Goal: Transaction & Acquisition: Purchase product/service

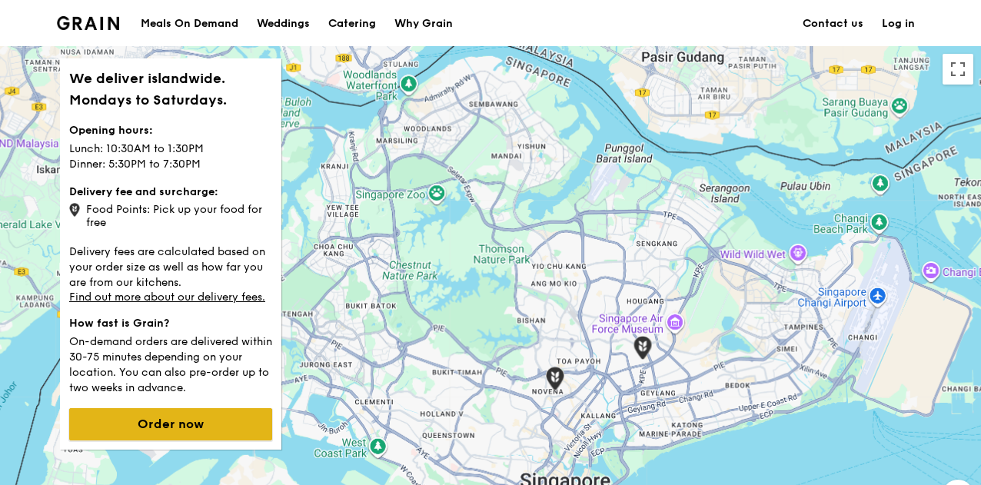
click at [165, 420] on button "Order now" at bounding box center [170, 424] width 203 height 32
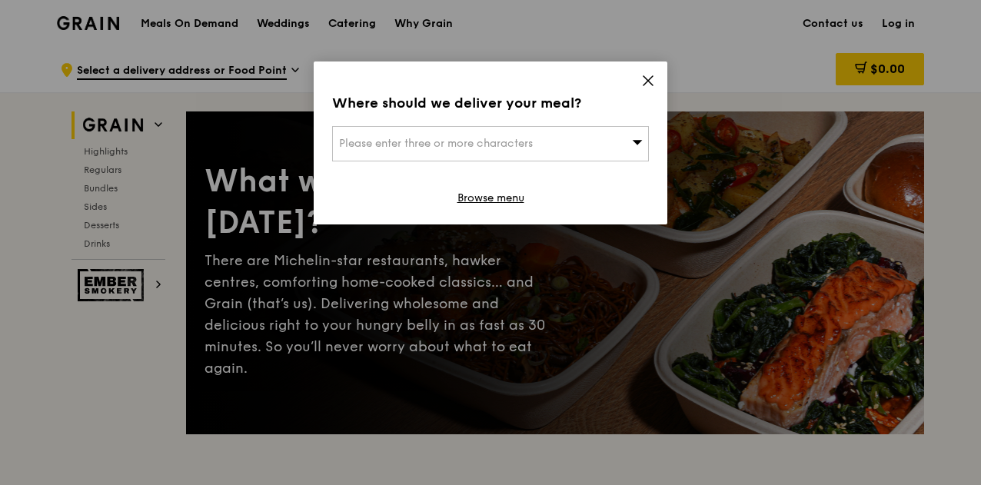
click at [582, 135] on div "Please enter three or more characters" at bounding box center [490, 143] width 317 height 35
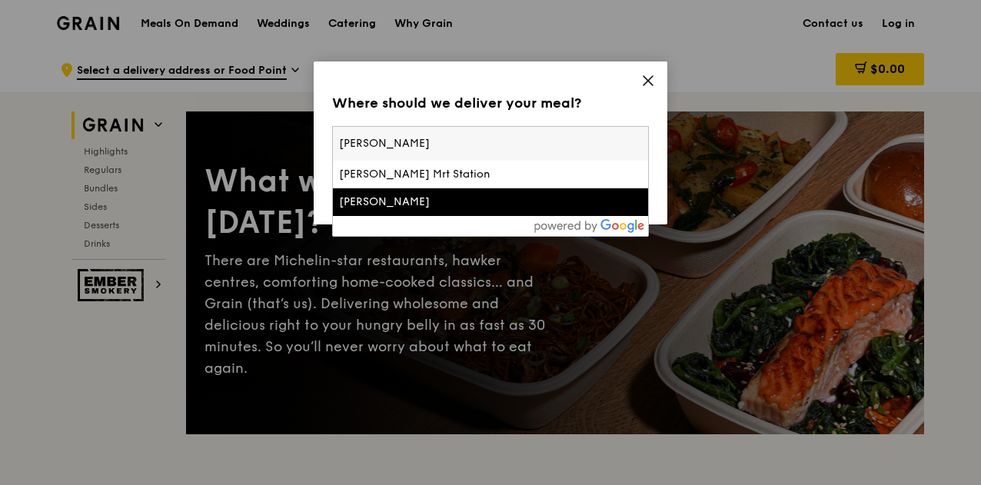
type input "[PERSON_NAME]"
click at [558, 194] on div "[PERSON_NAME]" at bounding box center [452, 201] width 227 height 15
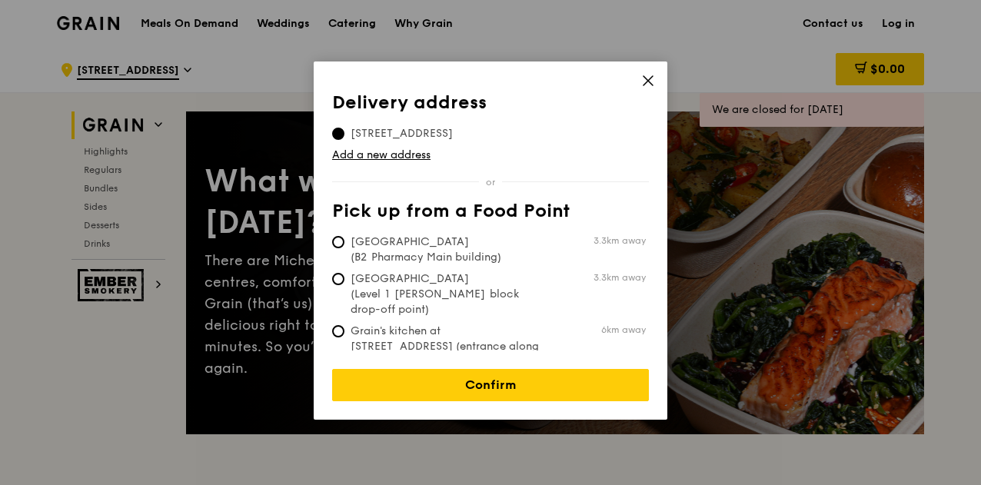
click at [475, 144] on td "Add a new address" at bounding box center [490, 152] width 317 height 22
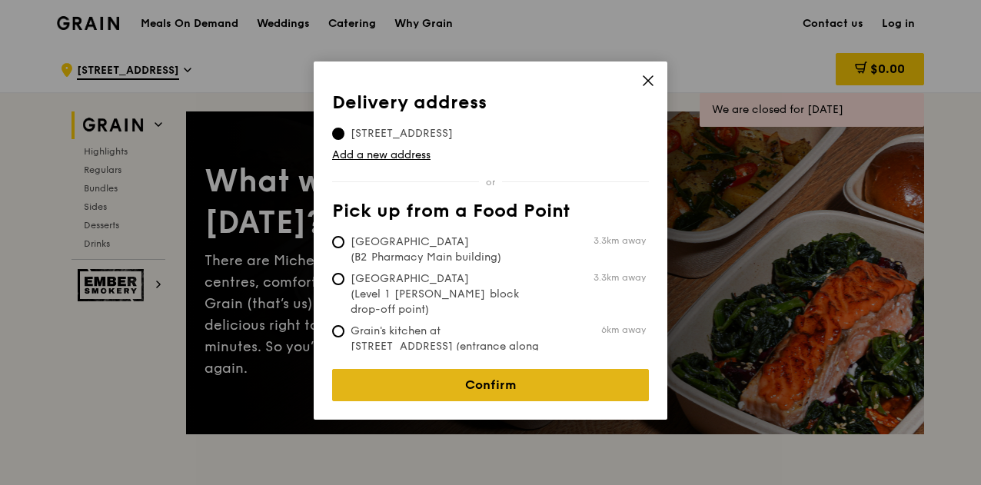
click at [499, 373] on link "Confirm" at bounding box center [490, 385] width 317 height 32
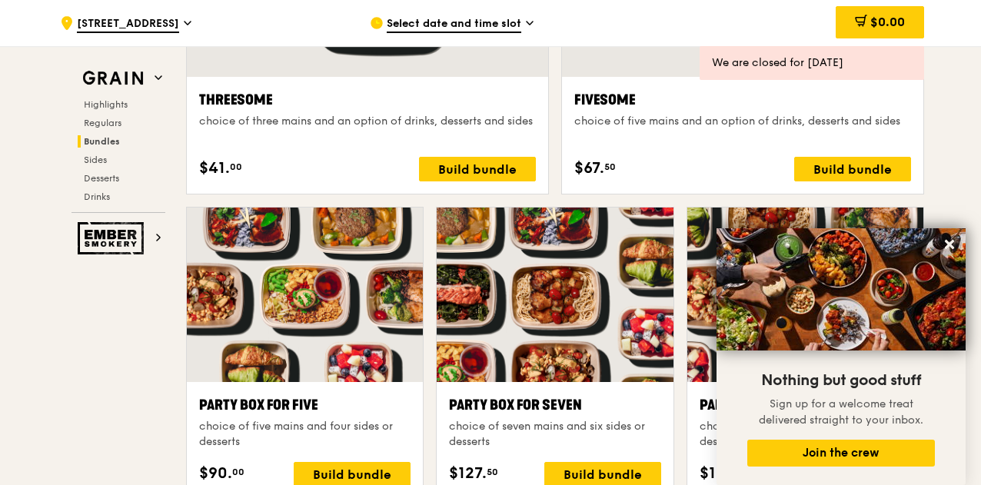
scroll to position [2894, 0]
click at [955, 245] on icon at bounding box center [949, 244] width 14 height 14
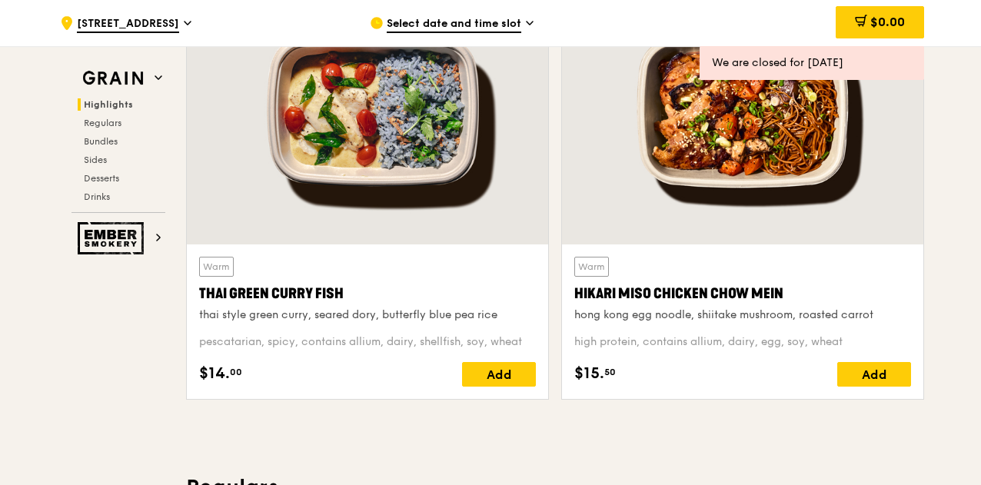
scroll to position [0, 0]
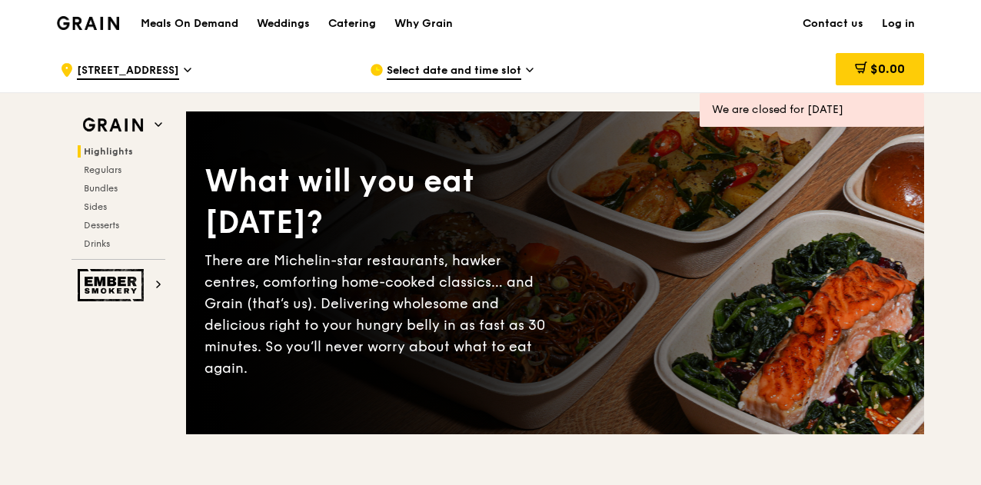
click at [495, 70] on span "Select date and time slot" at bounding box center [454, 71] width 134 height 17
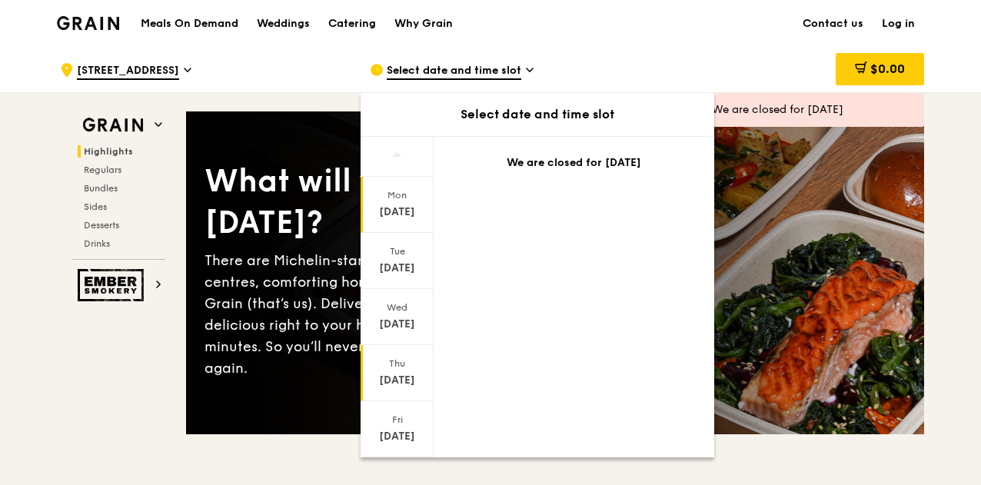
click at [402, 373] on div "[DATE]" at bounding box center [397, 380] width 68 height 15
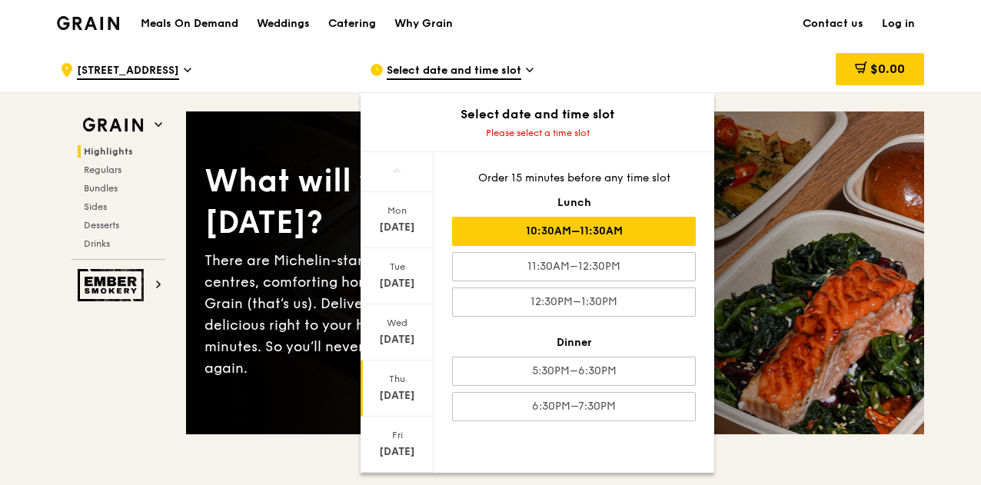
click at [581, 234] on div "10:30AM–11:30AM" at bounding box center [574, 231] width 244 height 29
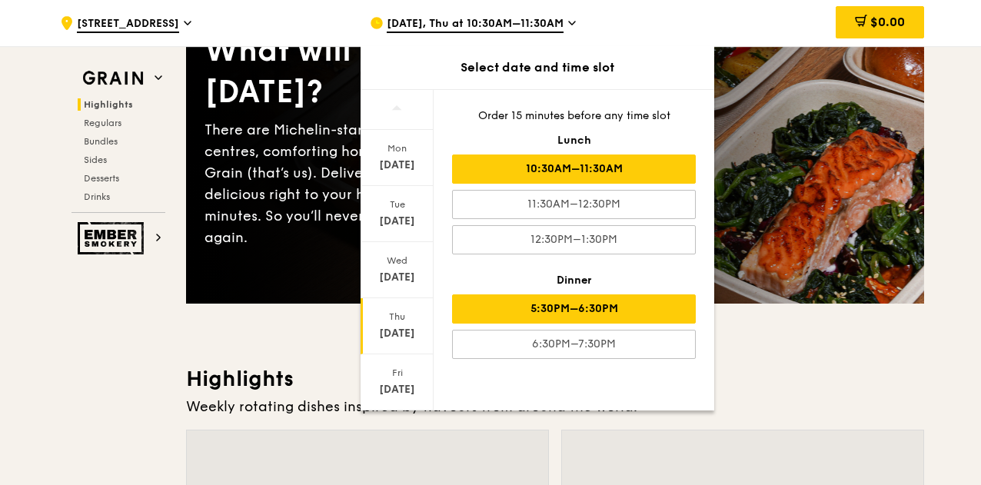
scroll to position [131, 0]
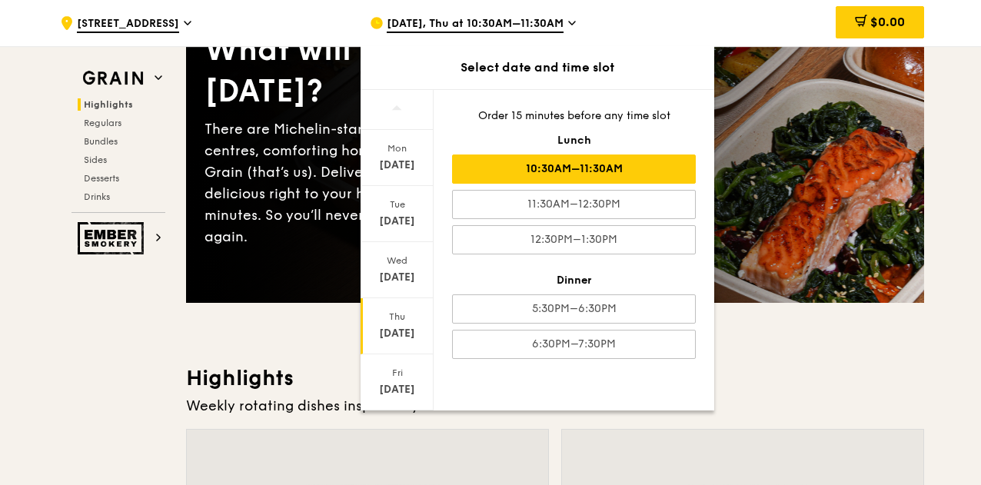
click at [648, 170] on div "10:30AM–11:30AM" at bounding box center [574, 168] width 244 height 29
click at [767, 264] on div "What will you eat [DATE]? There are Michelin-star restaurants, hawker centres, …" at bounding box center [555, 141] width 738 height 323
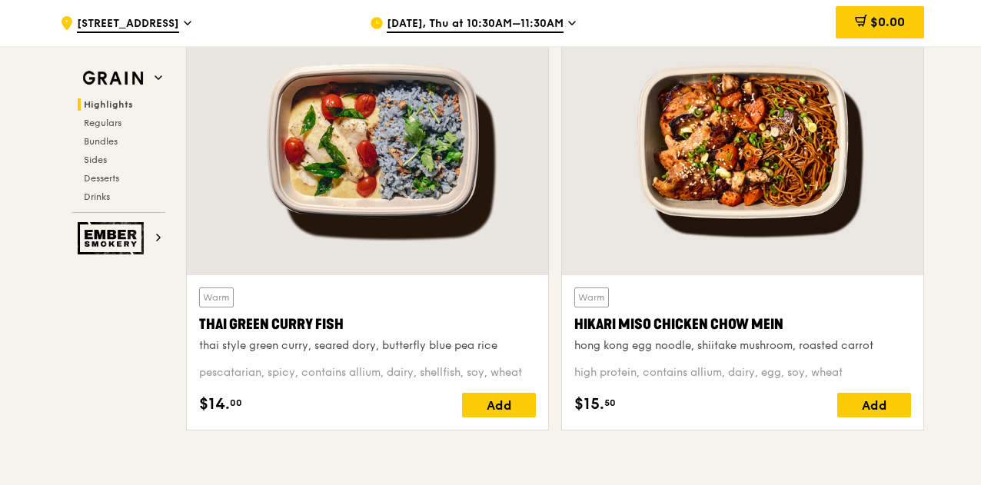
scroll to position [547, 0]
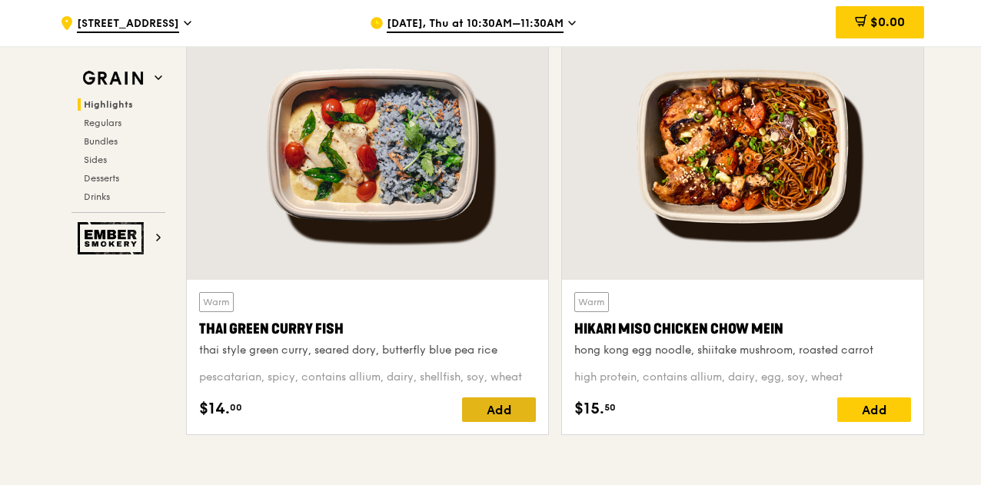
click at [487, 405] on div "Add" at bounding box center [499, 409] width 74 height 25
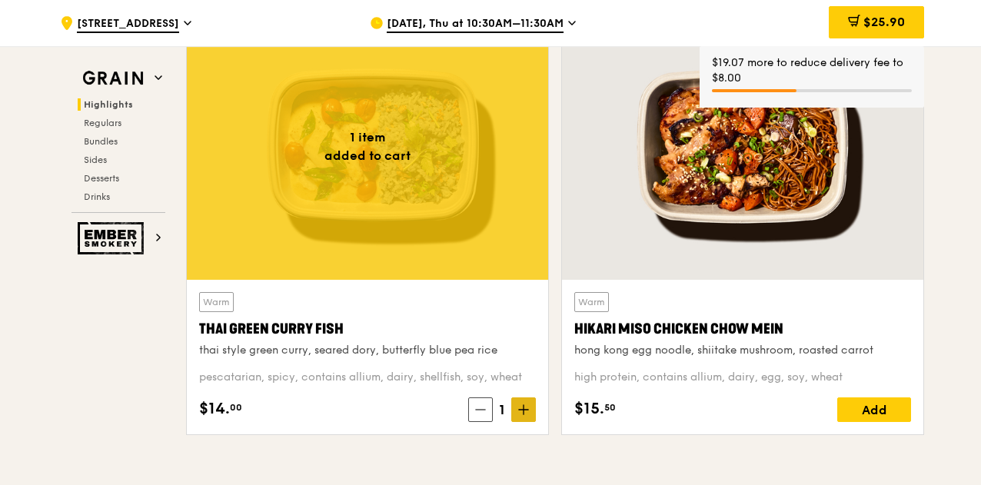
click at [526, 413] on icon at bounding box center [523, 409] width 11 height 11
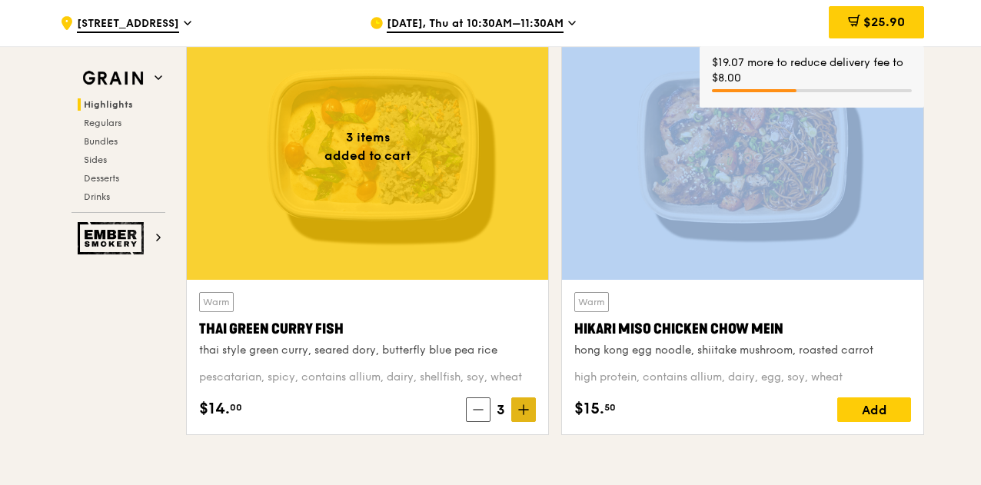
click at [526, 413] on icon at bounding box center [523, 409] width 11 height 11
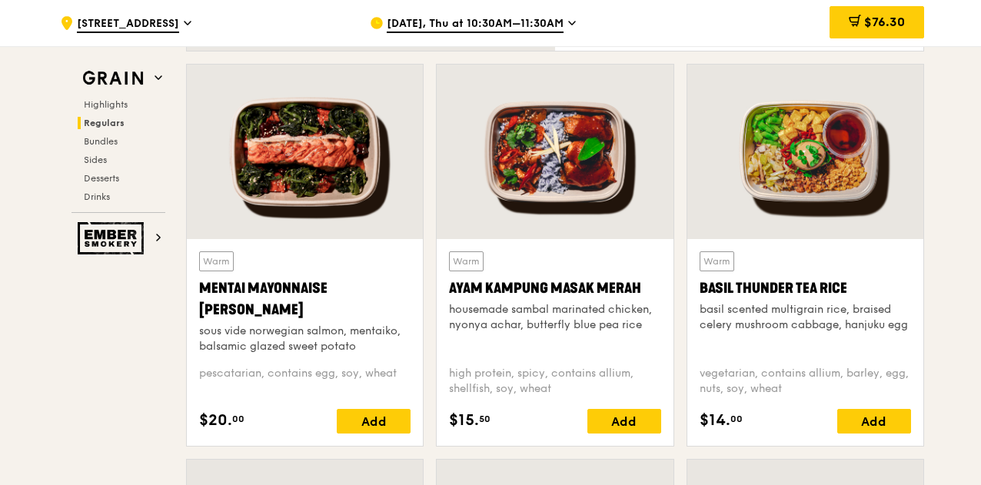
scroll to position [1342, 0]
click at [611, 427] on div "Add" at bounding box center [624, 421] width 74 height 25
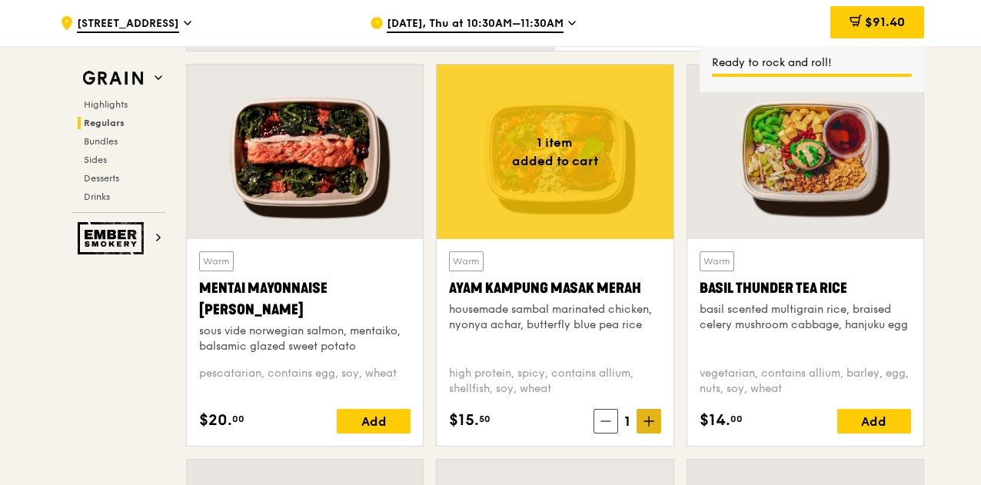
click at [652, 422] on icon at bounding box center [648, 421] width 11 height 11
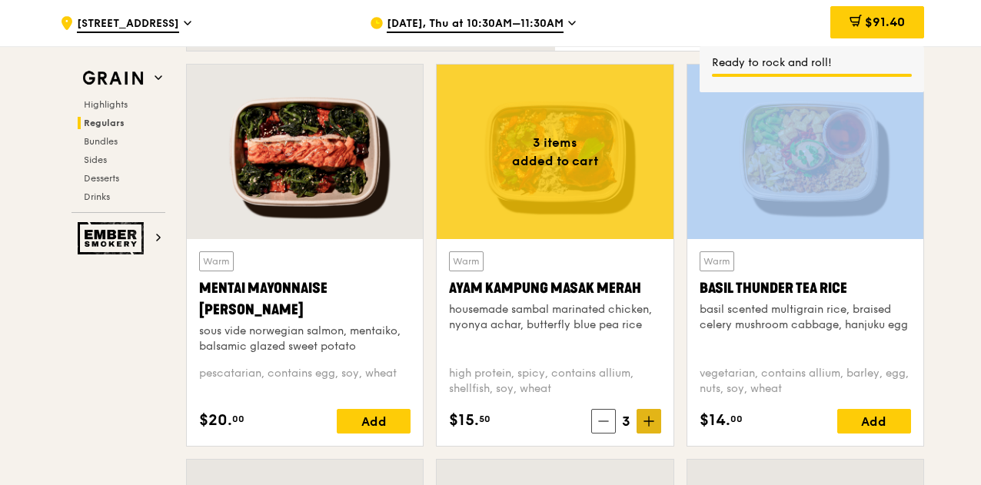
click at [652, 422] on icon at bounding box center [648, 421] width 11 height 11
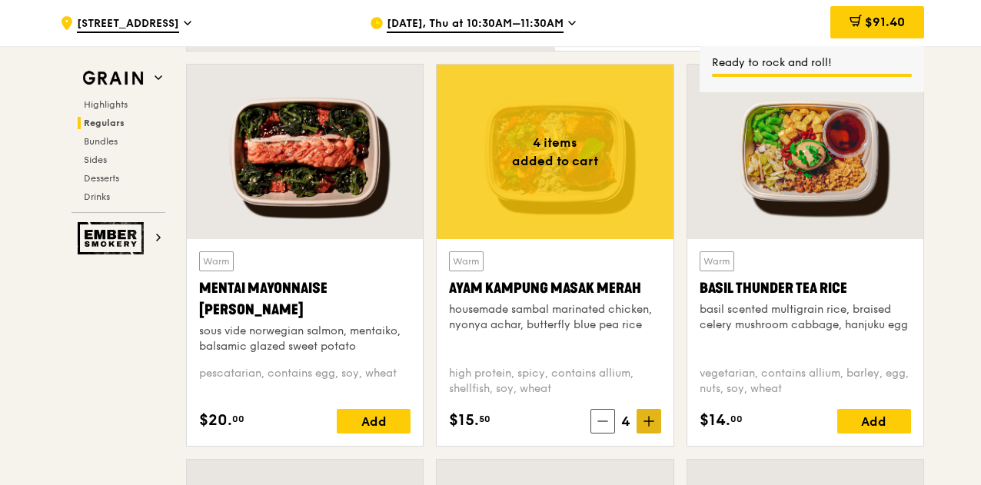
click at [652, 422] on icon at bounding box center [648, 421] width 11 height 11
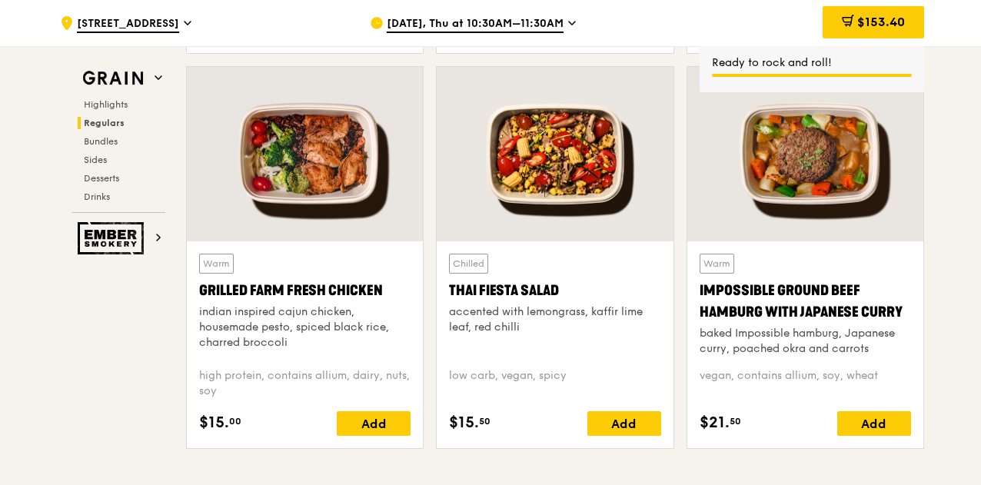
scroll to position [1734, 0]
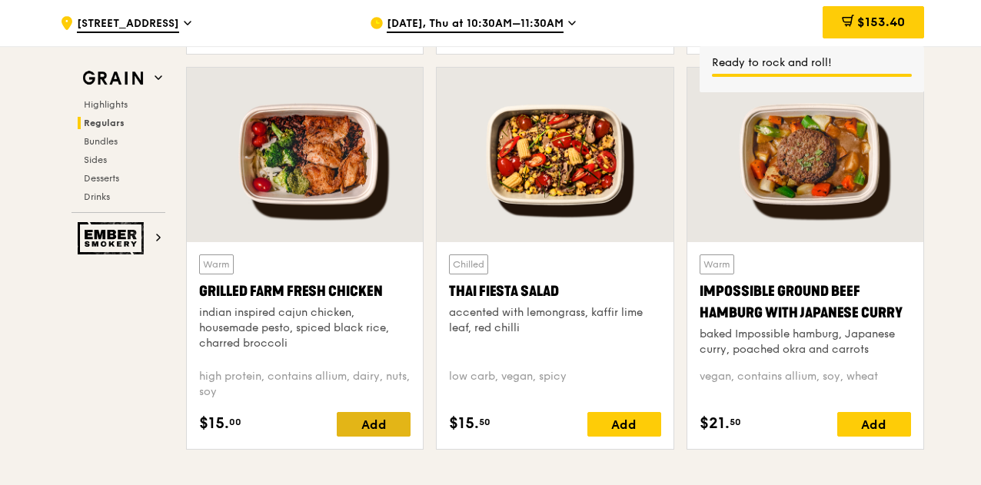
click at [364, 416] on div "Add" at bounding box center [374, 424] width 74 height 25
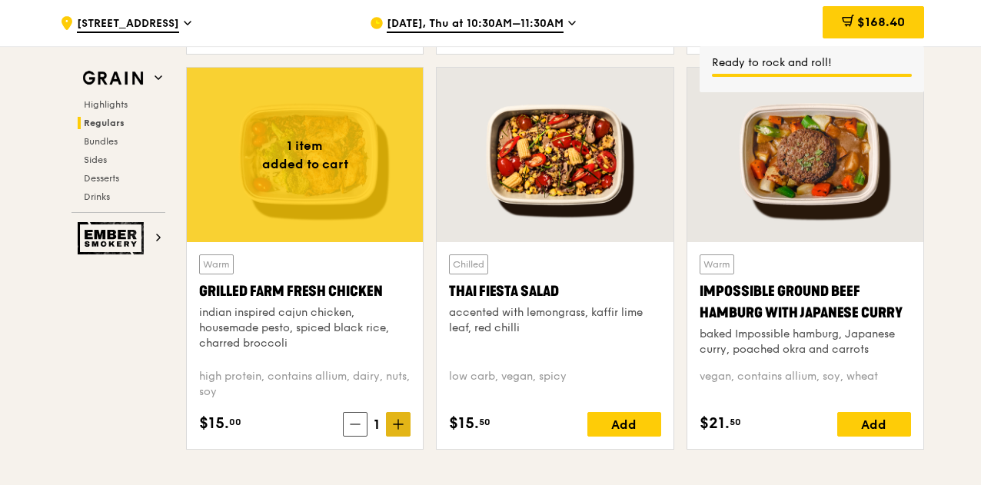
click at [395, 414] on span at bounding box center [398, 424] width 25 height 25
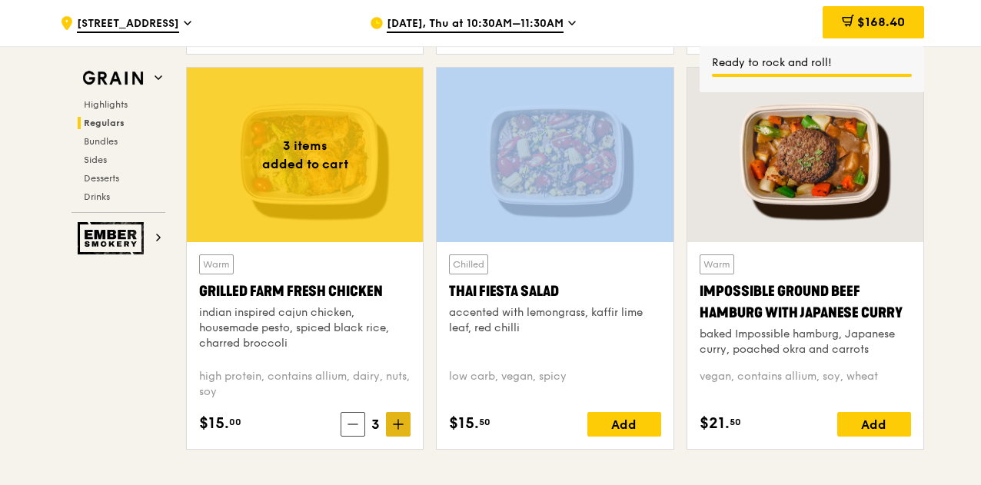
click at [395, 414] on span at bounding box center [398, 424] width 25 height 25
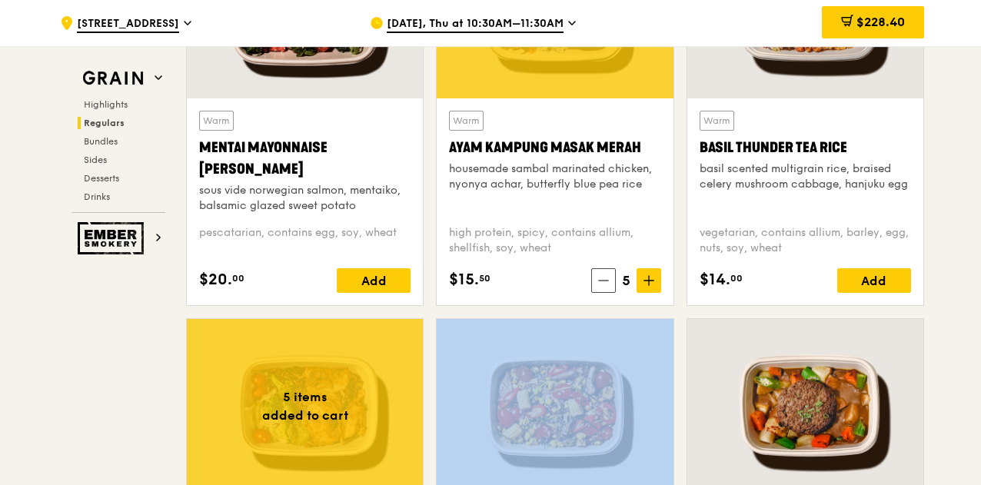
scroll to position [1492, 0]
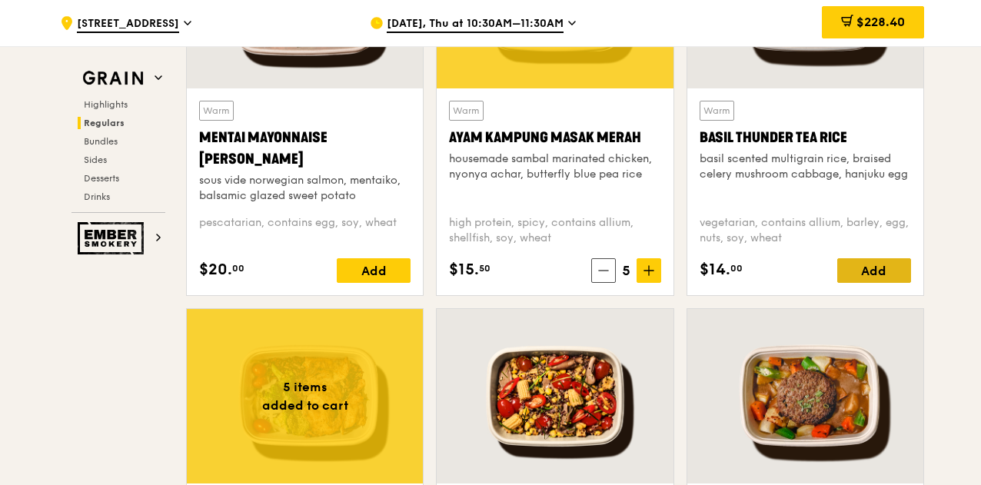
click at [868, 273] on div "Add" at bounding box center [874, 270] width 74 height 25
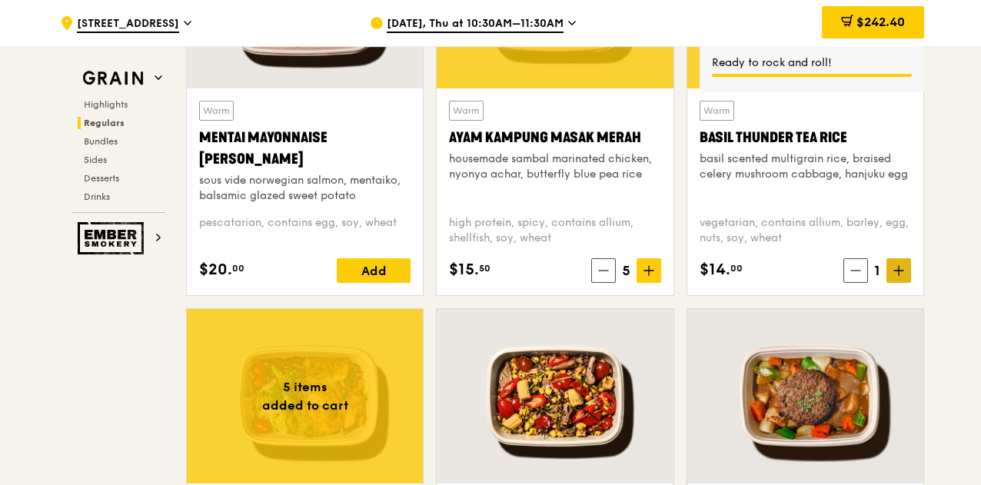
click at [901, 268] on icon at bounding box center [898, 270] width 11 height 11
click at [871, 22] on span "$256.40" at bounding box center [879, 22] width 49 height 15
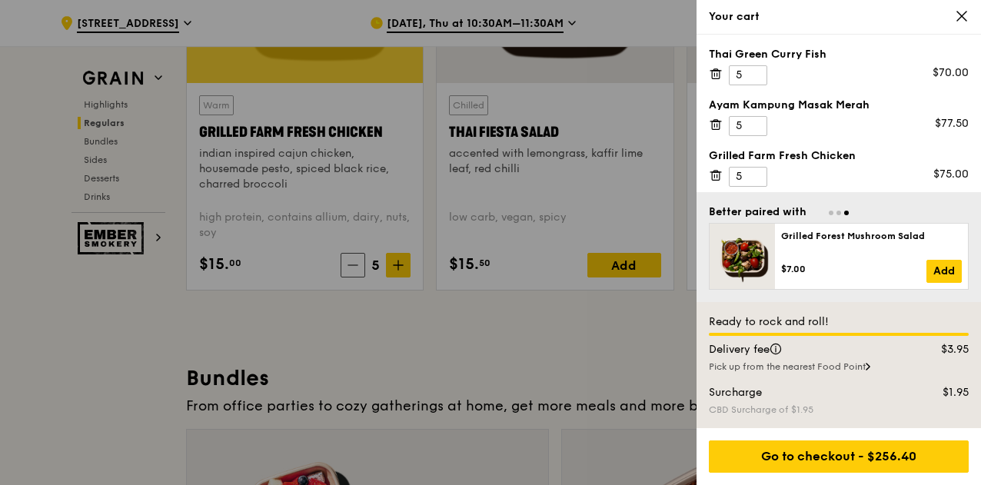
scroll to position [54, 0]
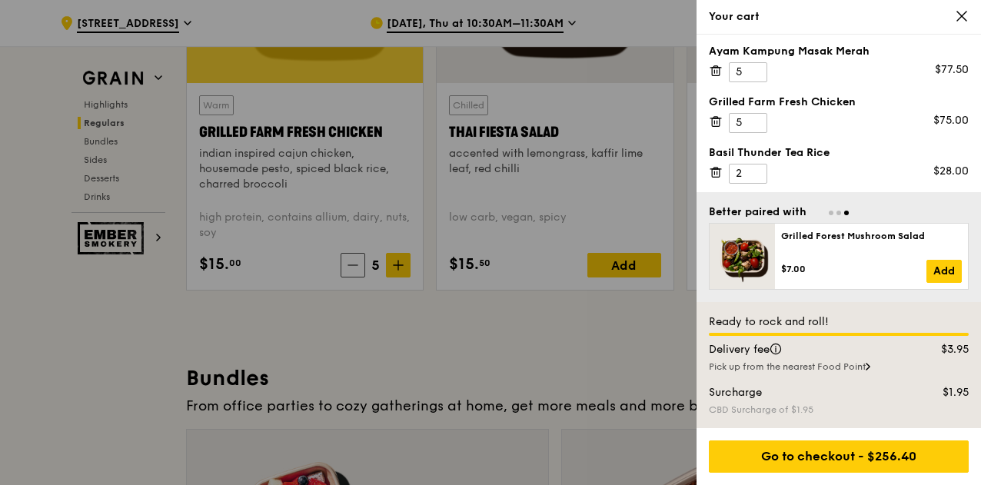
click at [901, 187] on div "Thai Green [PERSON_NAME] Fish 5 $70.00 Ayam [GEOGRAPHIC_DATA] 5 $77.50 Grilled …" at bounding box center [838, 114] width 284 height 158
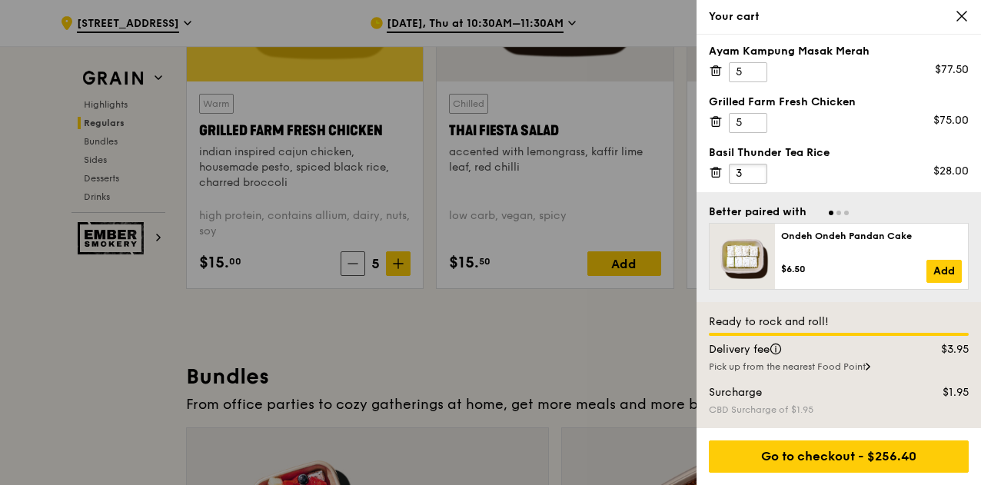
type input "3"
click at [756, 168] on input "3" at bounding box center [748, 174] width 38 height 20
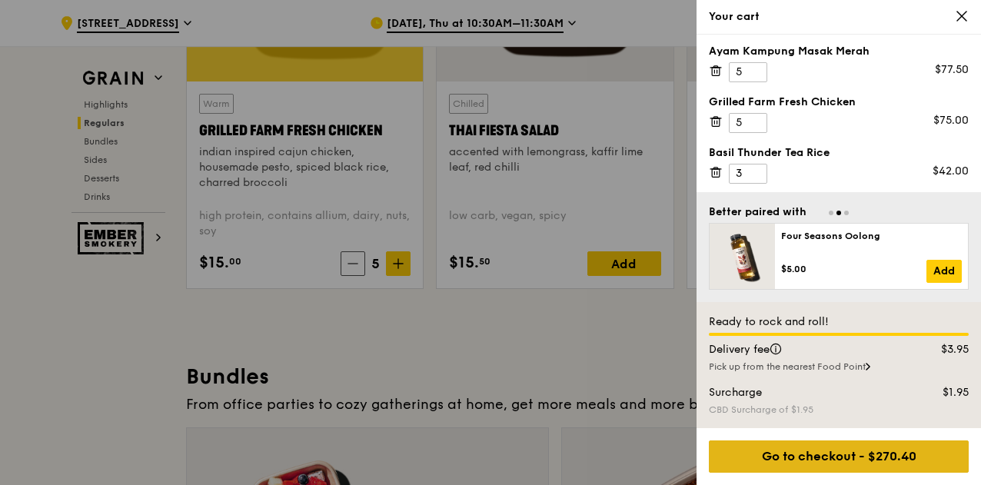
click at [822, 470] on div "Go to checkout - $270.40" at bounding box center [839, 456] width 260 height 32
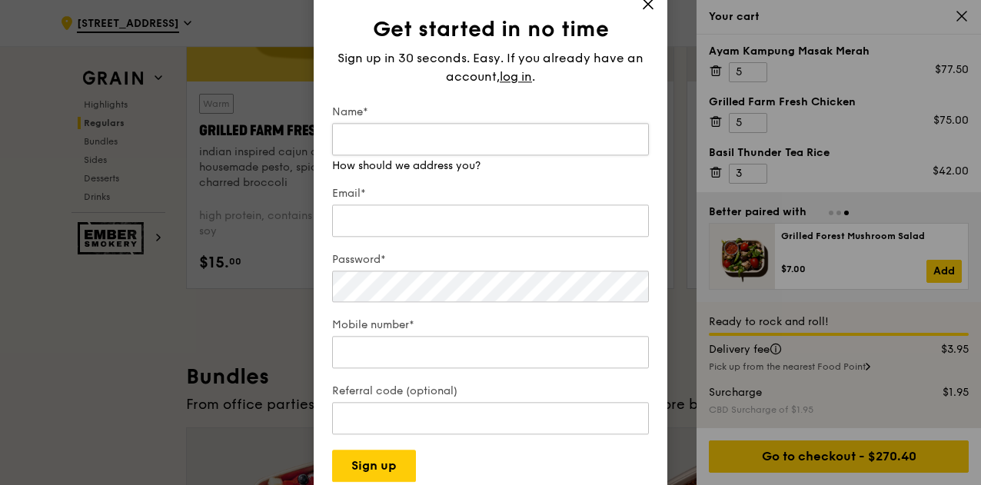
click at [527, 141] on input "Name*" at bounding box center [490, 139] width 317 height 32
type input "[PERSON_NAME]"
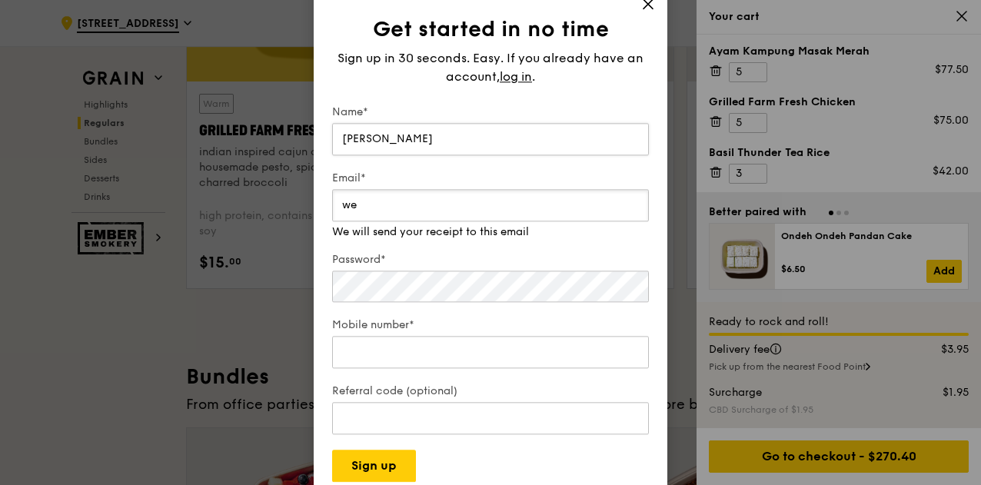
type input "w"
type input "e"
type input "n"
drag, startPoint x: 486, startPoint y: 211, endPoint x: 188, endPoint y: 165, distance: 301.7
click at [188, 165] on div "Get started in no time Sign up in 30 seconds. Easy. If you already have an acco…" at bounding box center [490, 242] width 981 height 485
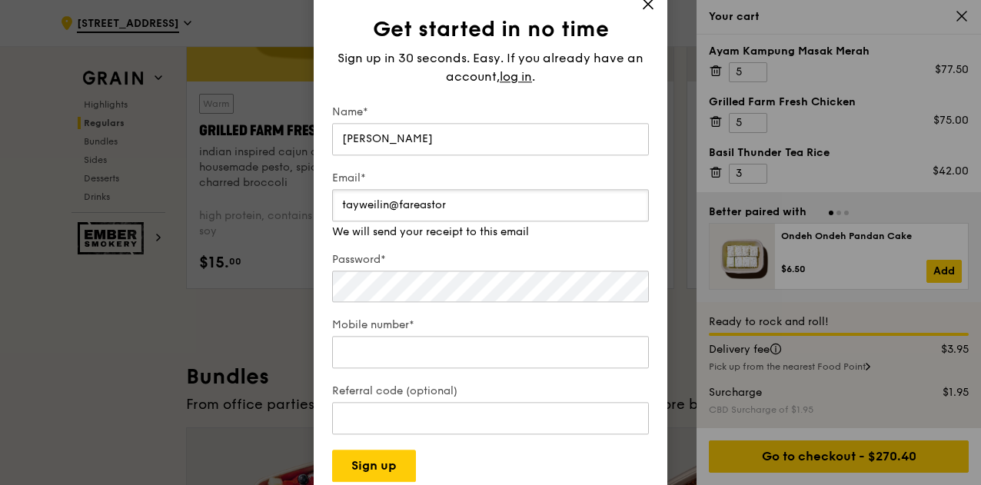
drag, startPoint x: 461, startPoint y: 213, endPoint x: 234, endPoint y: 187, distance: 229.0
click at [234, 187] on div "Get started in no time Sign up in 30 seconds. Easy. If you already have an acco…" at bounding box center [490, 242] width 981 height 485
drag, startPoint x: 450, startPoint y: 214, endPoint x: 128, endPoint y: 173, distance: 325.4
click at [128, 173] on div "Get started in no time Sign up in 30 seconds. Easy. If you already have an acco…" at bounding box center [490, 242] width 981 height 485
paste input "[DOMAIN_NAME]"
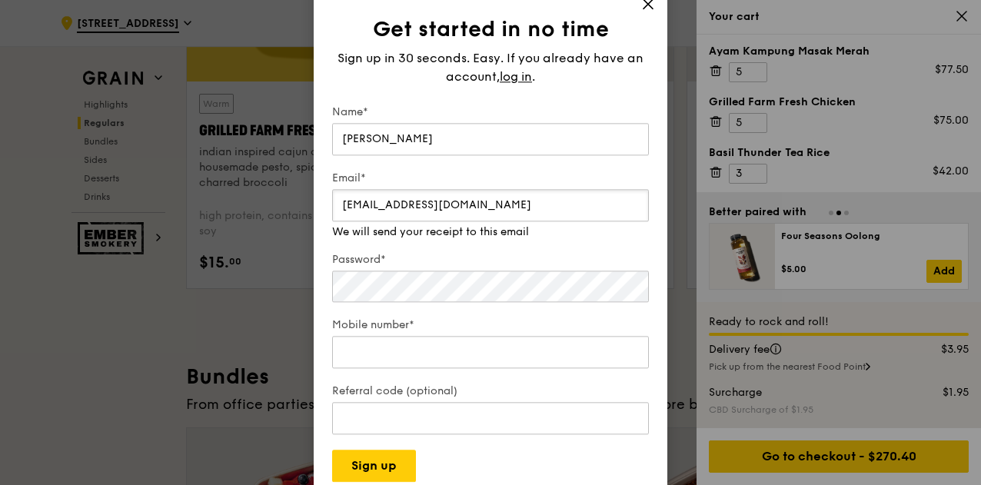
type input "[EMAIL_ADDRESS][DOMAIN_NAME]"
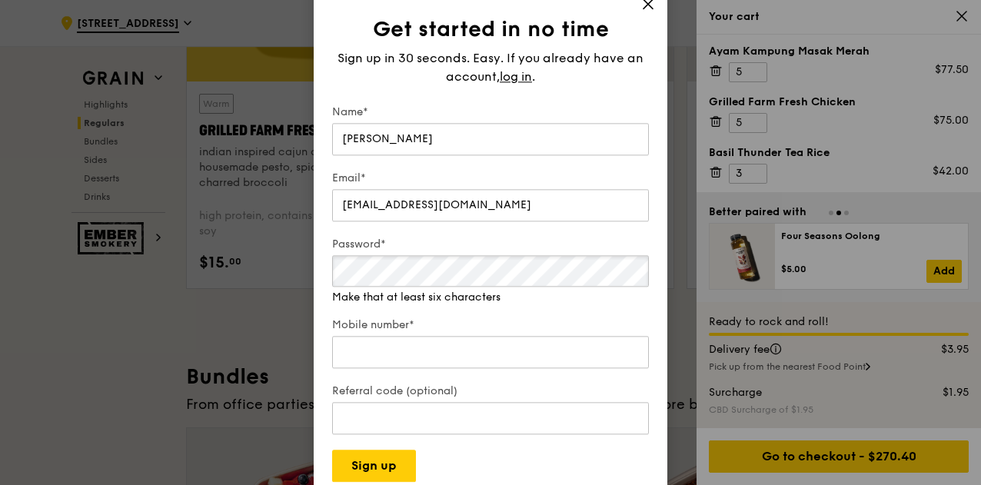
click at [346, 290] on div "Password* Make that at least six characters" at bounding box center [490, 271] width 317 height 68
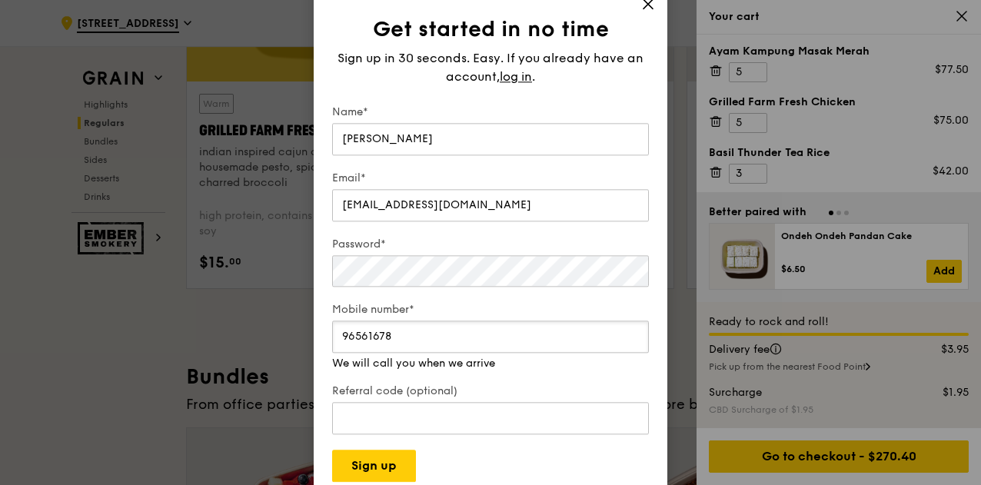
scroll to position [2004, 0]
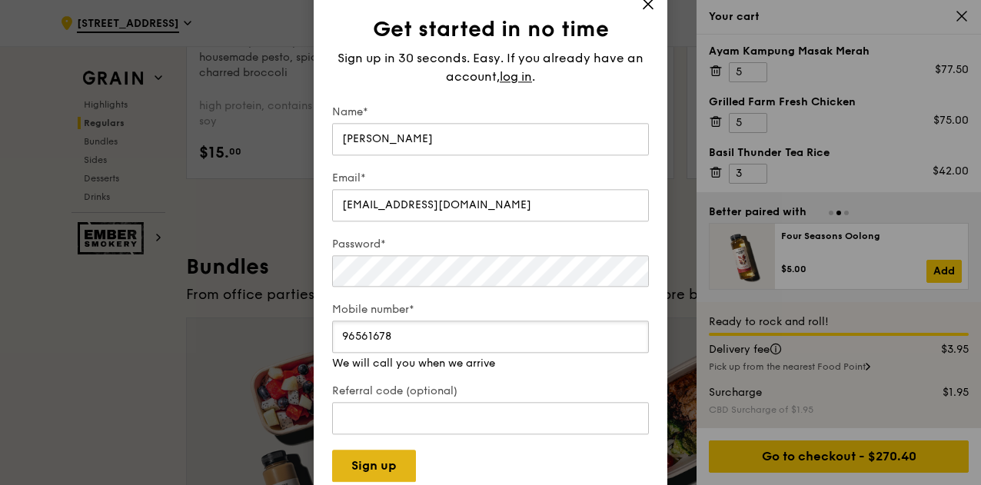
type input "96561678"
click at [390, 466] on button "Sign up" at bounding box center [374, 466] width 84 height 32
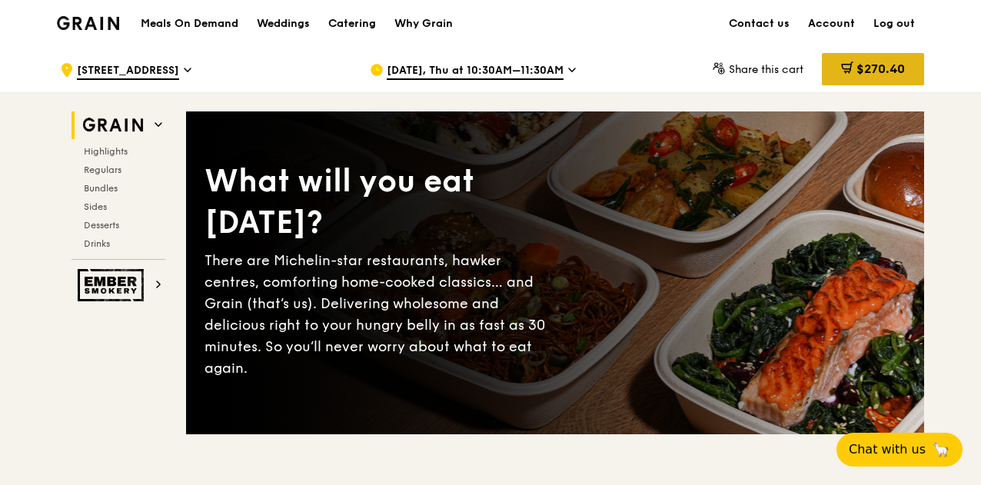
click at [890, 75] on span "$270.40" at bounding box center [880, 68] width 48 height 15
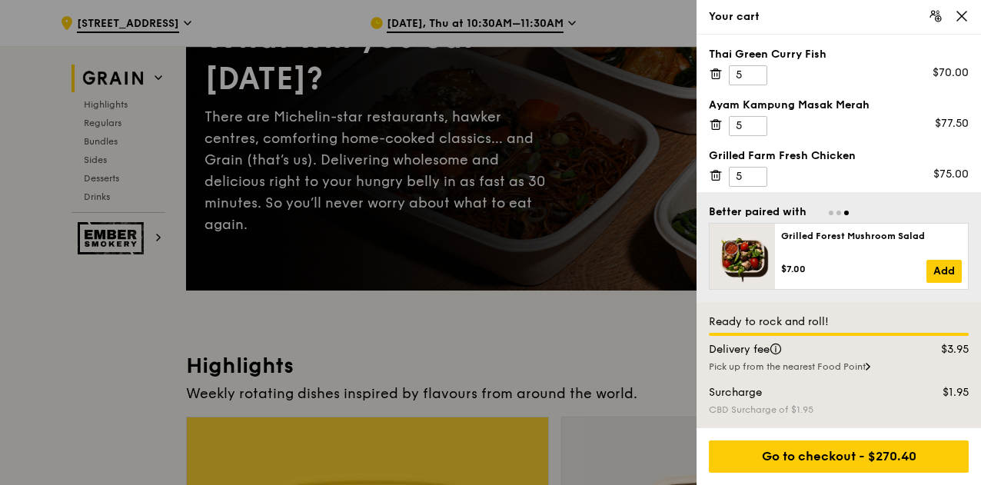
click at [961, 19] on icon at bounding box center [961, 16] width 14 height 14
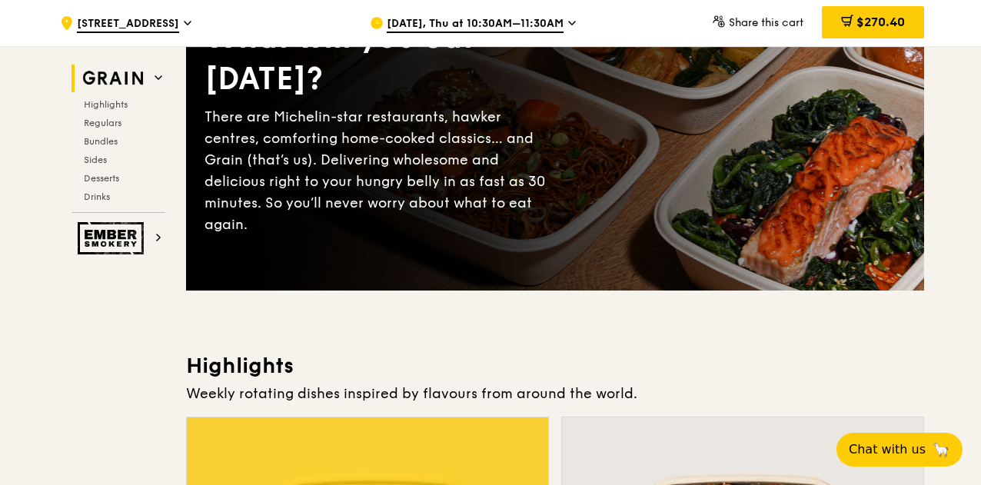
click at [780, 19] on span "Share this cart" at bounding box center [766, 22] width 75 height 13
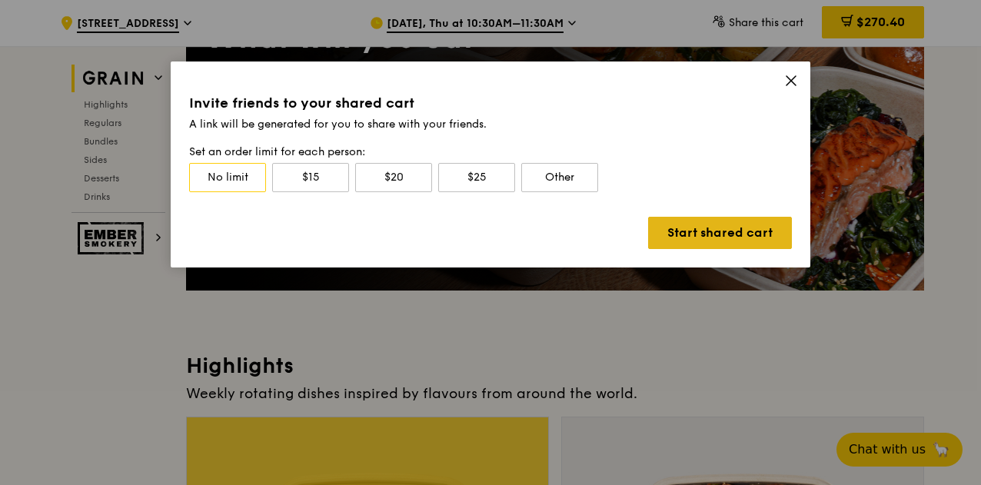
click at [742, 227] on link "Start shared cart" at bounding box center [720, 233] width 144 height 32
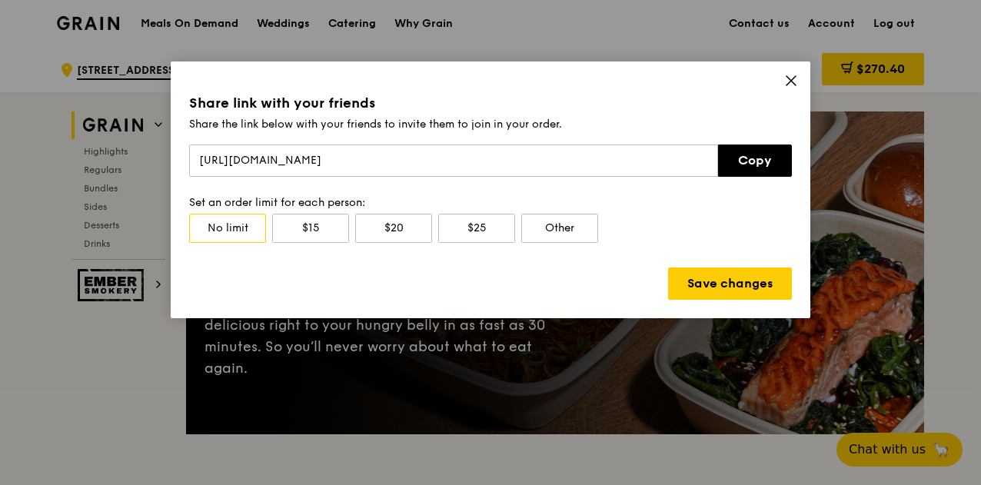
click at [789, 85] on icon at bounding box center [791, 81] width 14 height 14
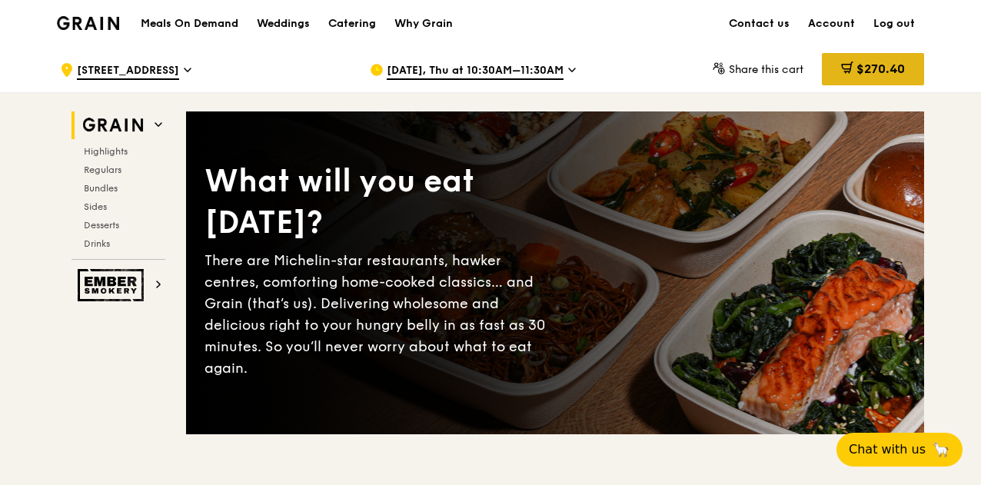
click at [867, 71] on span "$270.40" at bounding box center [880, 68] width 48 height 15
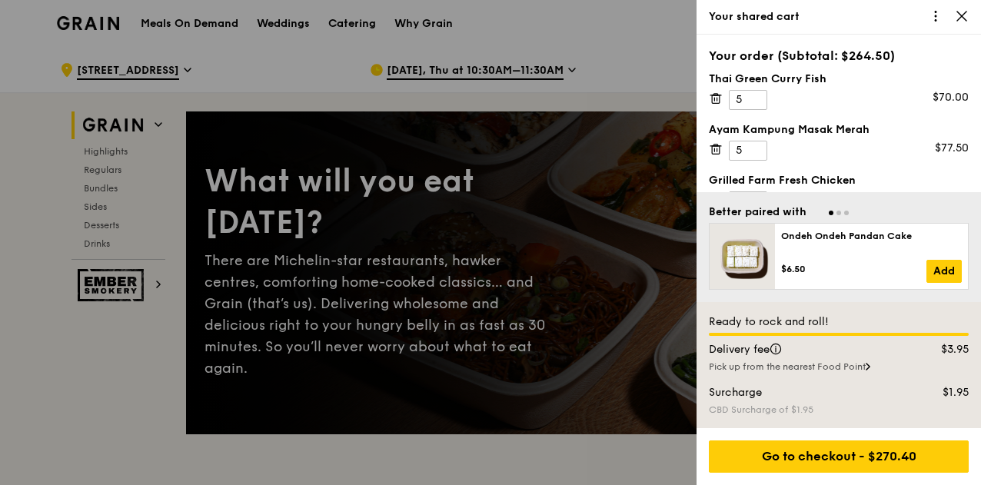
click at [962, 13] on icon at bounding box center [961, 16] width 14 height 14
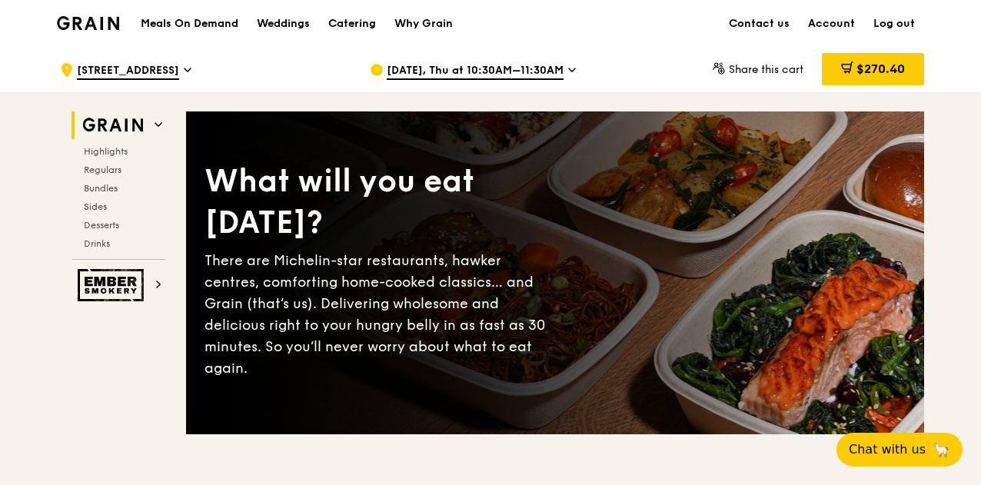
click at [752, 59] on div "Share this cart" at bounding box center [757, 70] width 91 height 46
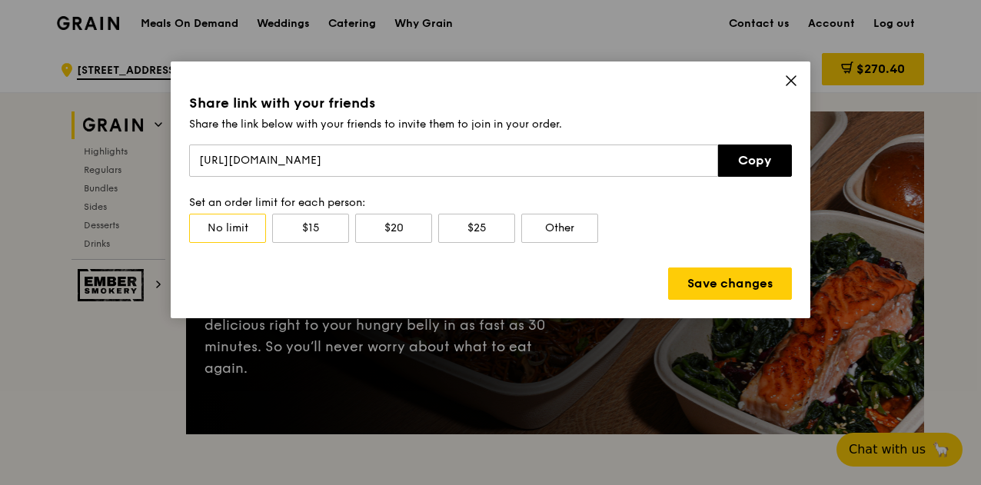
click at [788, 84] on icon at bounding box center [791, 81] width 14 height 14
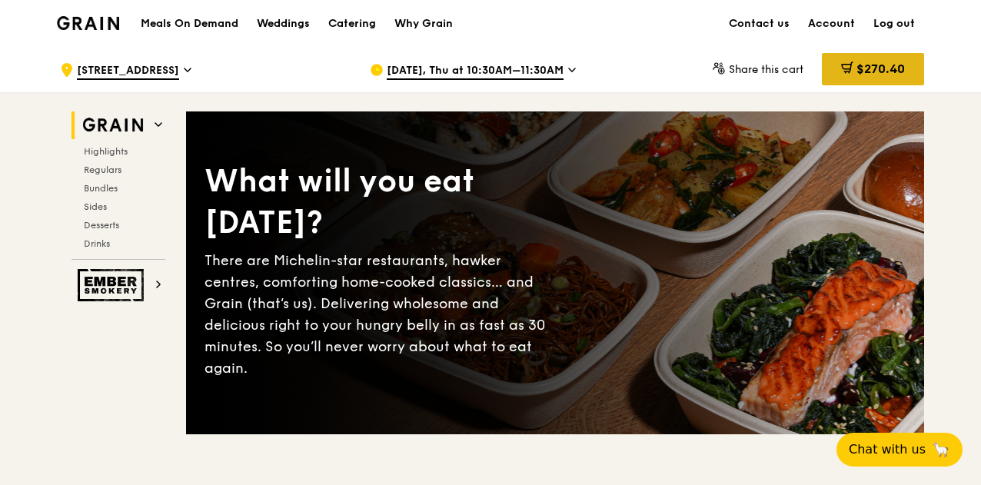
click at [856, 68] on span "$270.40" at bounding box center [880, 68] width 48 height 15
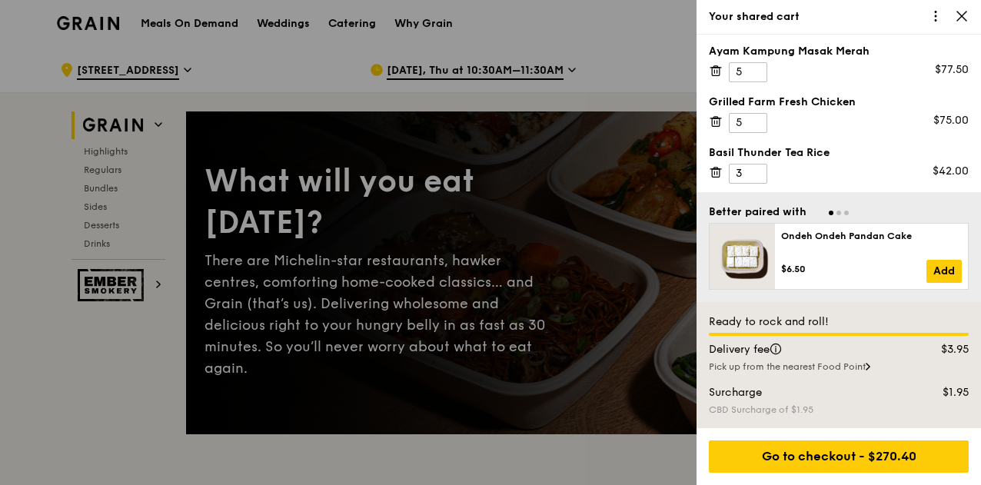
scroll to position [78, 0]
click at [713, 71] on icon at bounding box center [716, 72] width 14 height 14
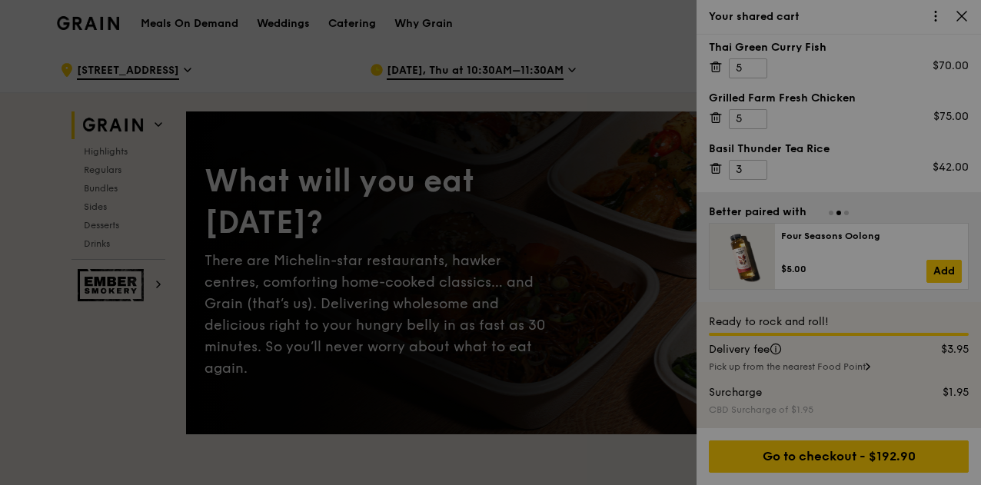
scroll to position [28, 0]
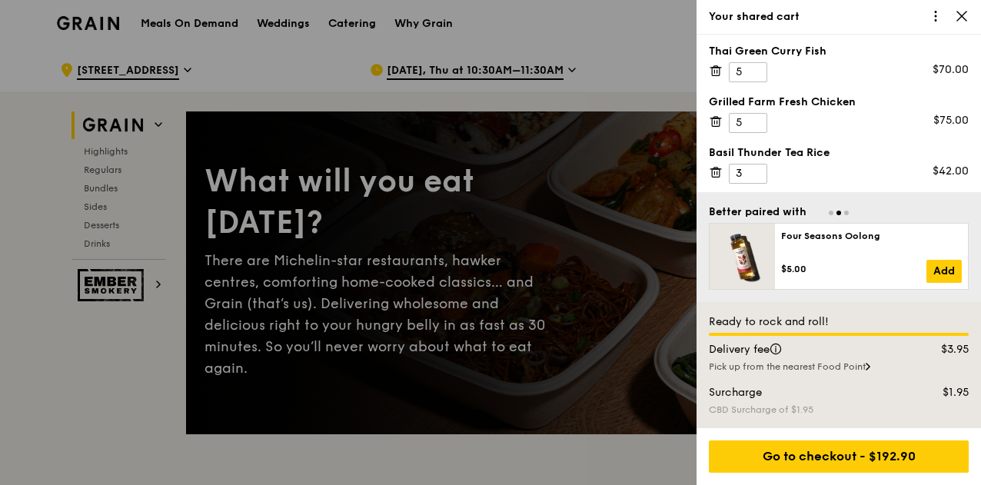
click at [716, 74] on icon at bounding box center [716, 71] width 14 height 14
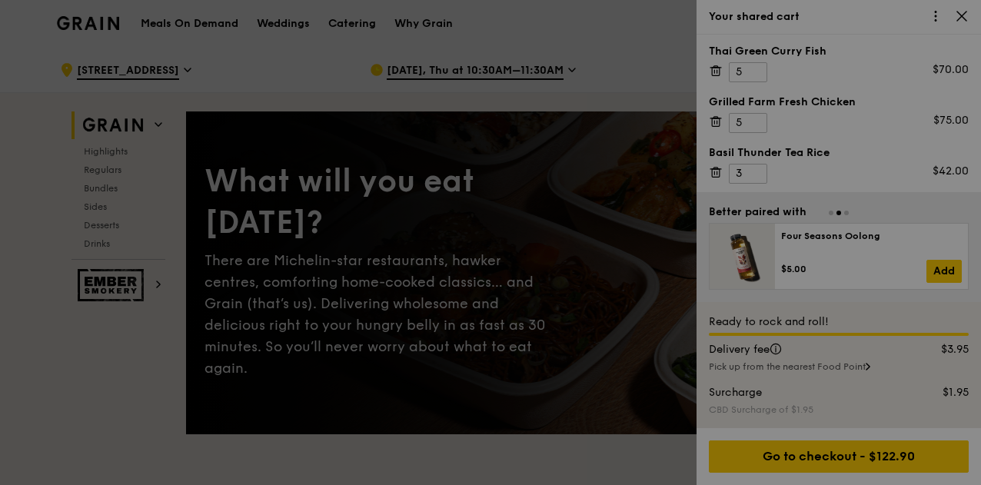
scroll to position [0, 0]
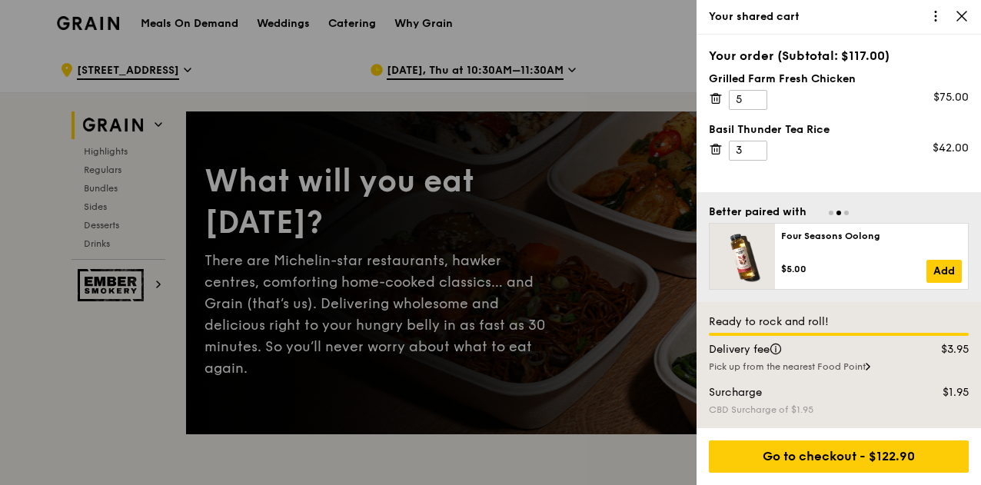
click at [714, 96] on icon at bounding box center [716, 98] width 14 height 14
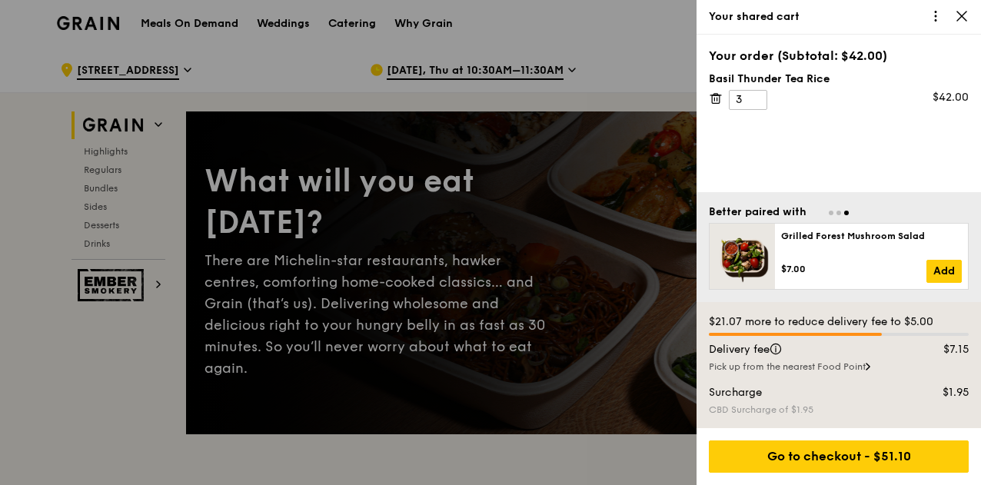
click at [715, 95] on icon at bounding box center [715, 95] width 4 height 2
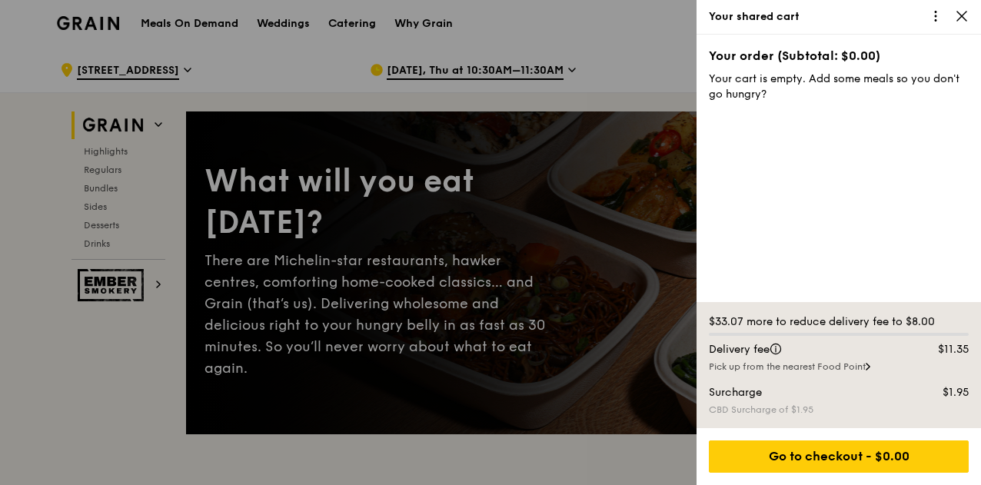
click at [958, 21] on icon at bounding box center [961, 16] width 14 height 14
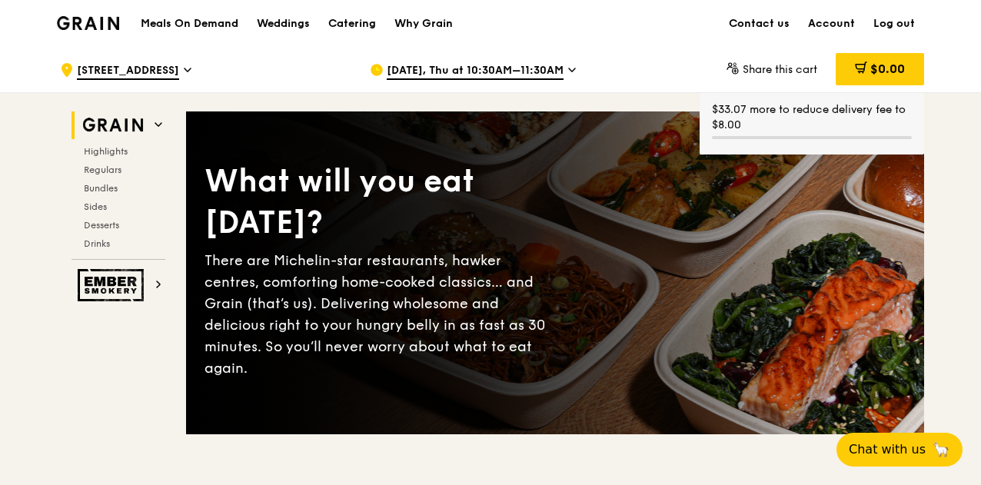
click at [785, 73] on span "Share this cart" at bounding box center [779, 69] width 75 height 13
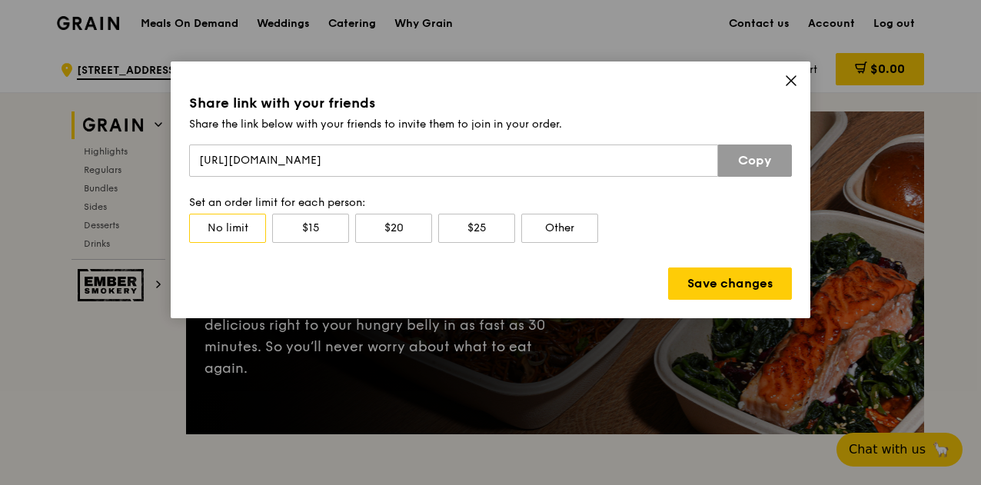
click at [759, 161] on link "Copy" at bounding box center [755, 160] width 74 height 32
click at [792, 78] on icon at bounding box center [791, 81] width 14 height 14
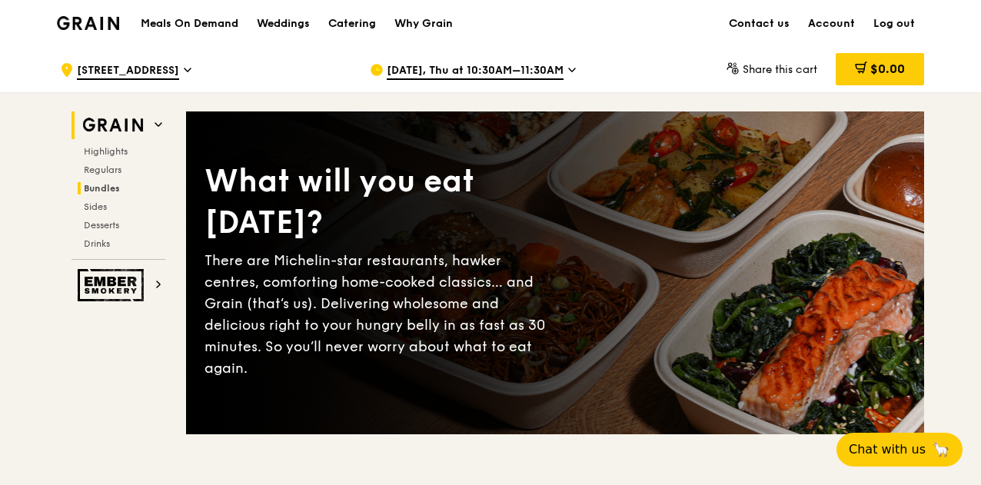
click at [120, 188] on h2 "Bundles" at bounding box center [122, 188] width 88 height 12
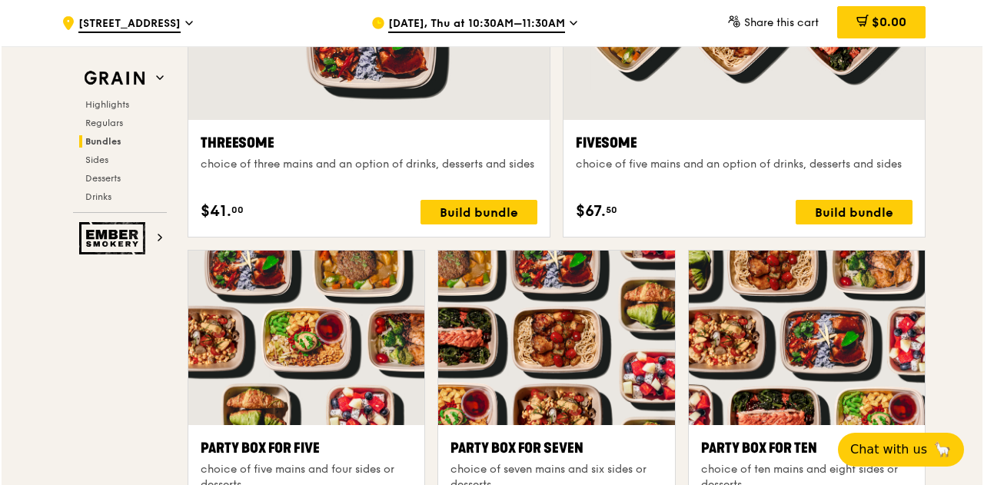
scroll to position [3016, 0]
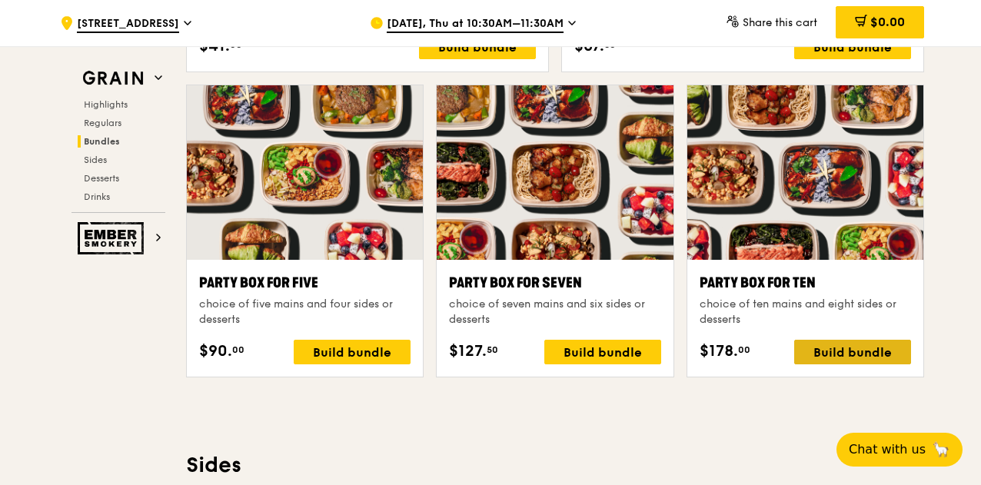
click at [832, 349] on div "Build bundle" at bounding box center [852, 352] width 117 height 25
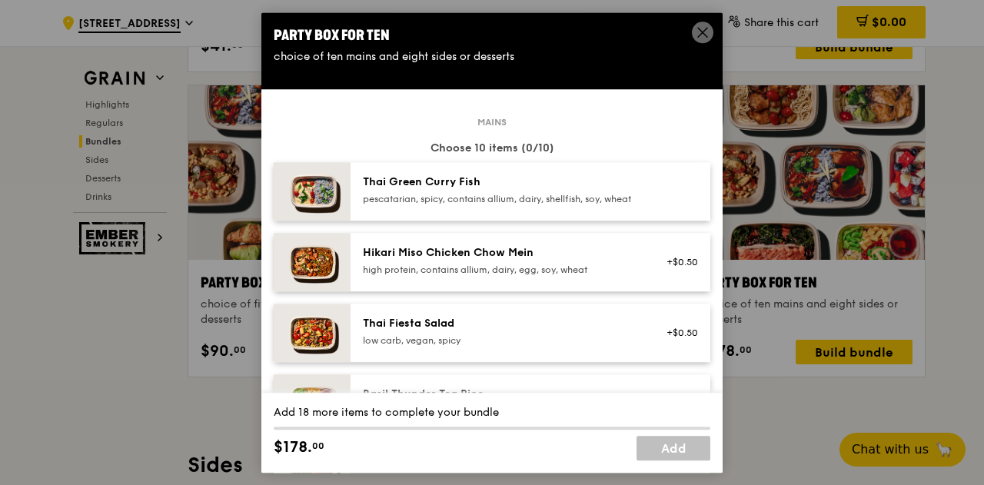
click at [493, 187] on div "Thai Green Curry Fish" at bounding box center [501, 181] width 276 height 15
click at [390, 194] on div "pescatarian, spicy, contains allium, dairy, shellfish, soy, wheat" at bounding box center [501, 199] width 276 height 12
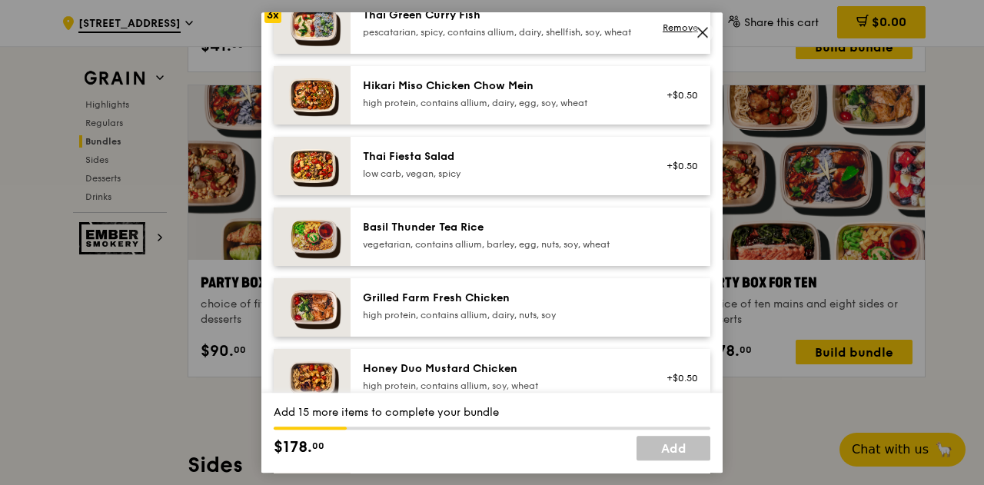
scroll to position [168, 0]
click at [429, 250] on div "vegetarian, contains allium, barley, egg, nuts, soy, wheat" at bounding box center [501, 243] width 276 height 12
click at [449, 336] on div "Grilled Farm Fresh Chicken high protein, contains allium, dairy, nuts, soy" at bounding box center [530, 306] width 360 height 58
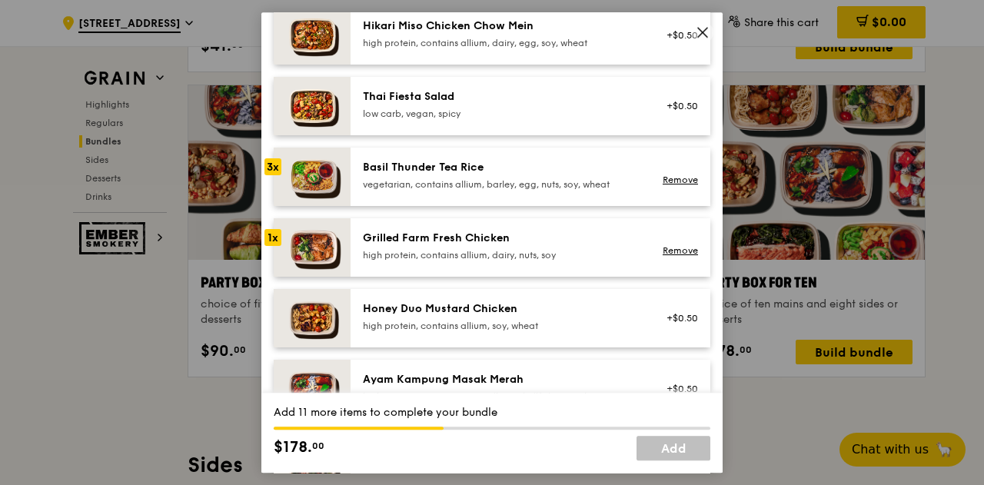
scroll to position [227, 0]
click at [466, 257] on div "Grilled Farm Fresh Chicken high protein, contains allium, dairy, nuts, soy" at bounding box center [501, 245] width 276 height 31
click at [464, 316] on div "Honey Duo Mustard Chicken" at bounding box center [501, 307] width 276 height 15
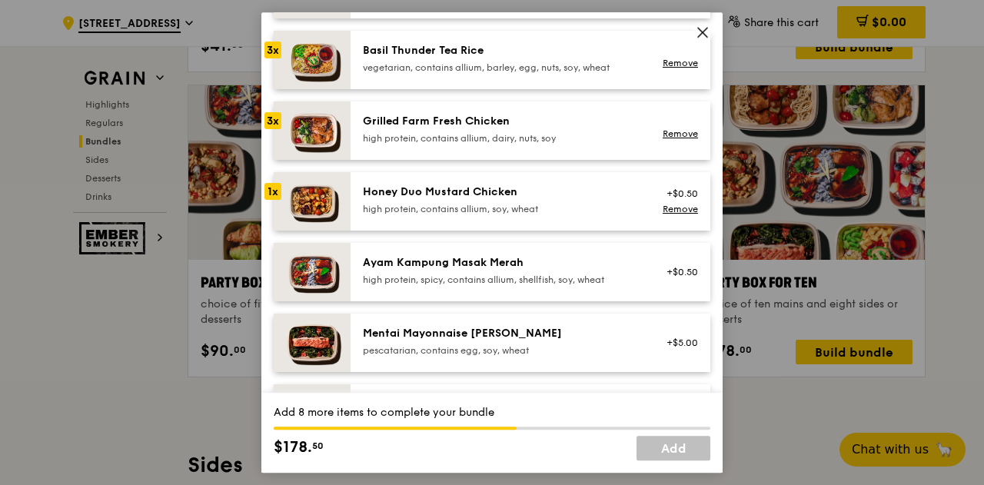
scroll to position [343, 0]
click at [458, 196] on div "Honey Duo Mustard Chicken high protein, contains allium, soy, wheat +$0.50 Remo…" at bounding box center [530, 202] width 360 height 58
click at [452, 271] on div "Ayam Kampung Masak Merah" at bounding box center [501, 263] width 276 height 15
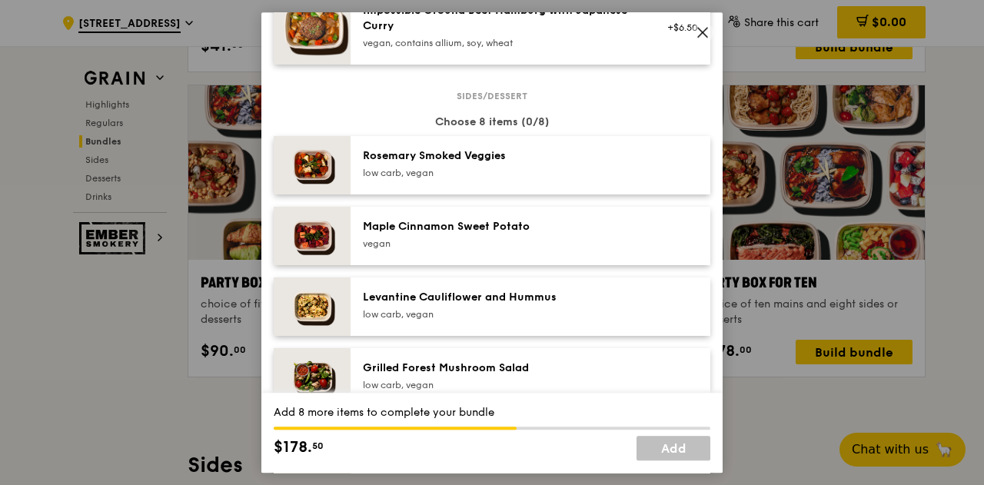
scroll to position [729, 0]
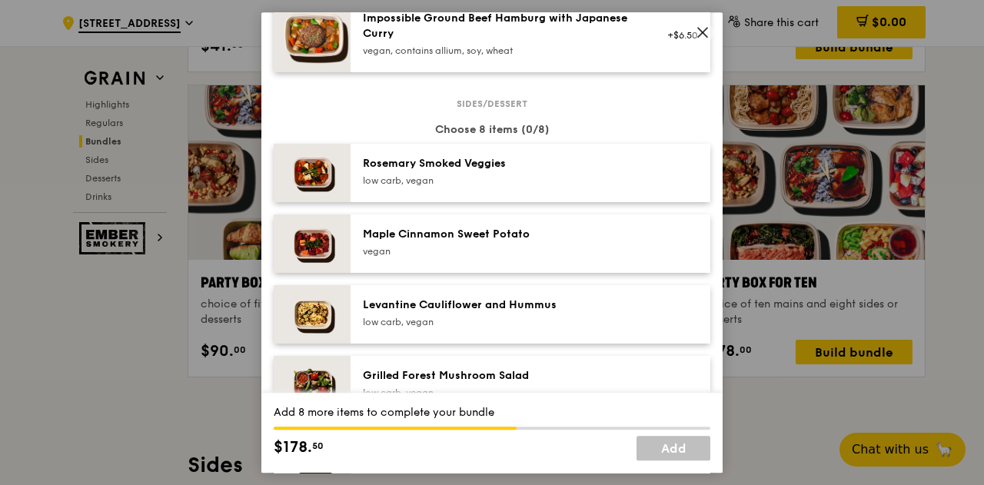
click at [489, 170] on div "Rosemary Smoked Veggies" at bounding box center [501, 163] width 276 height 15
click at [492, 234] on div "Maple Cinnamon Sweet Potato vegan" at bounding box center [530, 243] width 360 height 58
click at [501, 331] on div "Levantine Cauliflower and Hummus low carb, vegan" at bounding box center [501, 314] width 294 height 34
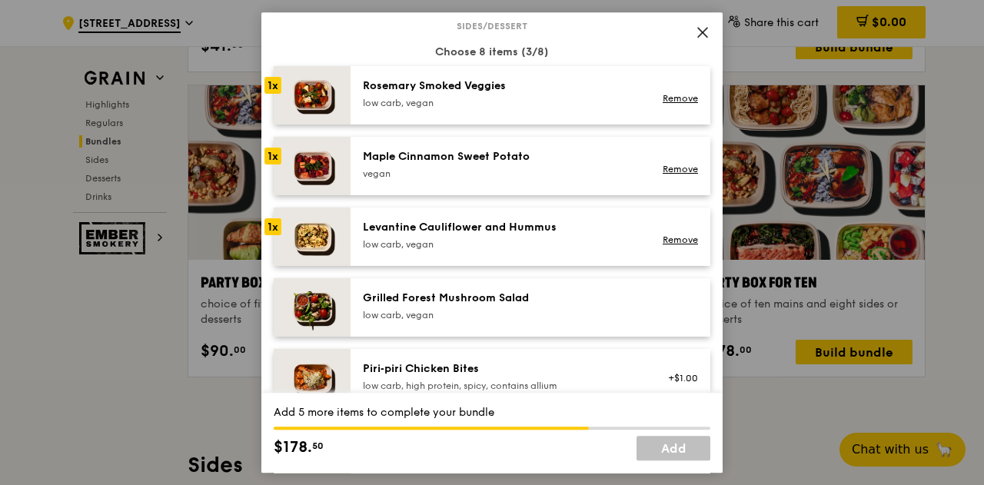
click at [518, 294] on div "Grilled Forest Mushroom Salad low carb, vegan" at bounding box center [530, 307] width 360 height 58
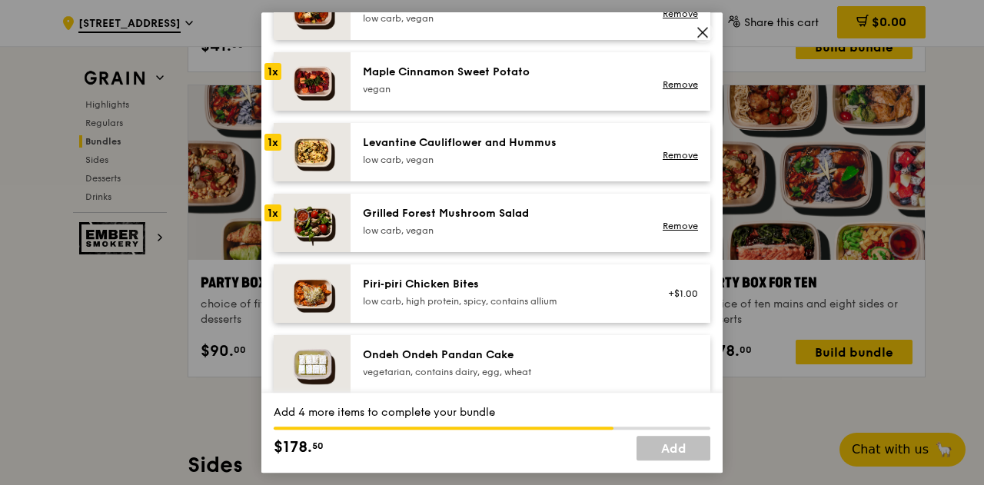
scroll to position [895, 0]
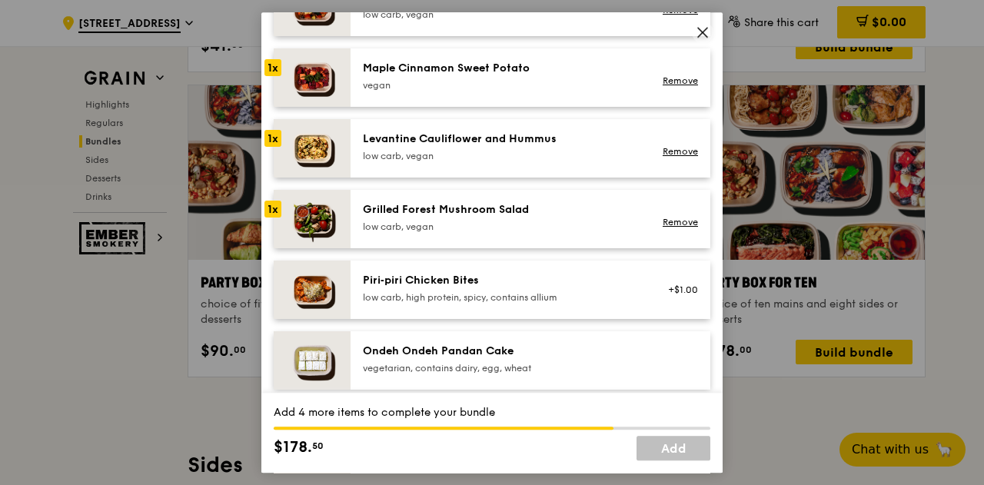
click at [518, 288] on div "Piri‑piri Chicken Bites" at bounding box center [501, 280] width 276 height 15
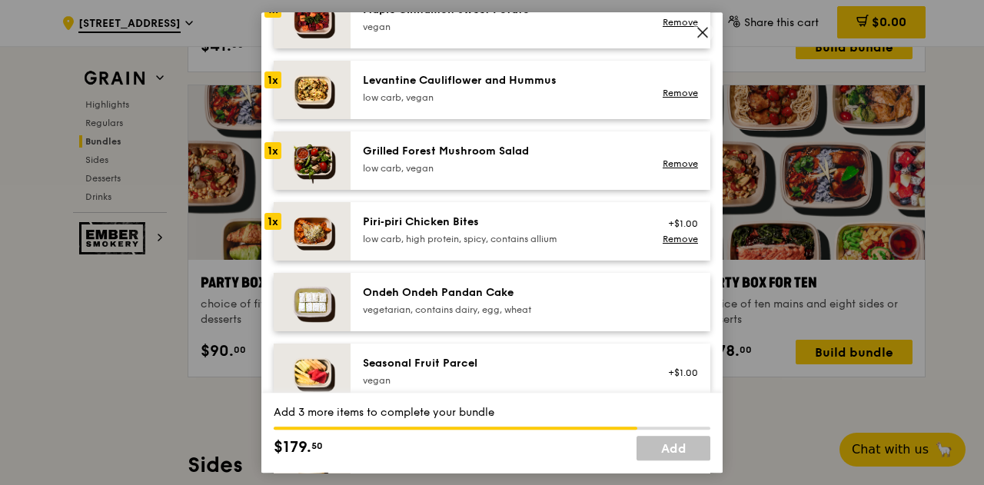
scroll to position [953, 0]
click at [518, 231] on div "Piri‑piri Chicken Bites" at bounding box center [501, 222] width 276 height 15
click at [516, 231] on div "Piri‑piri Chicken Bites" at bounding box center [501, 222] width 276 height 15
click at [556, 231] on div "Piri‑piri Chicken Bites" at bounding box center [501, 222] width 276 height 15
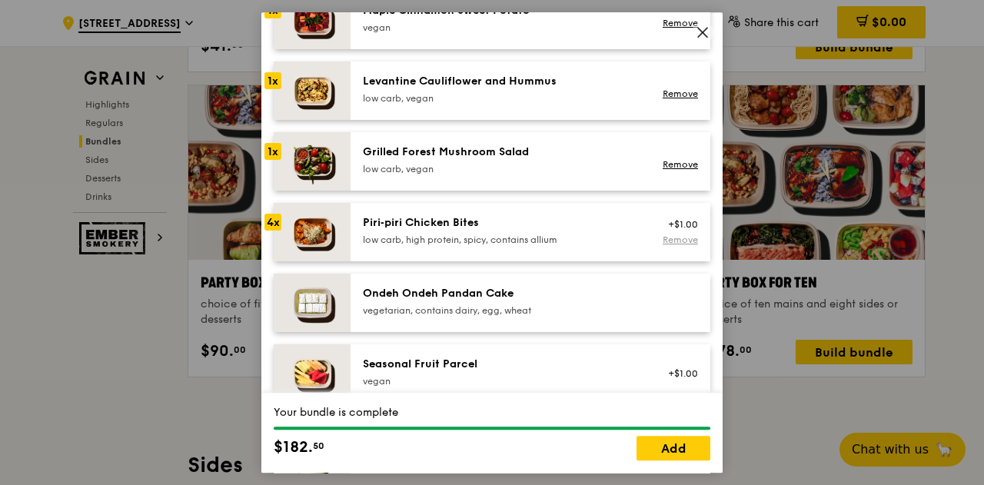
drag, startPoint x: 556, startPoint y: 241, endPoint x: 666, endPoint y: 251, distance: 111.2
click at [666, 249] on div "Piri‑piri Chicken Bites low carb, high protein, spicy, contains allium +$1.00 R…" at bounding box center [531, 232] width 354 height 34
click at [666, 245] on link "Remove" at bounding box center [679, 239] width 35 height 11
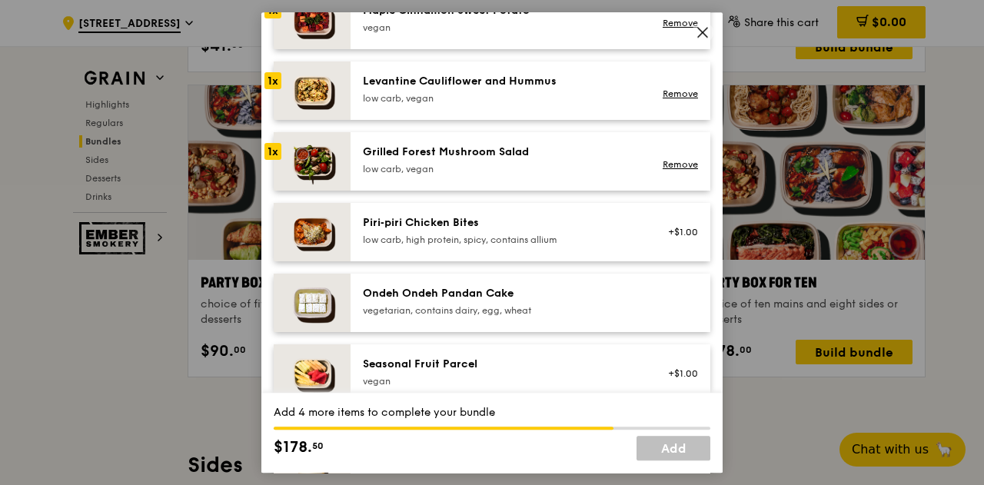
click at [598, 315] on div "Ondeh Ondeh Pandan Cake vegetarian, contains dairy, egg, wheat" at bounding box center [501, 301] width 276 height 31
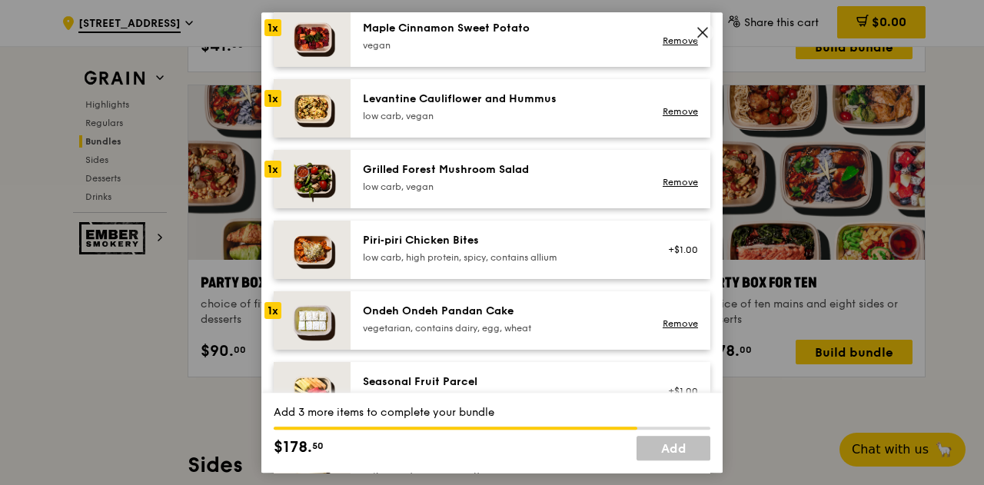
scroll to position [997, 0]
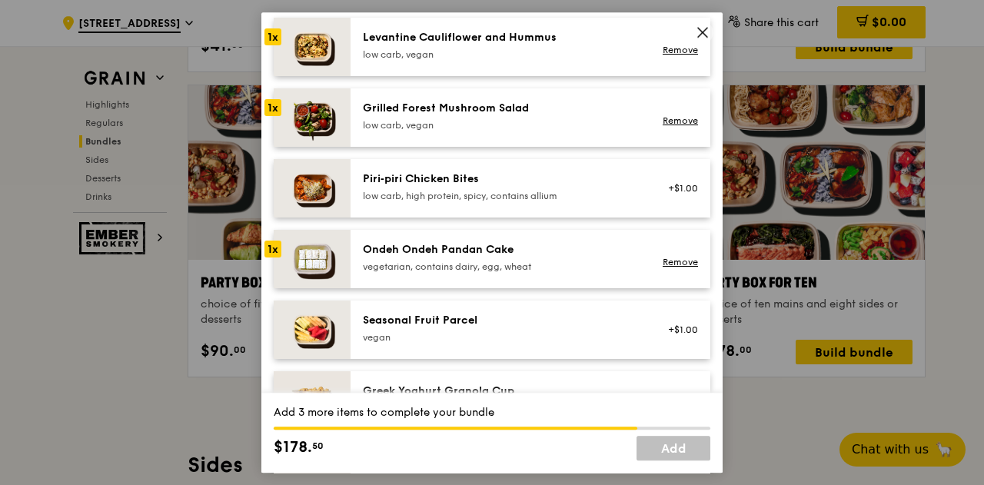
click at [559, 257] on div "Ondeh Ondeh Pandan Cake" at bounding box center [501, 249] width 276 height 15
click at [546, 248] on div "Ondeh Ondeh Pandan Cake vegetarian, contains dairy, egg, wheat Remove" at bounding box center [530, 259] width 360 height 58
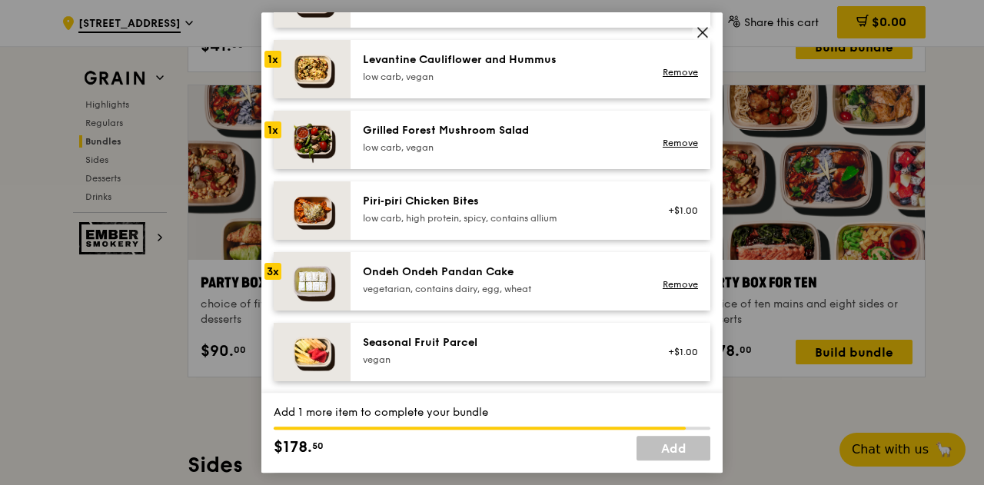
scroll to position [978, 0]
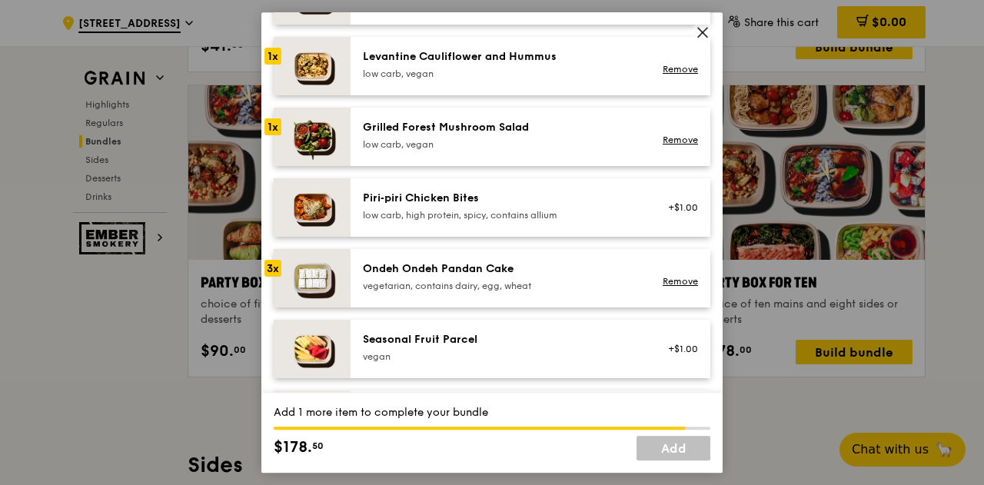
click at [532, 292] on div "vegetarian, contains dairy, egg, wheat" at bounding box center [501, 286] width 276 height 12
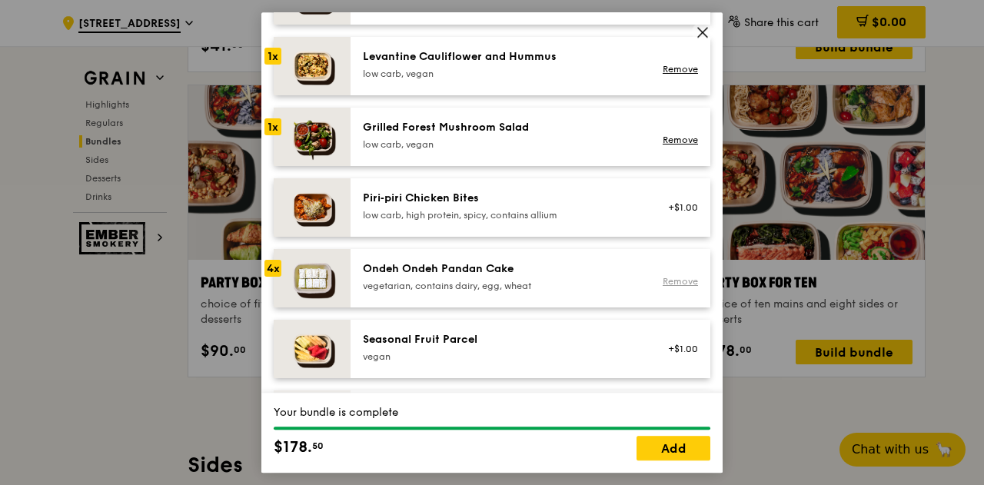
click at [667, 287] on link "Remove" at bounding box center [679, 281] width 35 height 11
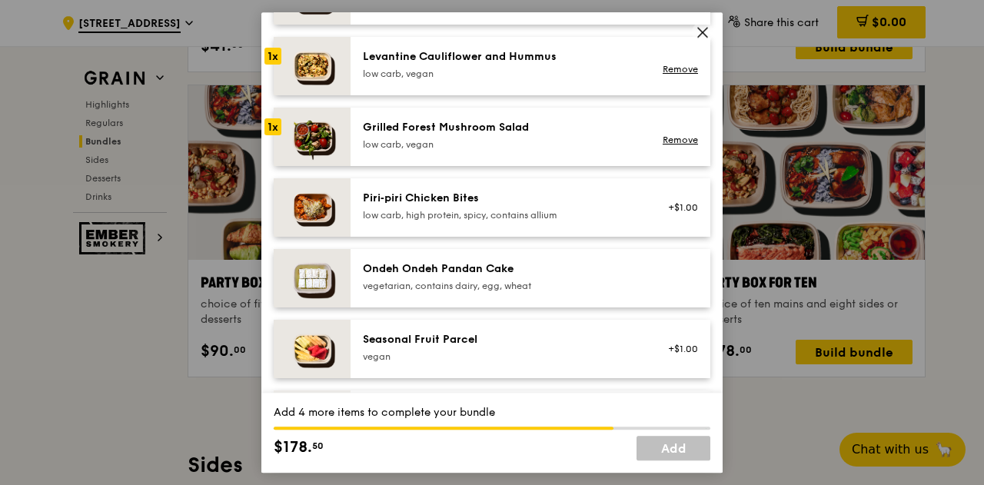
click at [584, 277] on div "Ondeh Ondeh Pandan Cake" at bounding box center [501, 268] width 276 height 15
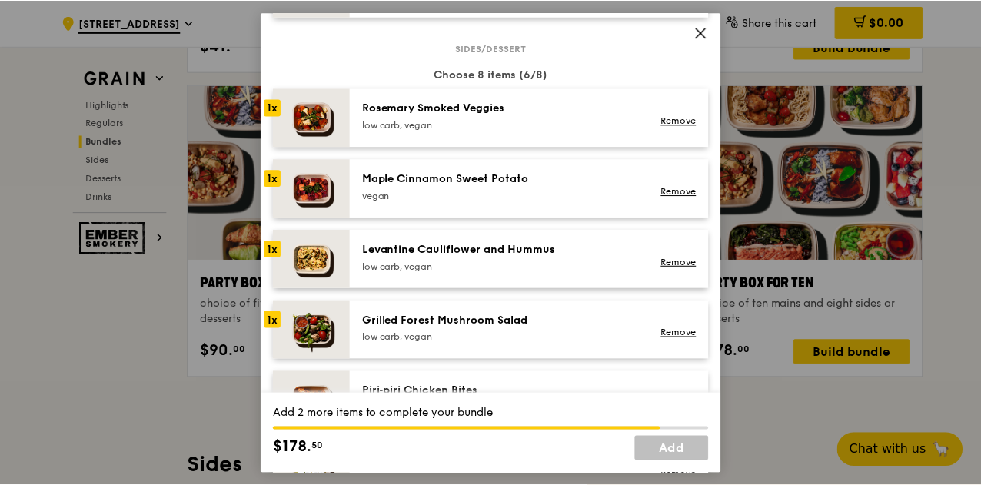
scroll to position [769, 0]
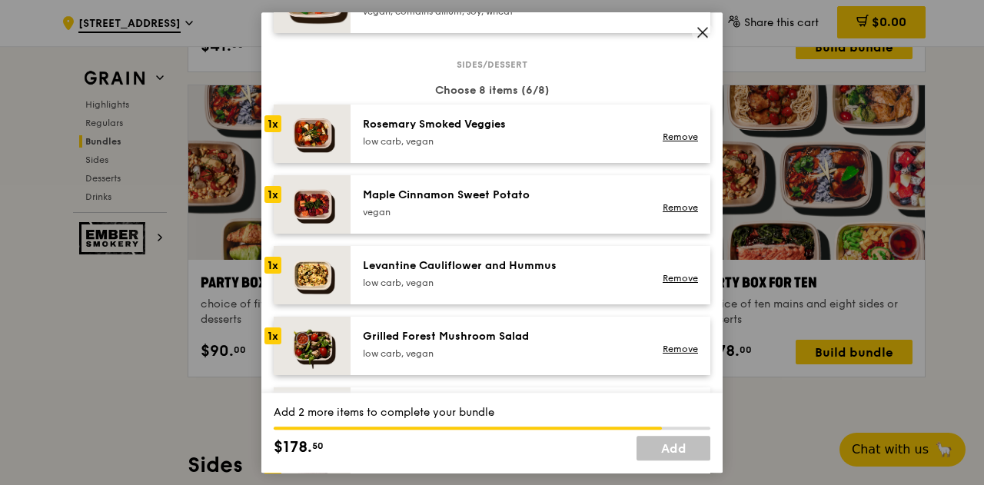
click at [612, 132] on div "Rosemary Smoked Veggies" at bounding box center [501, 124] width 276 height 15
click at [581, 199] on div "Maple Cinnamon Sweet Potato" at bounding box center [501, 195] width 276 height 15
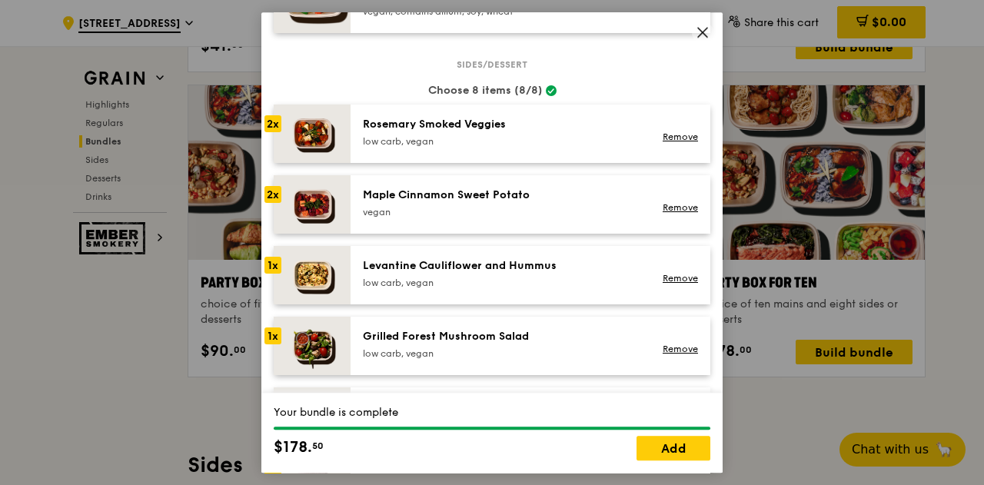
click at [679, 436] on div "Add" at bounding box center [673, 448] width 74 height 25
click at [685, 460] on link "Add" at bounding box center [673, 448] width 74 height 25
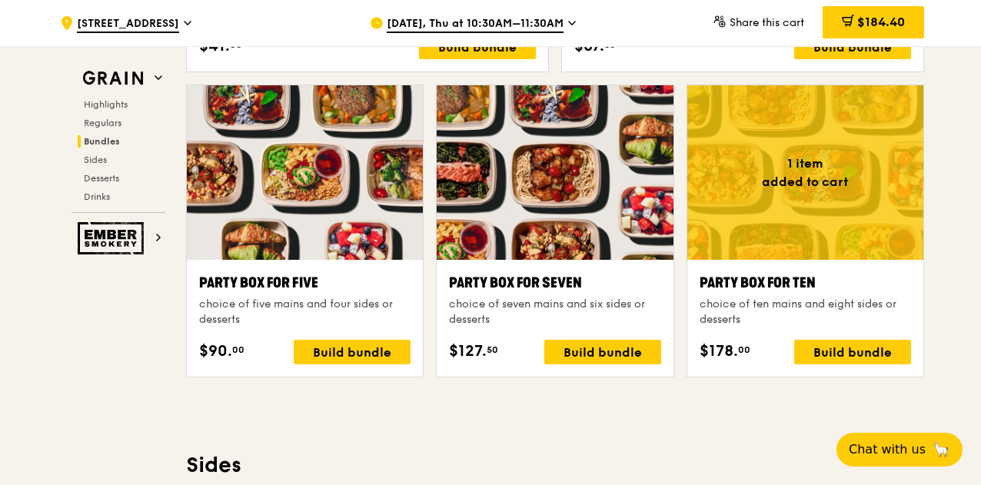
click at [686, 416] on div "Highlights Weekly rotating dishes inspired by flavours from around the world. W…" at bounding box center [555, 487] width 738 height 6017
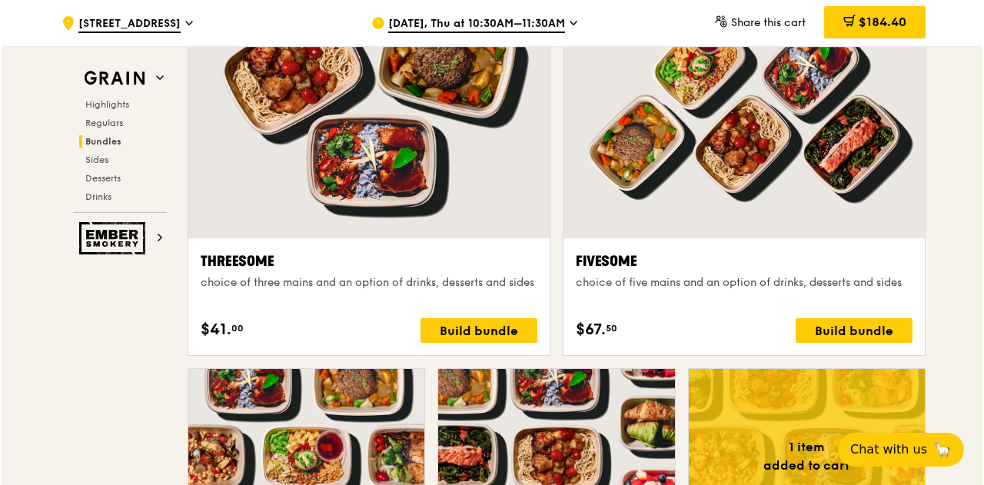
scroll to position [2734, 0]
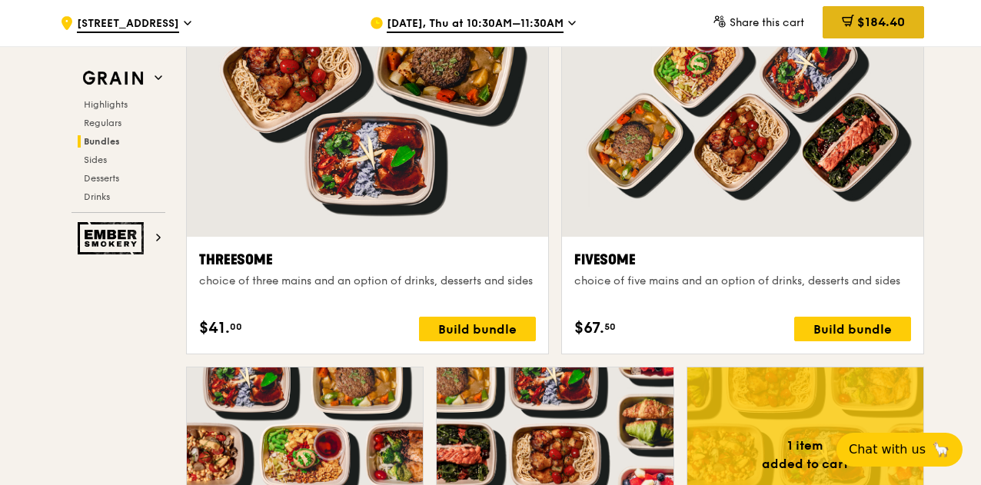
click at [849, 15] on icon at bounding box center [849, 19] width 8 height 9
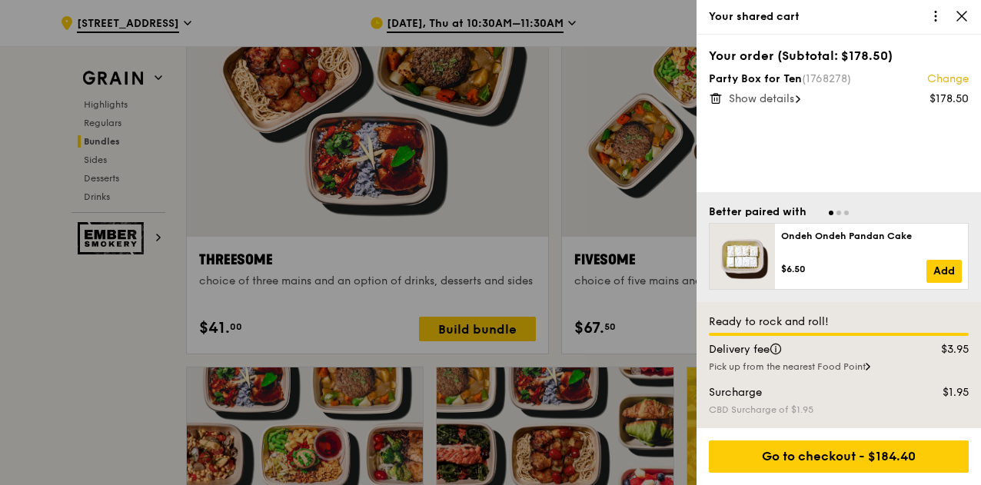
click at [958, 22] on icon at bounding box center [961, 16] width 14 height 14
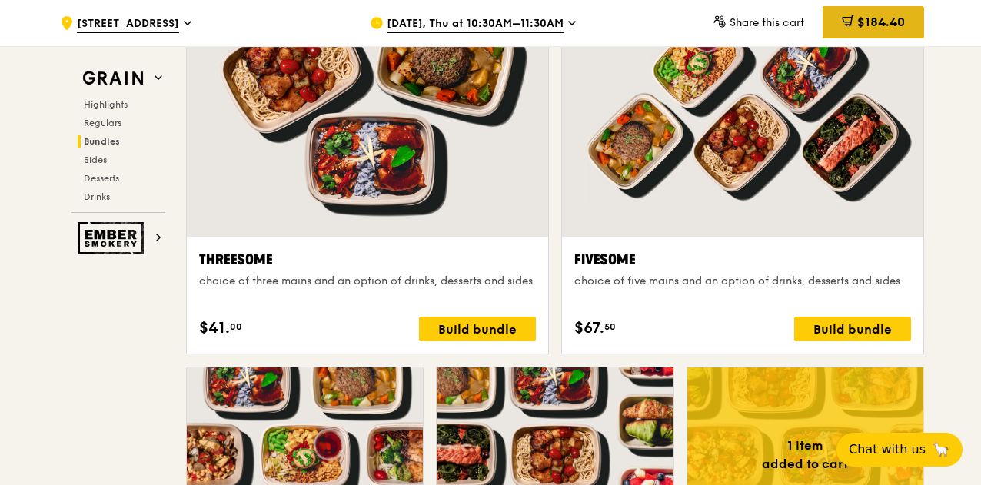
click at [887, 35] on div "$184.40" at bounding box center [872, 22] width 101 height 32
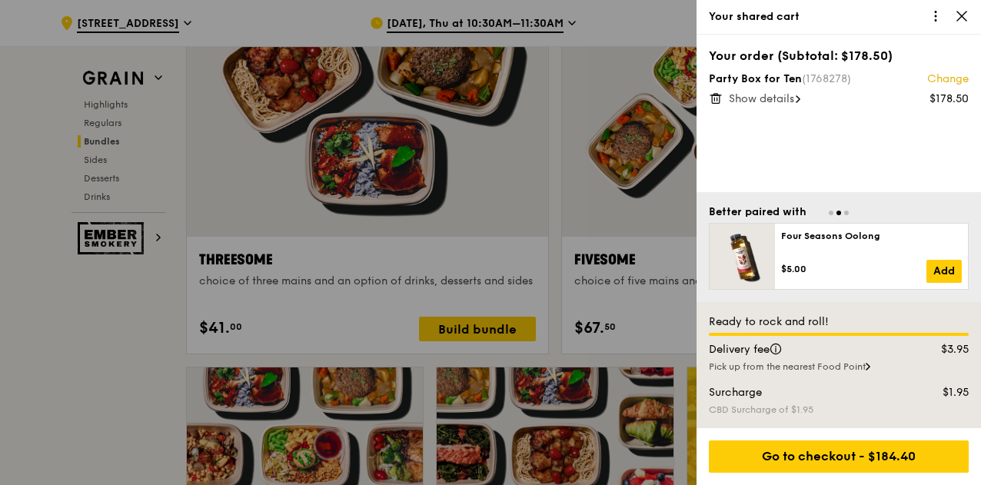
click at [715, 98] on icon at bounding box center [716, 98] width 14 height 14
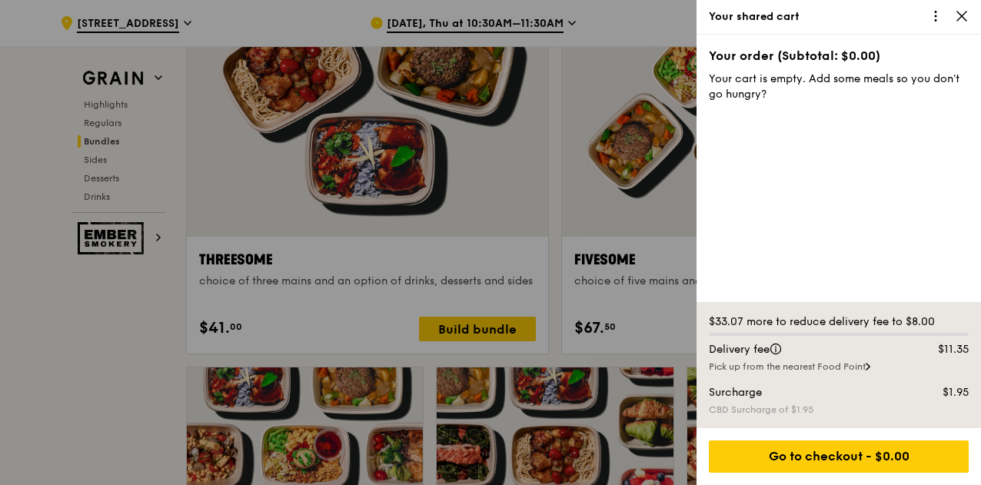
click at [959, 21] on icon at bounding box center [961, 16] width 14 height 14
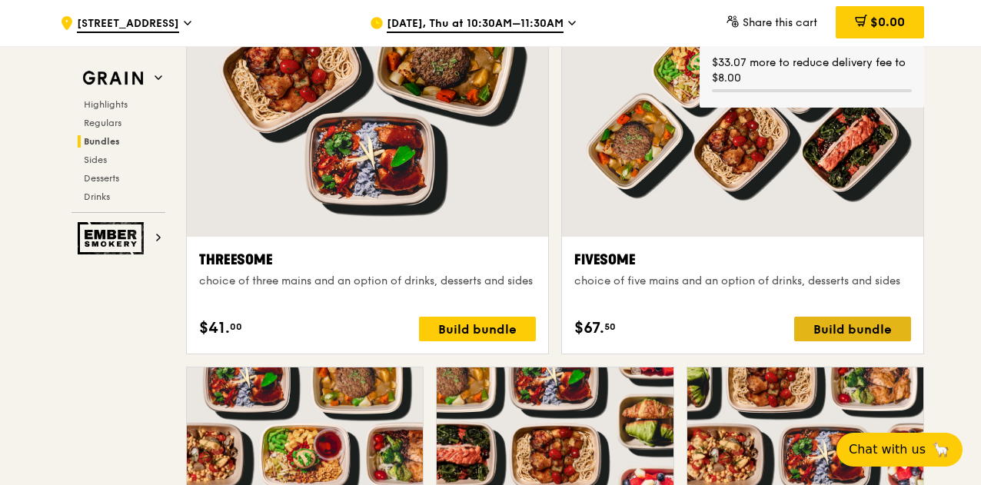
click at [856, 322] on div "Build bundle" at bounding box center [852, 329] width 117 height 25
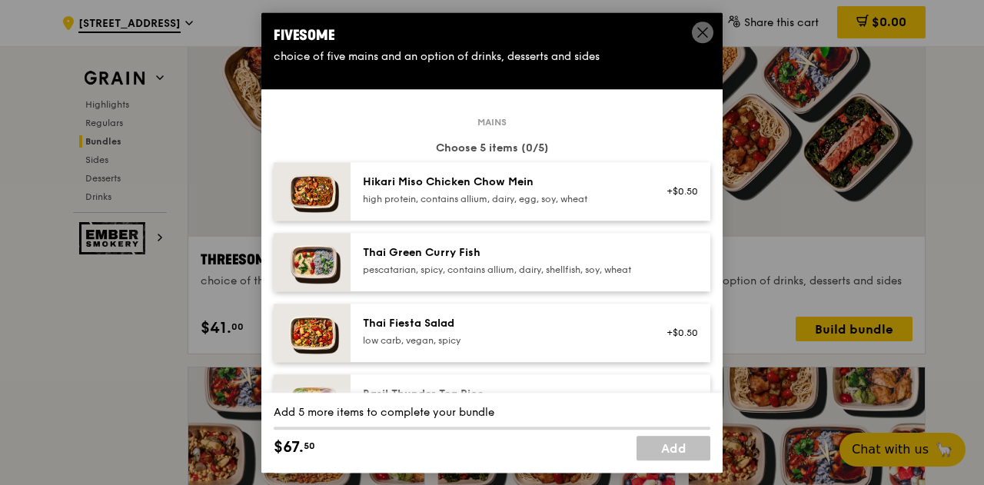
click at [580, 276] on div "pescatarian, spicy, contains allium, dairy, shellfish, soy, wheat" at bounding box center [501, 270] width 276 height 12
click at [578, 276] on div "pescatarian, spicy, contains allium, dairy, shellfish, soy, wheat" at bounding box center [501, 270] width 276 height 12
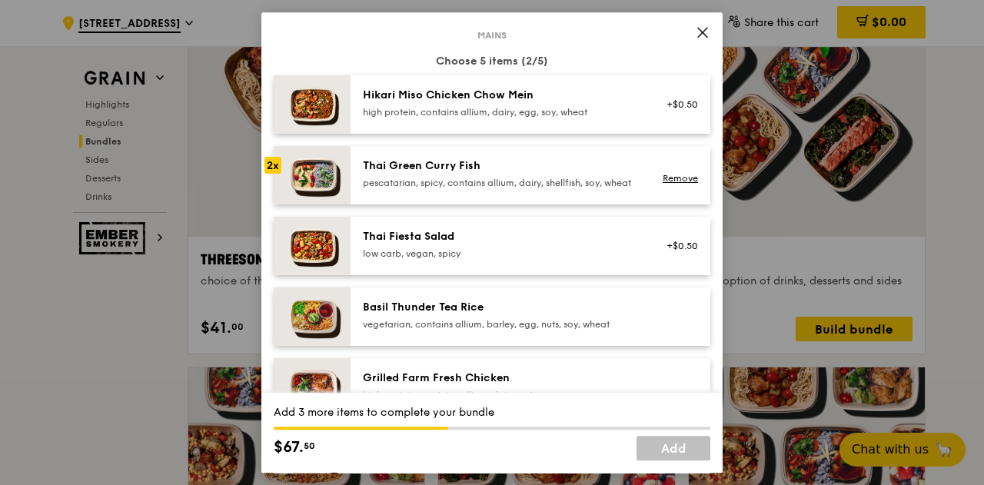
scroll to position [88, 0]
click at [572, 311] on div "Basil Thunder Tea Rice" at bounding box center [501, 306] width 276 height 15
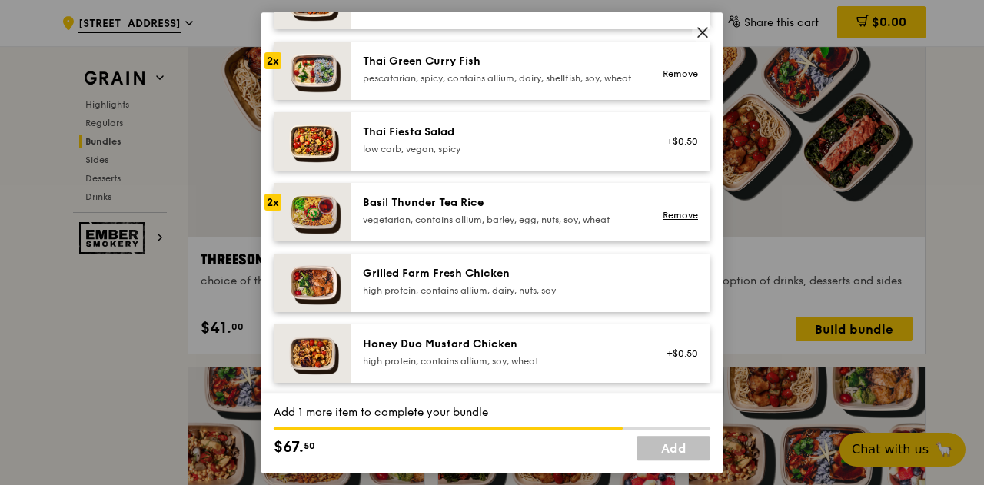
scroll to position [193, 0]
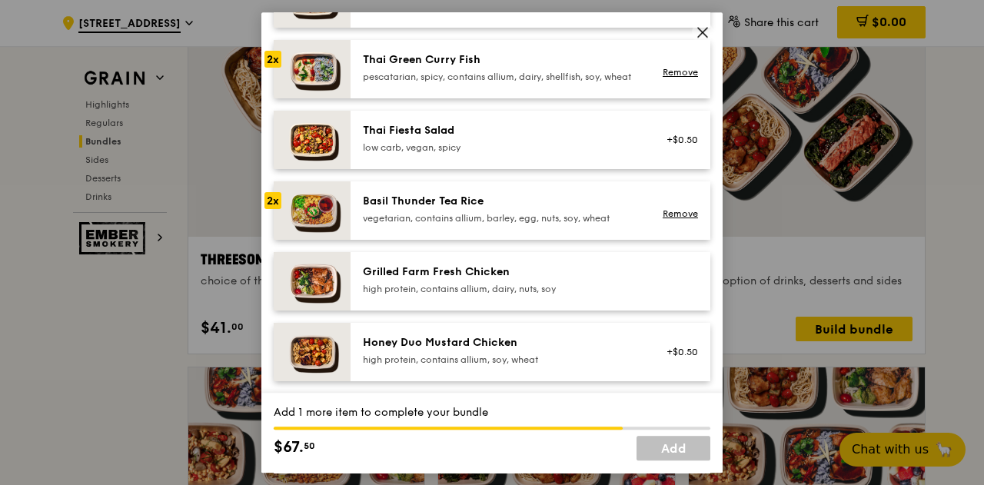
click at [555, 280] on div "Grilled Farm Fresh Chicken" at bounding box center [501, 271] width 276 height 15
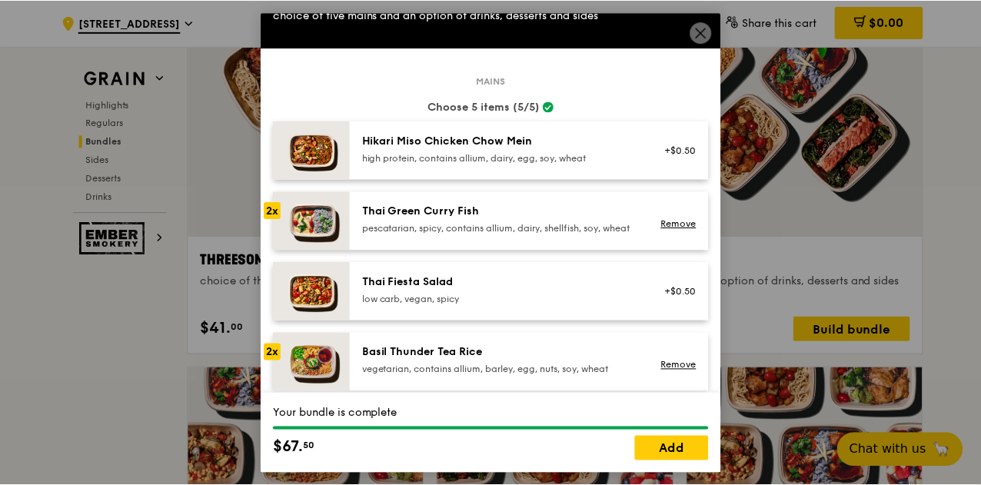
scroll to position [0, 0]
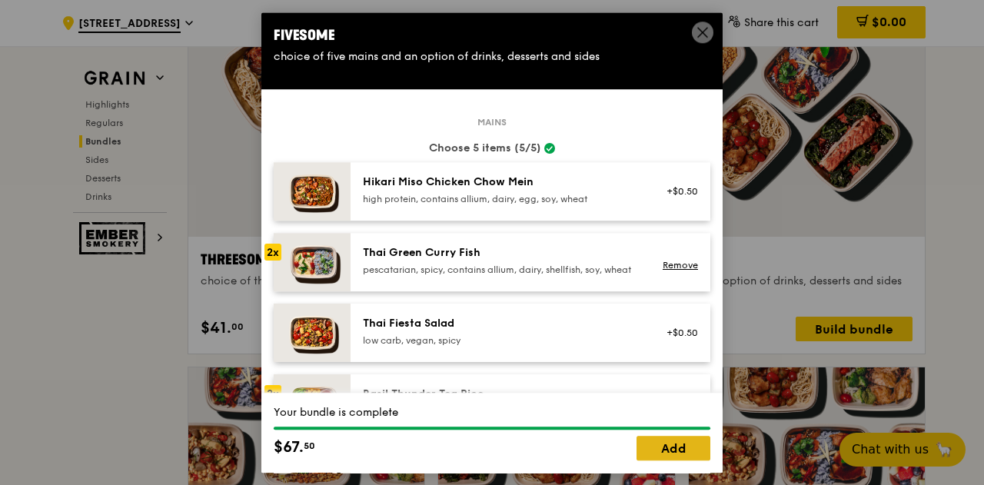
click at [682, 443] on link "Add" at bounding box center [673, 448] width 74 height 25
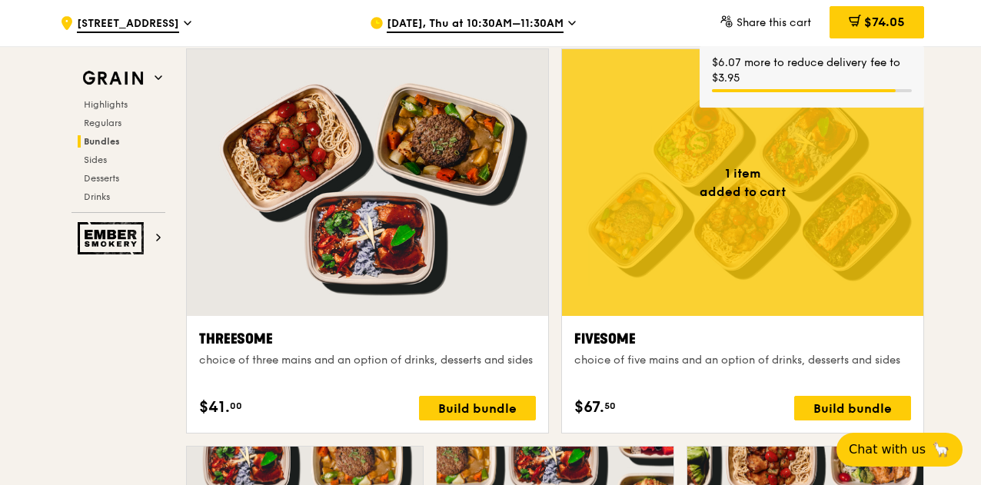
scroll to position [2654, 0]
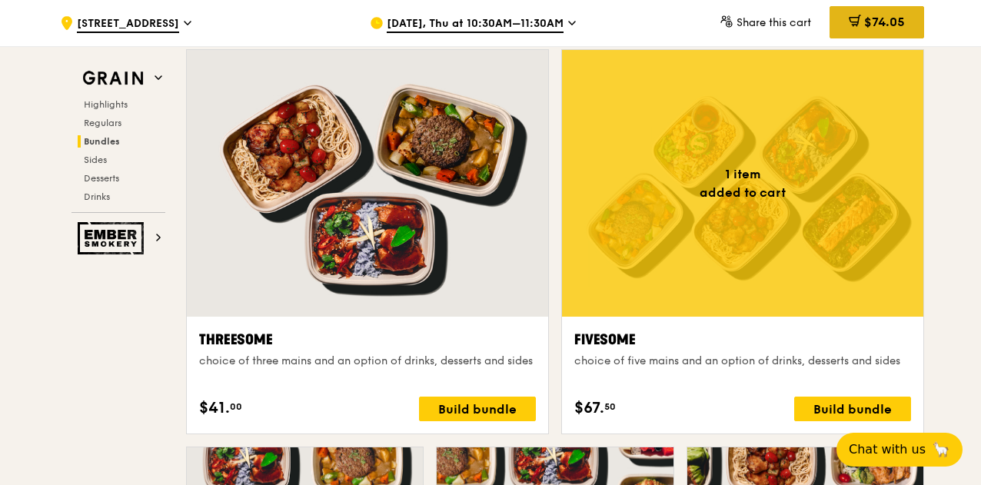
click at [868, 33] on div "$74.05" at bounding box center [876, 22] width 95 height 32
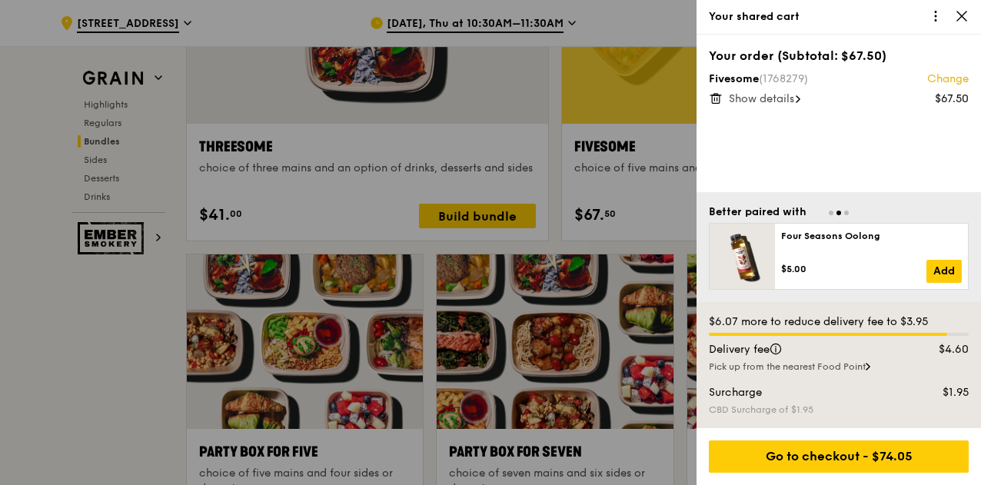
scroll to position [2848, 0]
click at [658, 154] on div at bounding box center [490, 242] width 981 height 485
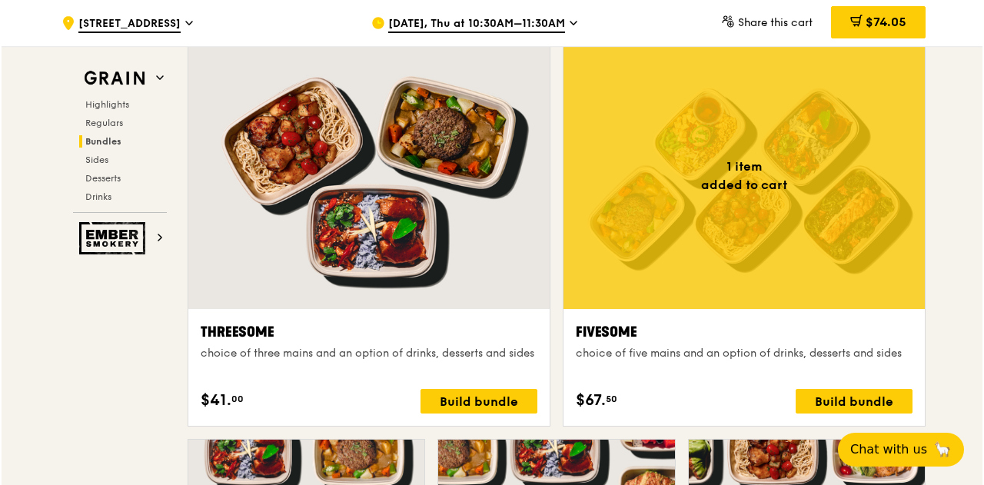
scroll to position [2663, 0]
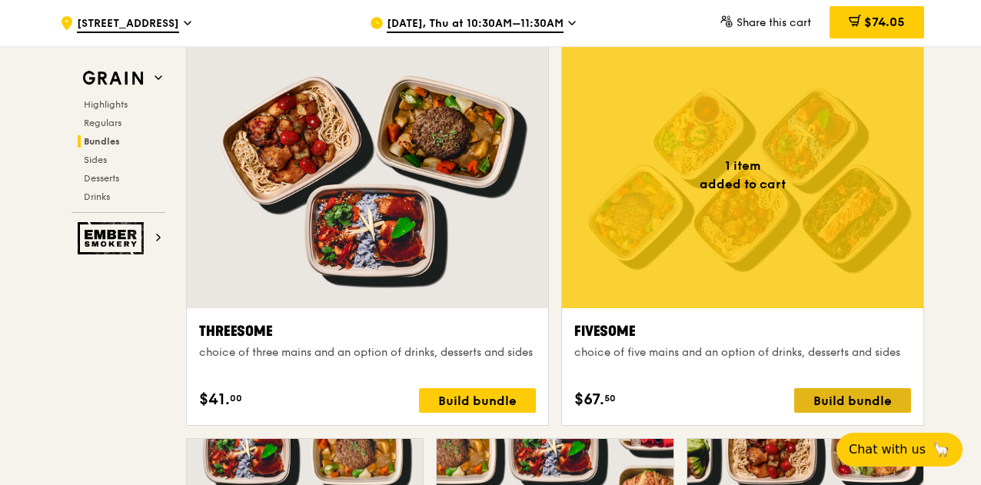
click at [817, 388] on div "Build bundle" at bounding box center [852, 400] width 117 height 25
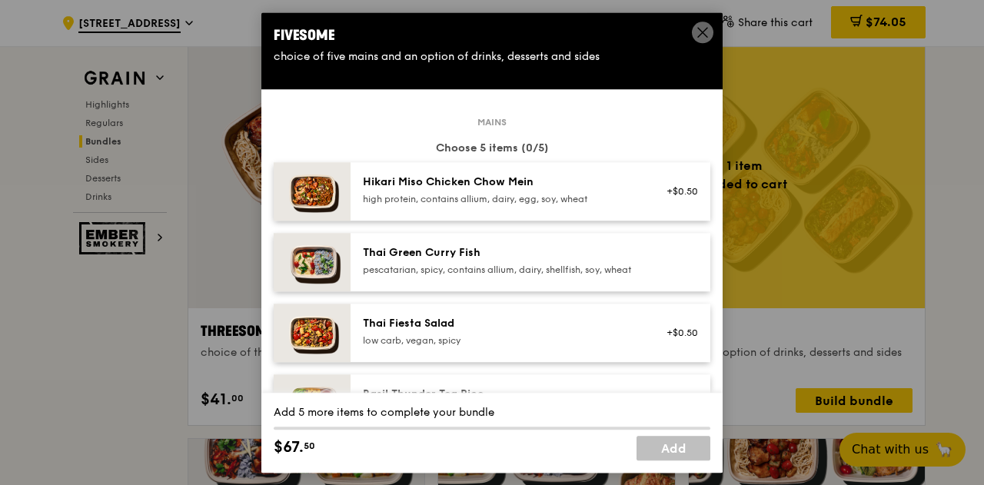
click at [533, 276] on div "pescatarian, spicy, contains allium, dairy, shellfish, soy, wheat" at bounding box center [501, 270] width 276 height 12
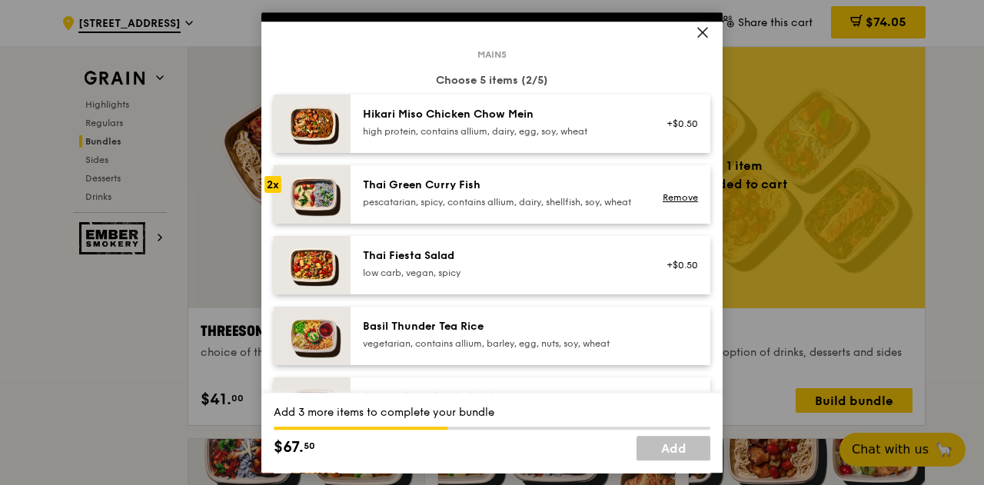
scroll to position [68, 0]
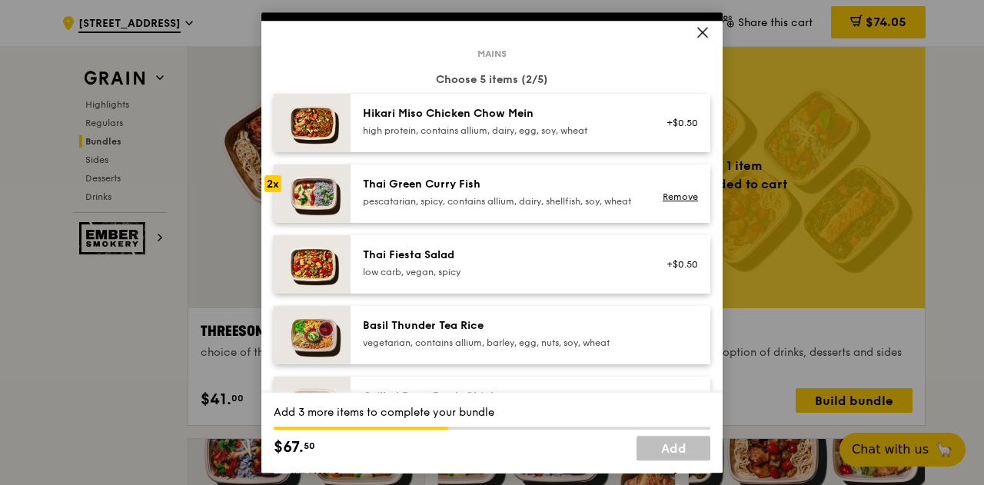
click at [505, 207] on div "pescatarian, spicy, contains allium, dairy, shellfish, soy, wheat" at bounding box center [501, 201] width 276 height 12
click at [662, 202] on link "Remove" at bounding box center [679, 196] width 35 height 11
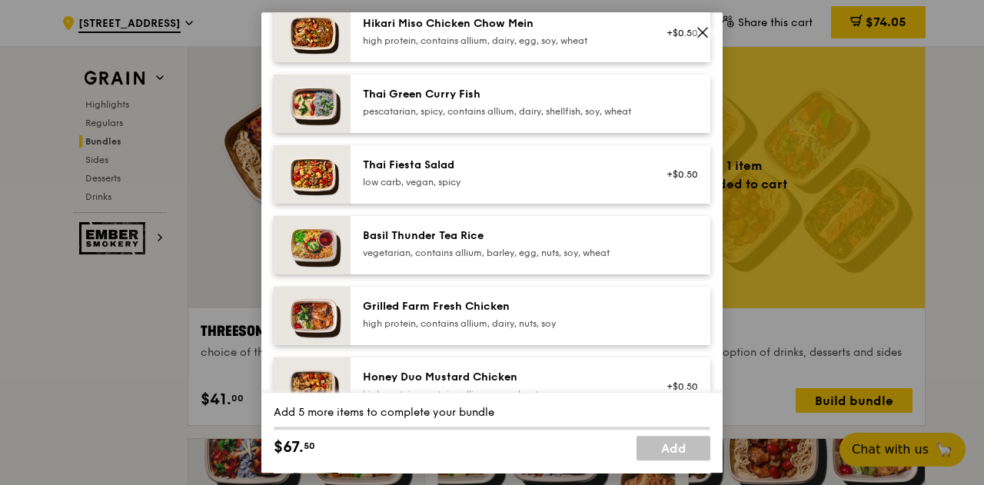
scroll to position [233, 0]
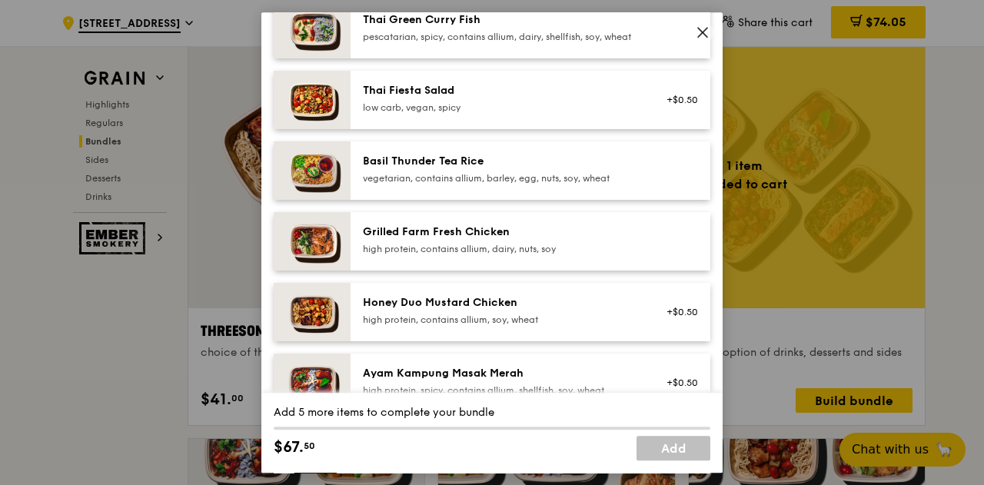
click at [593, 253] on div "Grilled Farm Fresh Chicken high protein, contains allium, dairy, nuts, soy" at bounding box center [501, 239] width 276 height 31
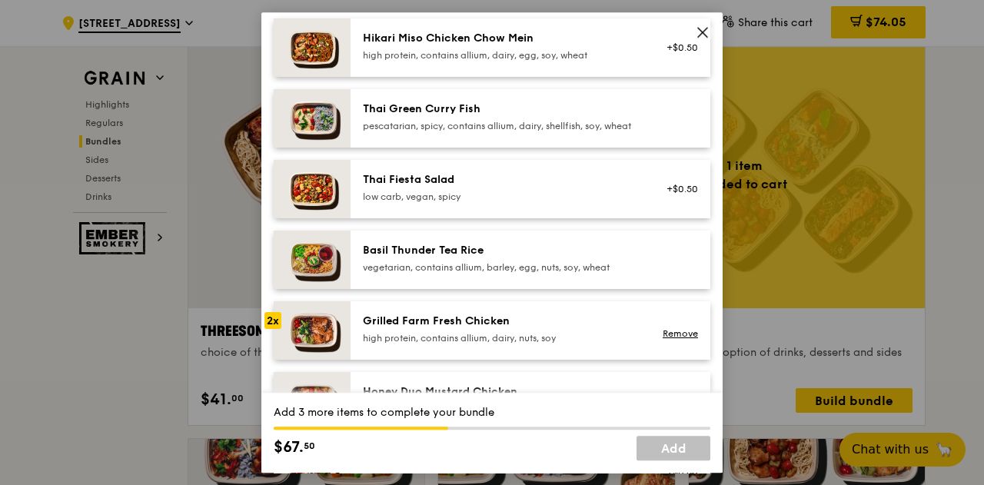
scroll to position [144, 0]
click at [552, 134] on div "Thai Green Curry Fish pescatarian, spicy, contains allium, dairy, shellfish, so…" at bounding box center [501, 118] width 294 height 34
click at [576, 273] on div "vegetarian, contains allium, barley, egg, nuts, soy, wheat" at bounding box center [501, 267] width 276 height 12
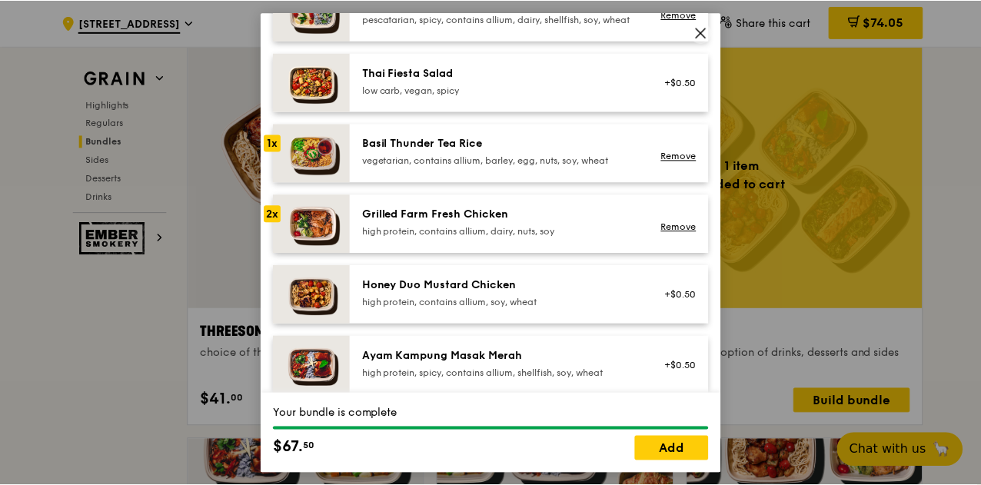
scroll to position [295, 0]
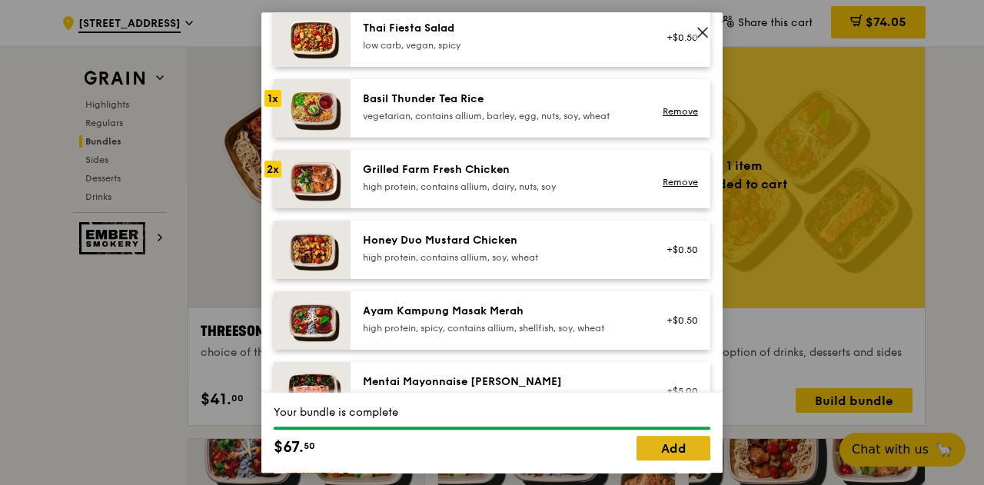
click at [687, 447] on link "Add" at bounding box center [673, 448] width 74 height 25
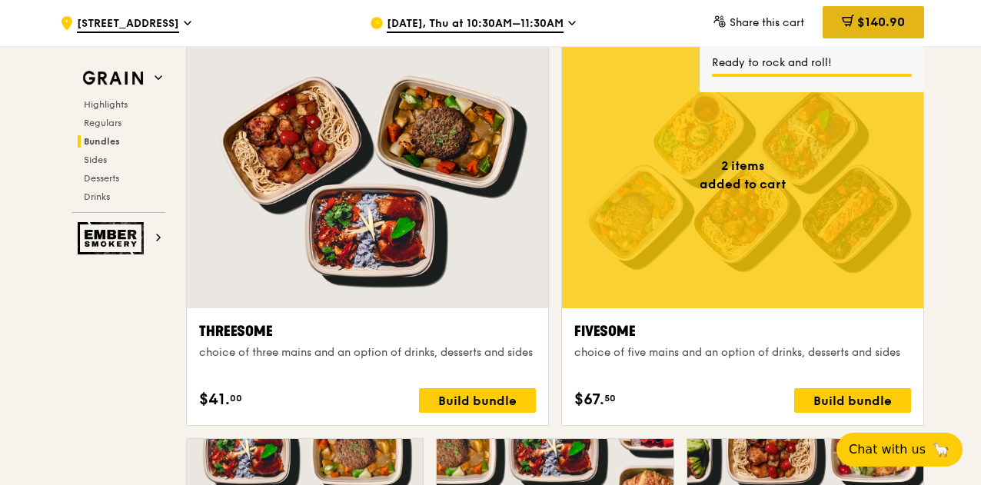
click at [865, 18] on span "$140.90" at bounding box center [881, 22] width 48 height 15
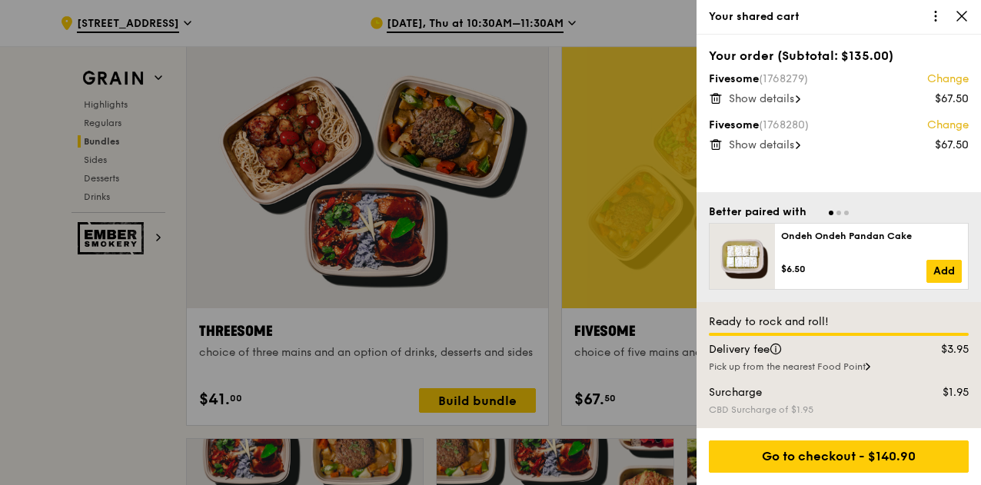
click at [792, 100] on span "Show details" at bounding box center [761, 98] width 65 height 13
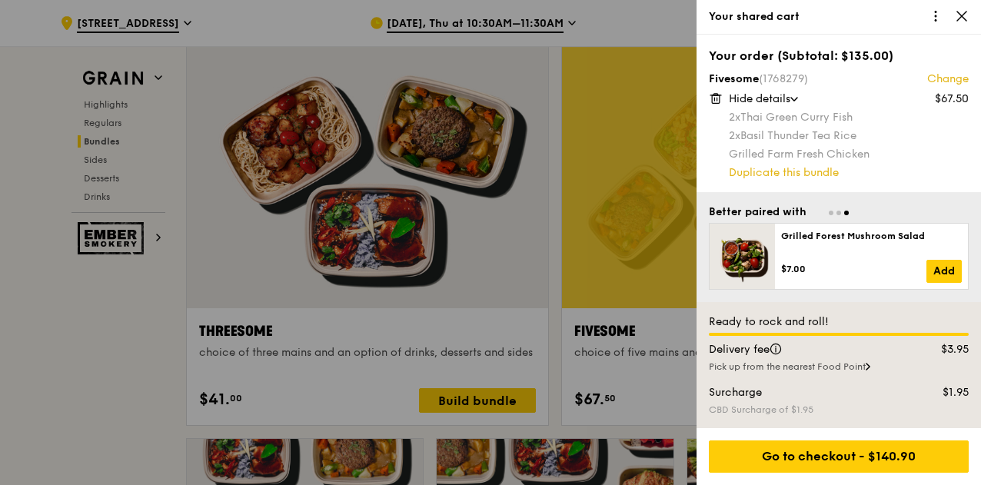
click at [785, 92] on span "Hide details" at bounding box center [759, 98] width 61 height 13
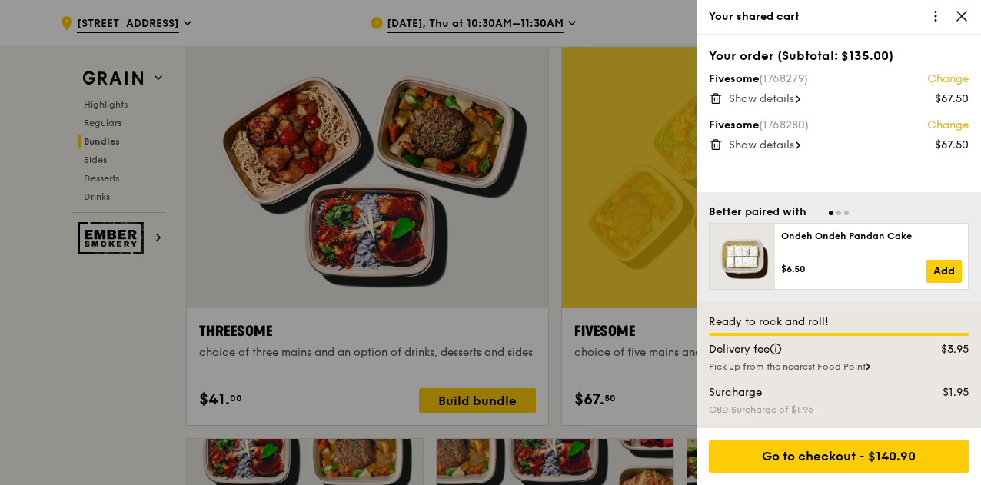
drag, startPoint x: 785, startPoint y: 136, endPoint x: 787, endPoint y: 147, distance: 10.9
click at [787, 147] on div "Fivesome (1768280) Change $67.50 Show details" at bounding box center [839, 135] width 260 height 34
click at [787, 147] on span "Show details" at bounding box center [761, 144] width 65 height 13
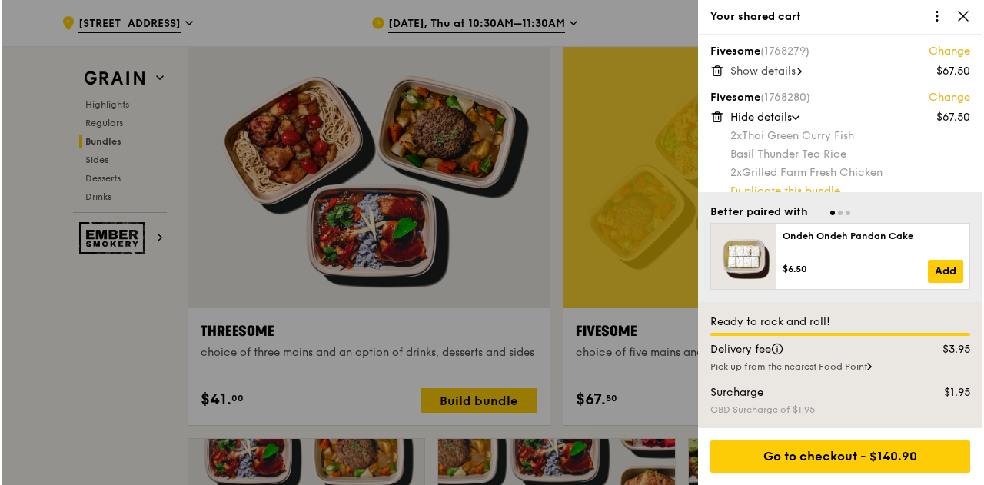
scroll to position [43, 0]
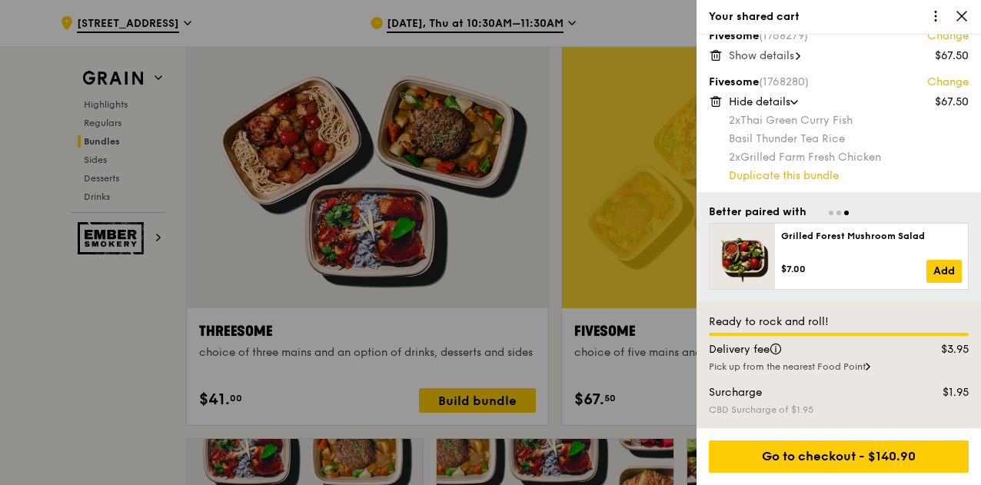
click at [684, 199] on div at bounding box center [490, 242] width 981 height 485
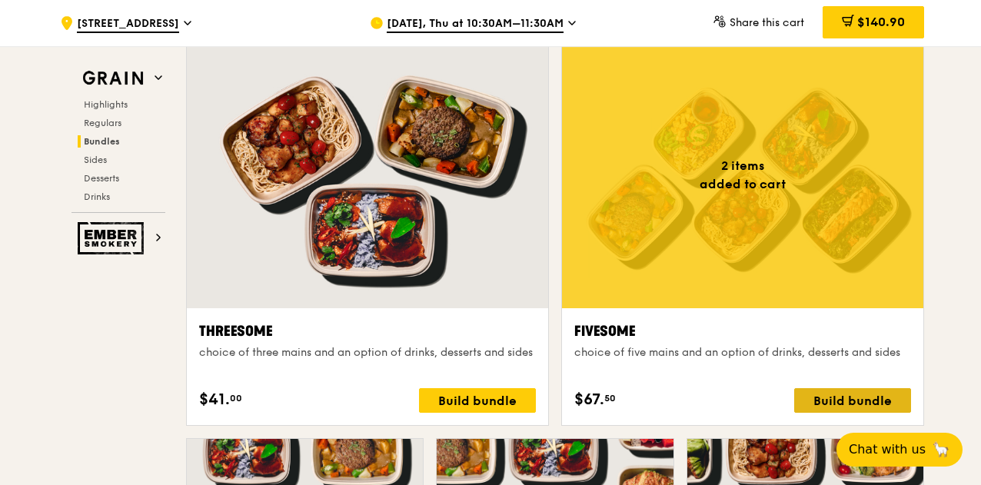
click at [825, 388] on div "Build bundle" at bounding box center [852, 400] width 117 height 25
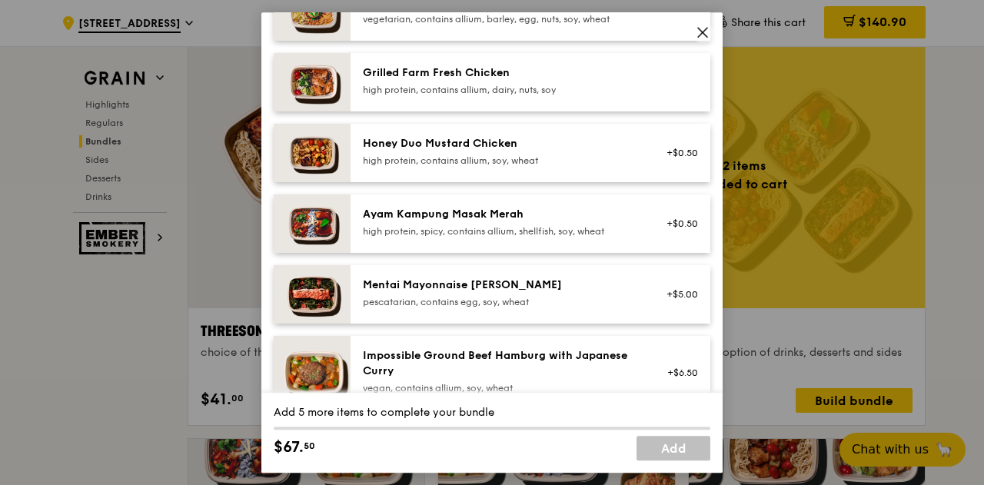
scroll to position [390, 0]
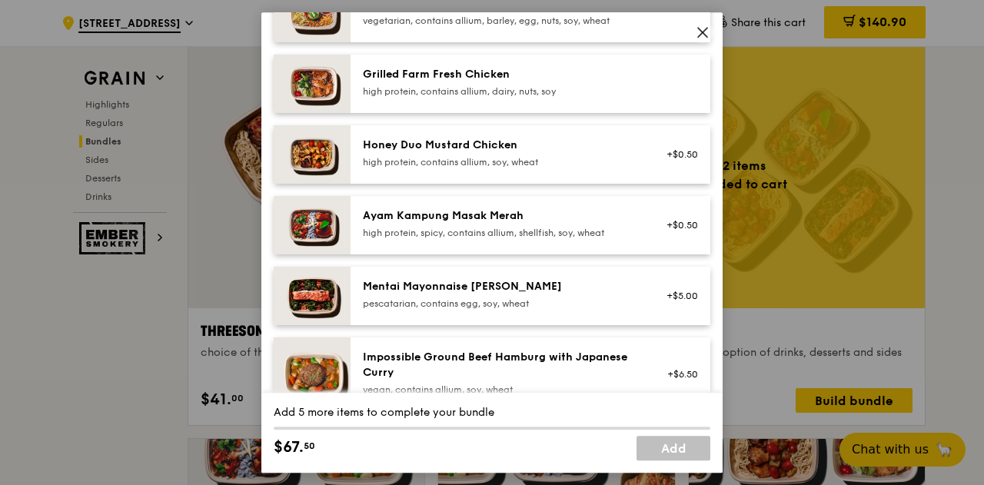
click at [569, 224] on div "Ayam Kampung Masak Merah" at bounding box center [501, 215] width 276 height 15
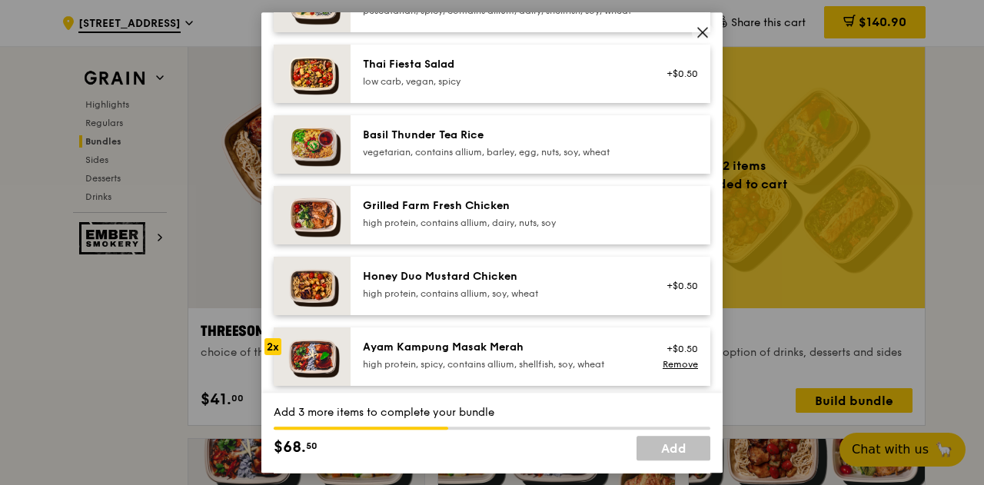
scroll to position [256, 0]
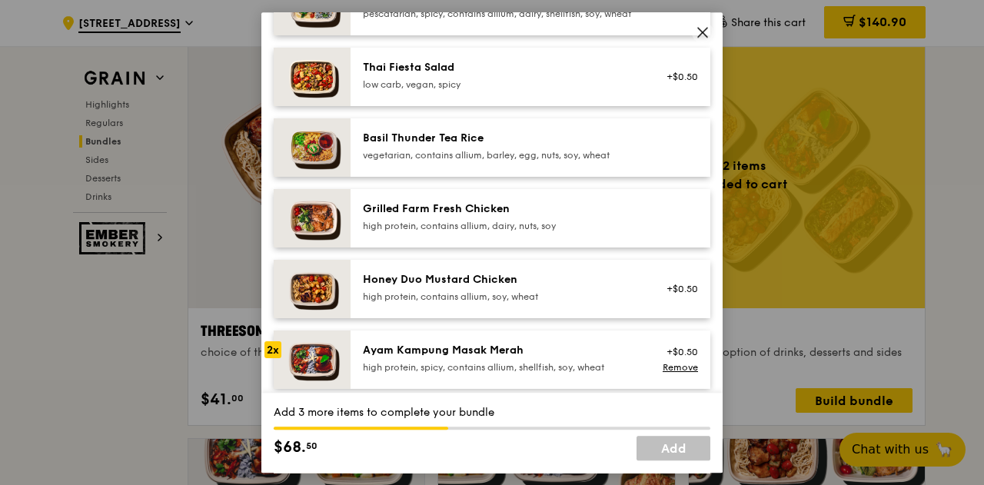
click at [550, 106] on div "Thai Fiesta Salad low carb, vegan, spicy +$0.50" at bounding box center [530, 77] width 360 height 58
click at [550, 106] on div "Thai Fiesta Salad low carb, vegan, spicy +$0.50 Remove" at bounding box center [530, 77] width 360 height 58
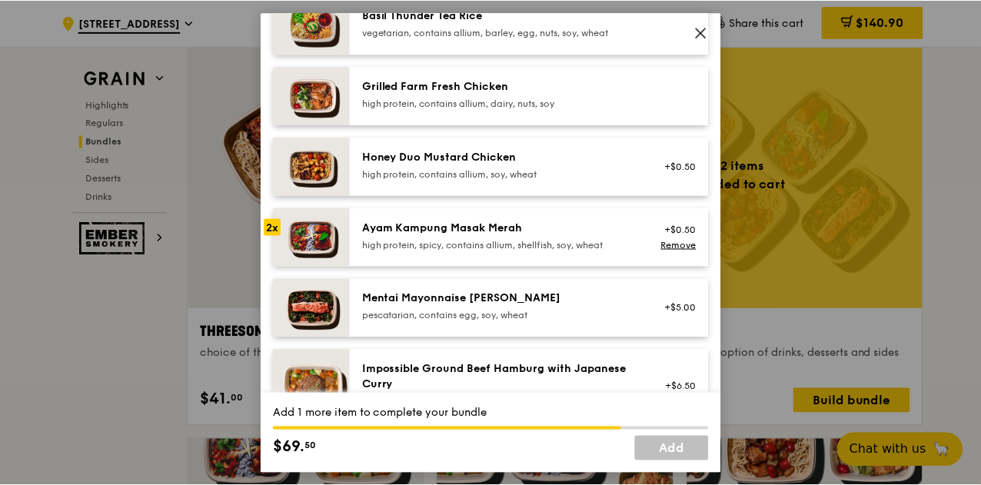
scroll to position [380, 0]
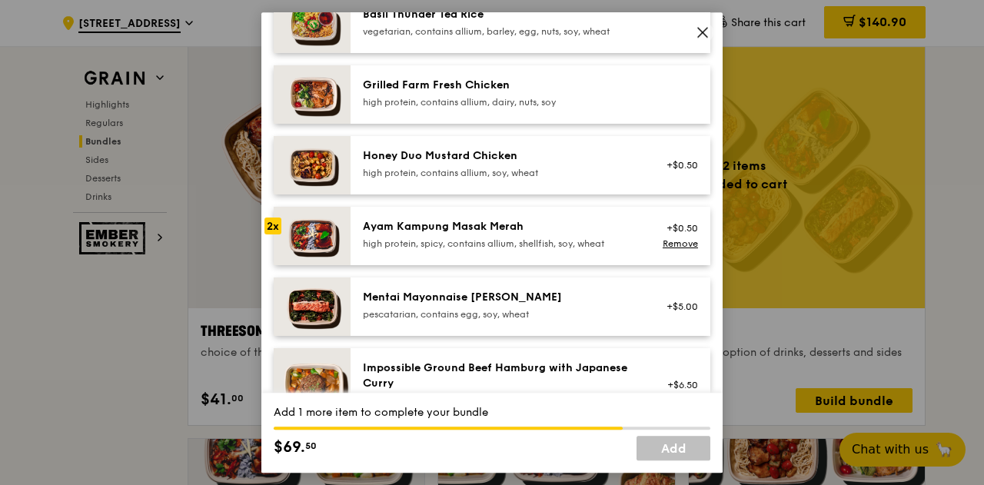
click at [550, 179] on div "high protein, contains allium, soy, wheat" at bounding box center [501, 173] width 276 height 12
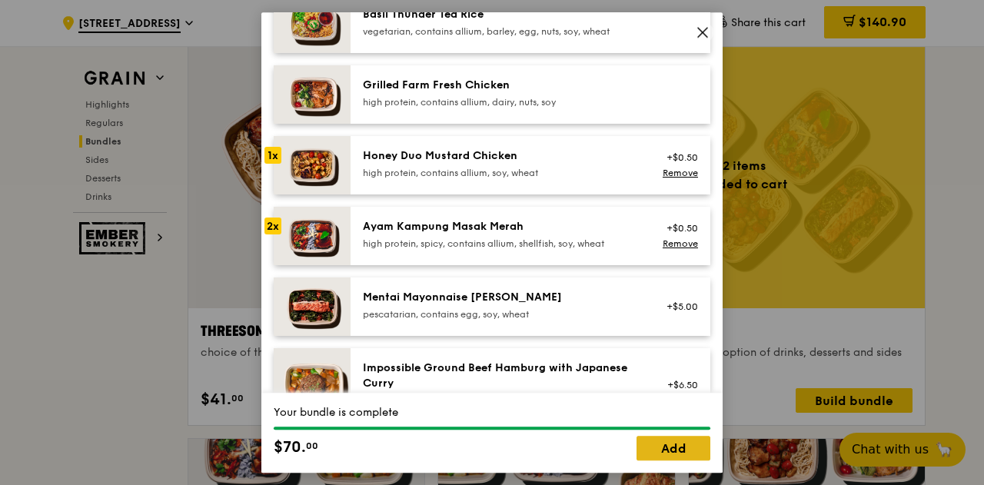
click at [676, 447] on link "Add" at bounding box center [673, 448] width 74 height 25
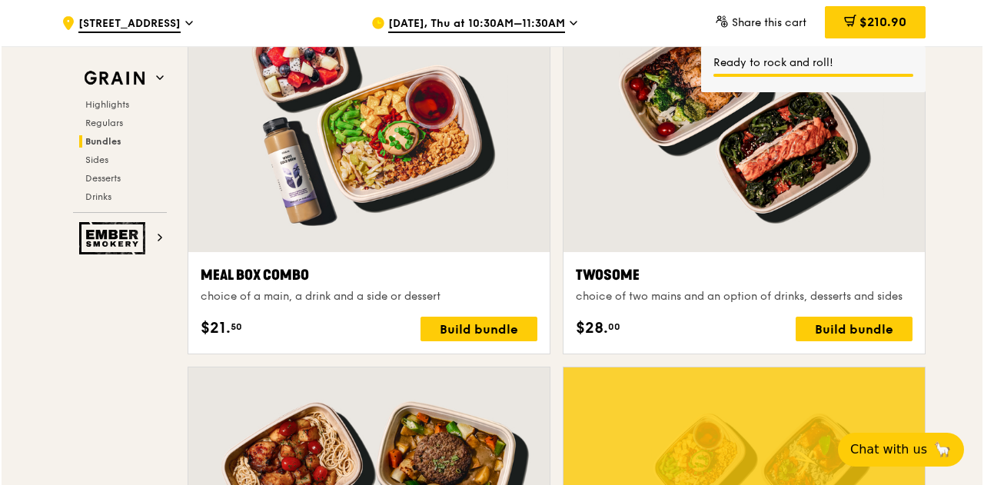
scroll to position [2333, 0]
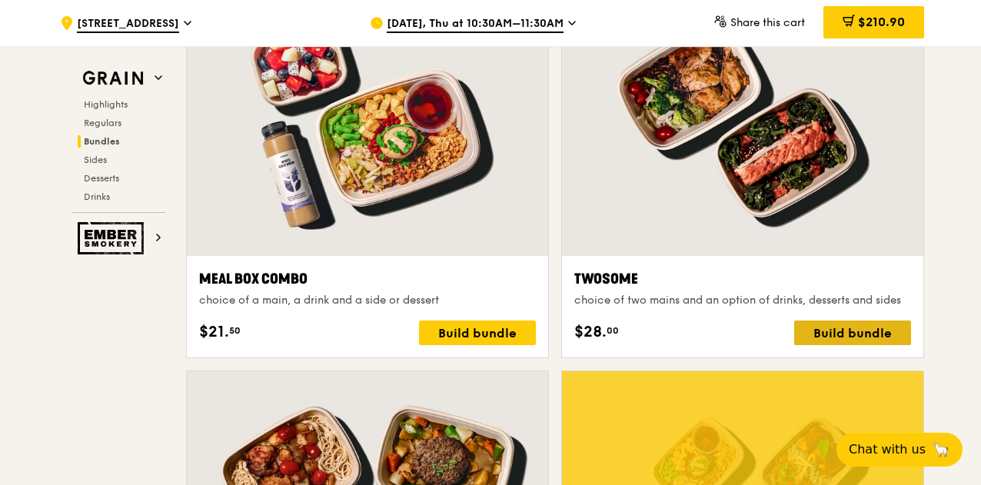
click at [828, 324] on div "Build bundle" at bounding box center [852, 332] width 117 height 25
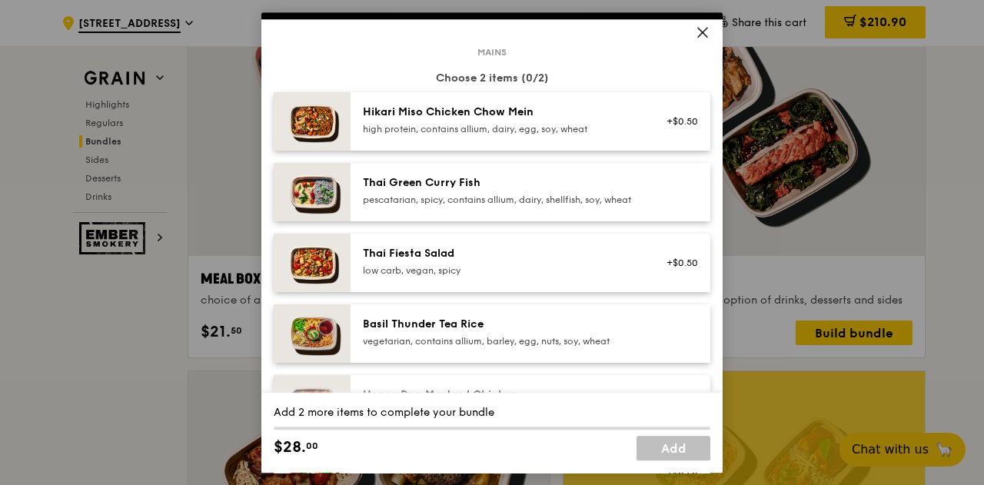
scroll to position [71, 0]
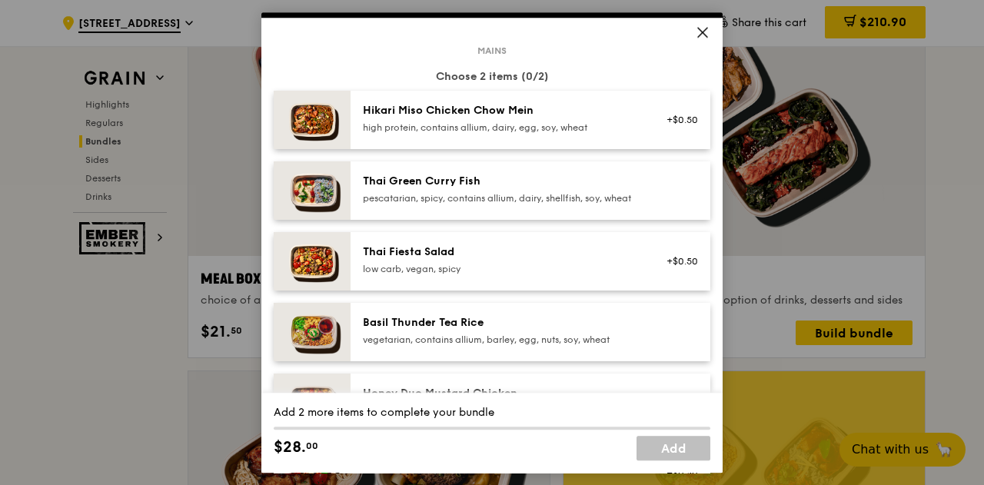
click at [578, 182] on div "Thai Green Curry Fish" at bounding box center [501, 181] width 276 height 15
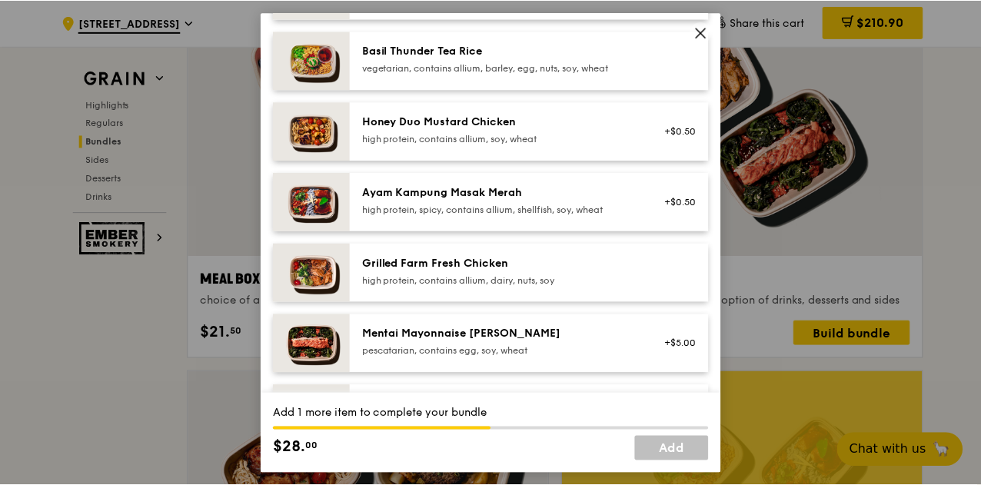
scroll to position [344, 0]
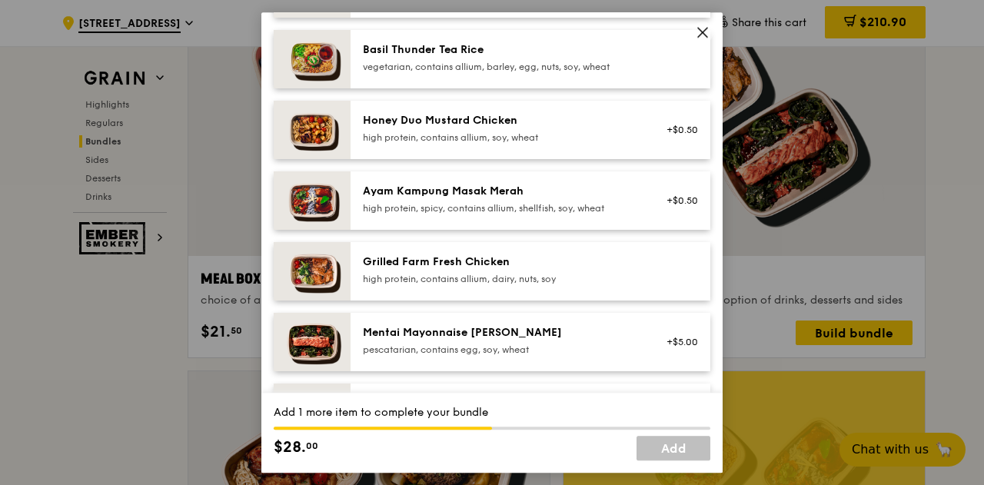
click at [590, 262] on div "Grilled Farm Fresh Chicken high protein, contains allium, dairy, nuts, soy" at bounding box center [530, 271] width 360 height 58
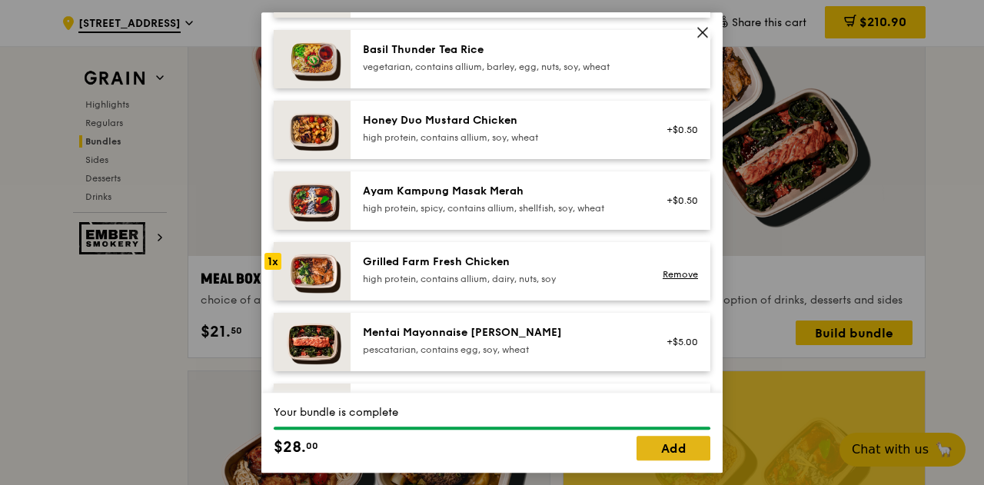
click at [679, 442] on link "Add" at bounding box center [673, 448] width 74 height 25
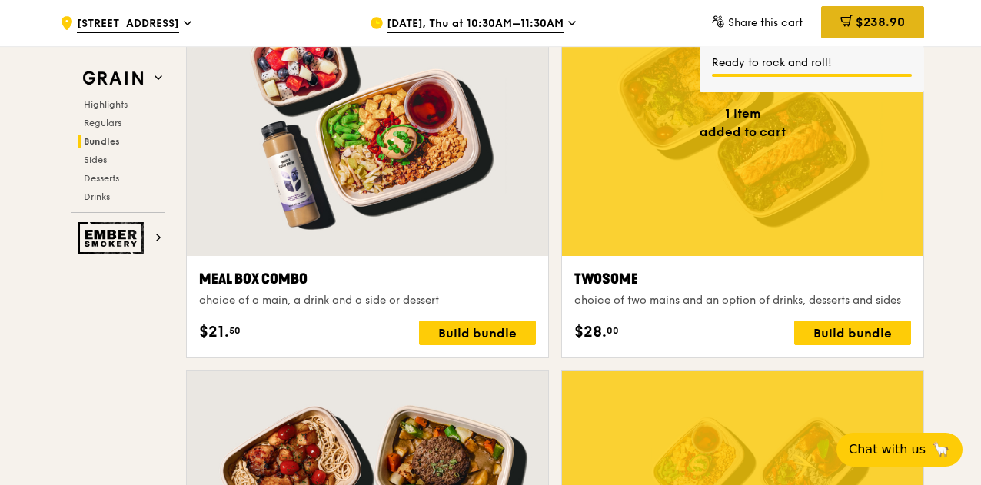
click at [879, 26] on span "$238.90" at bounding box center [879, 22] width 49 height 15
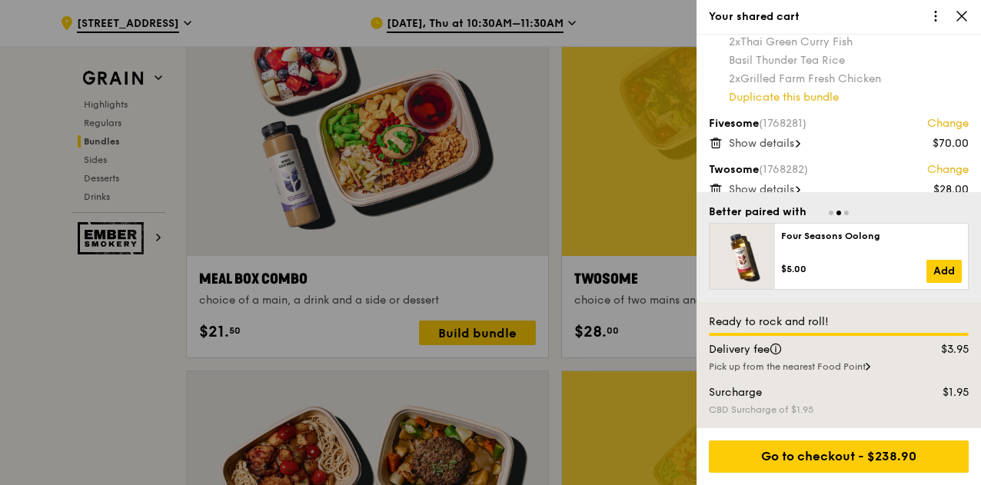
scroll to position [135, 0]
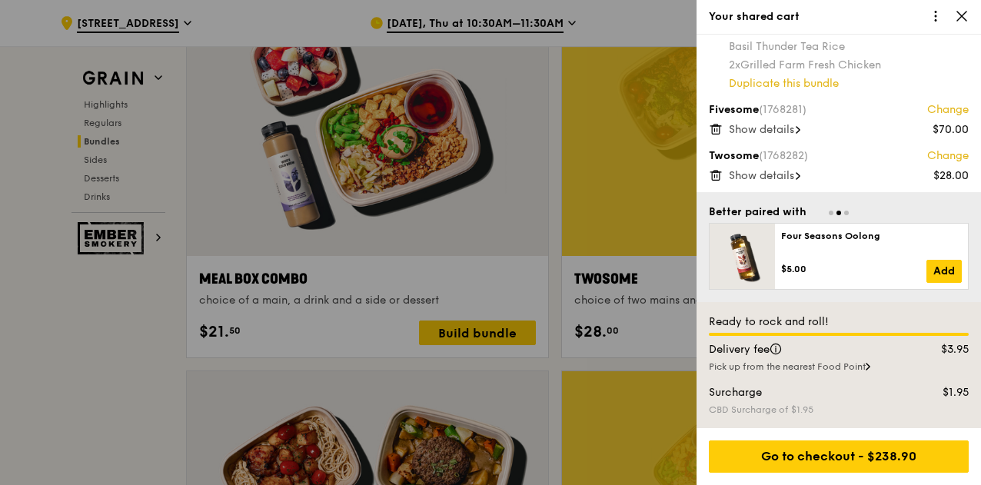
click at [582, 244] on div at bounding box center [490, 242] width 981 height 485
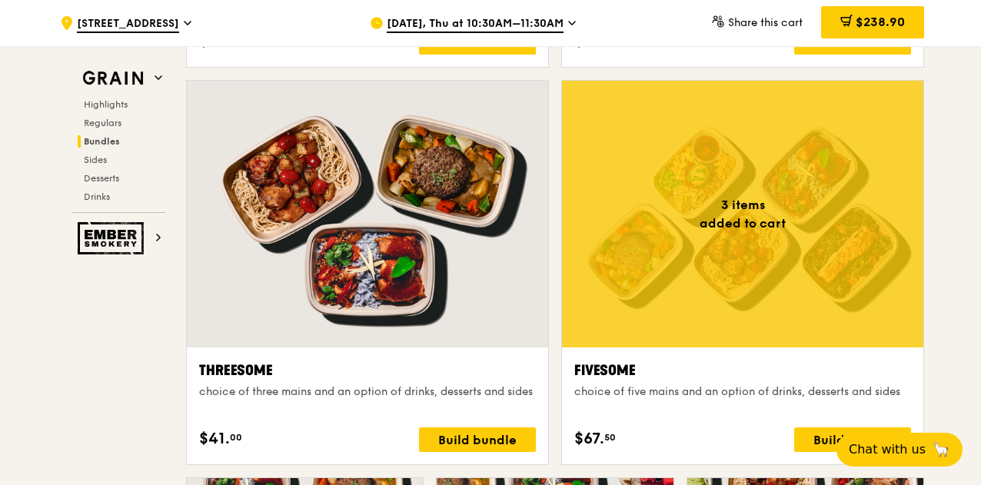
scroll to position [2684, 0]
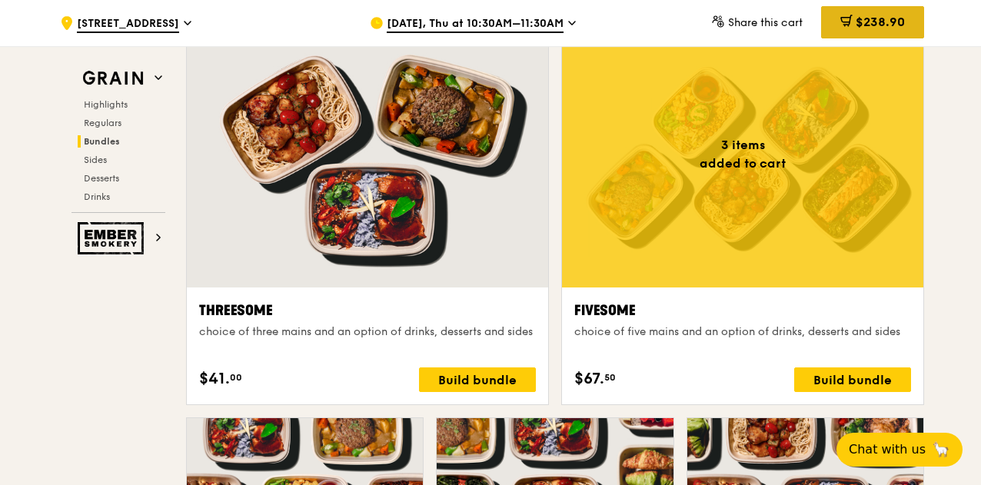
click at [848, 27] on icon at bounding box center [846, 21] width 12 height 12
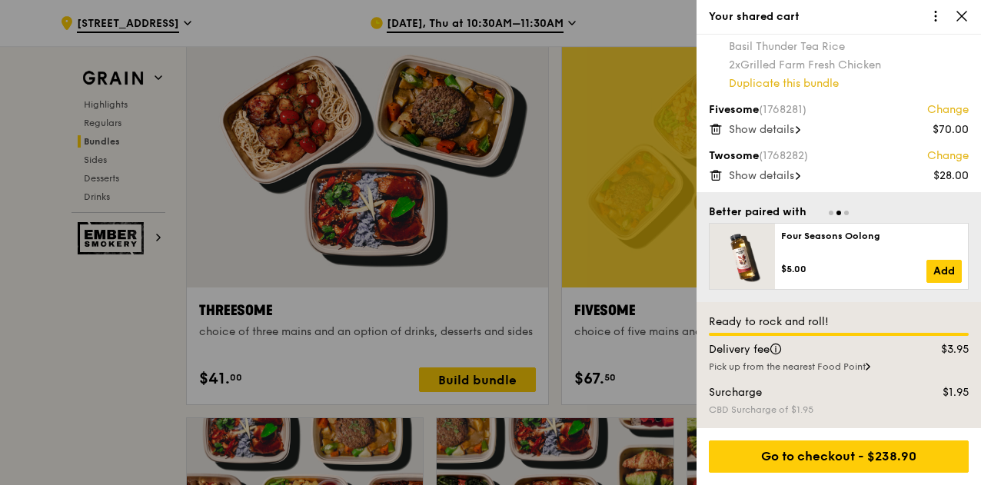
click at [715, 170] on icon at bounding box center [716, 175] width 14 height 14
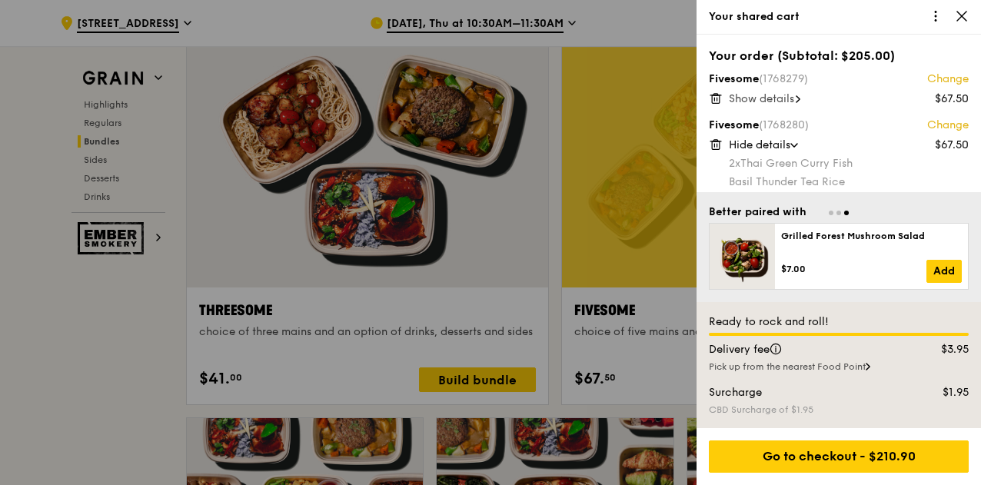
scroll to position [89, 0]
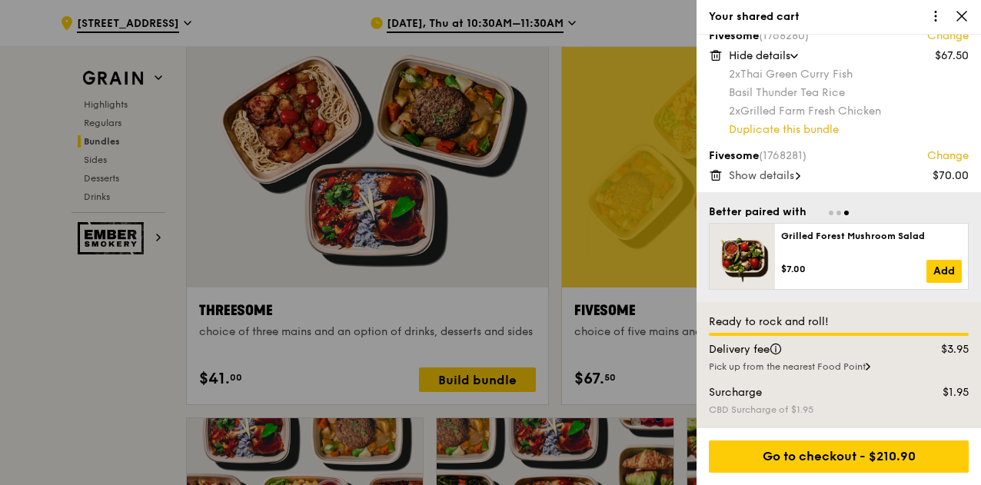
click at [521, 297] on div at bounding box center [490, 242] width 981 height 485
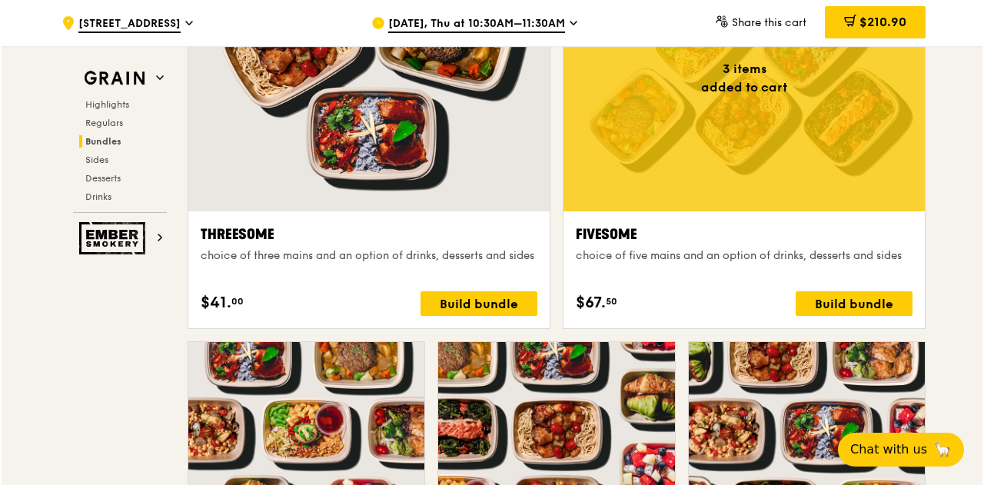
scroll to position [2744, 0]
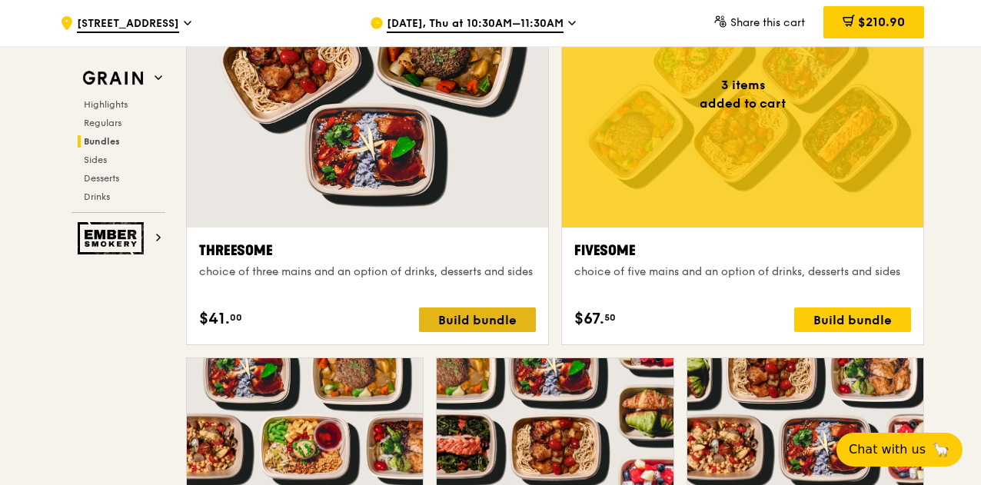
click at [512, 313] on div "Build bundle" at bounding box center [477, 319] width 117 height 25
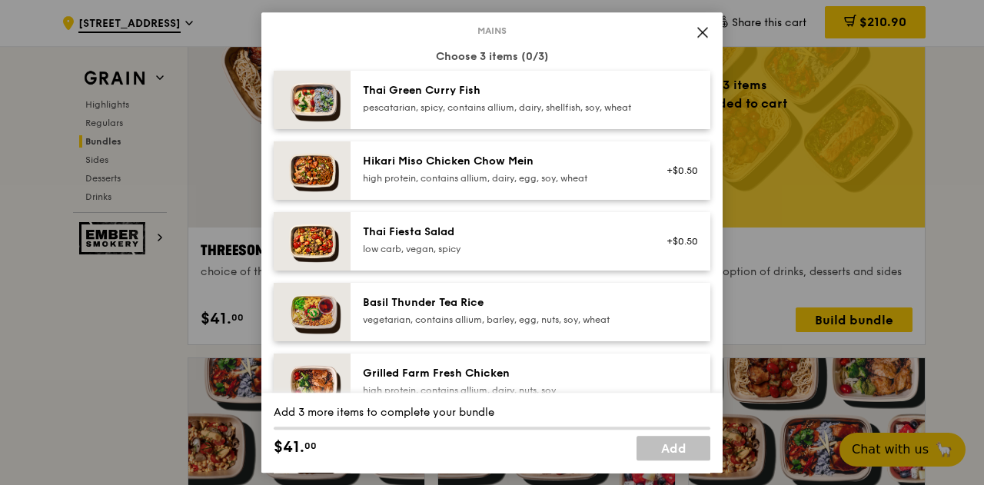
scroll to position [91, 0]
click at [515, 115] on div "pescatarian, spicy, contains allium, dairy, shellfish, soy, wheat" at bounding box center [501, 108] width 276 height 12
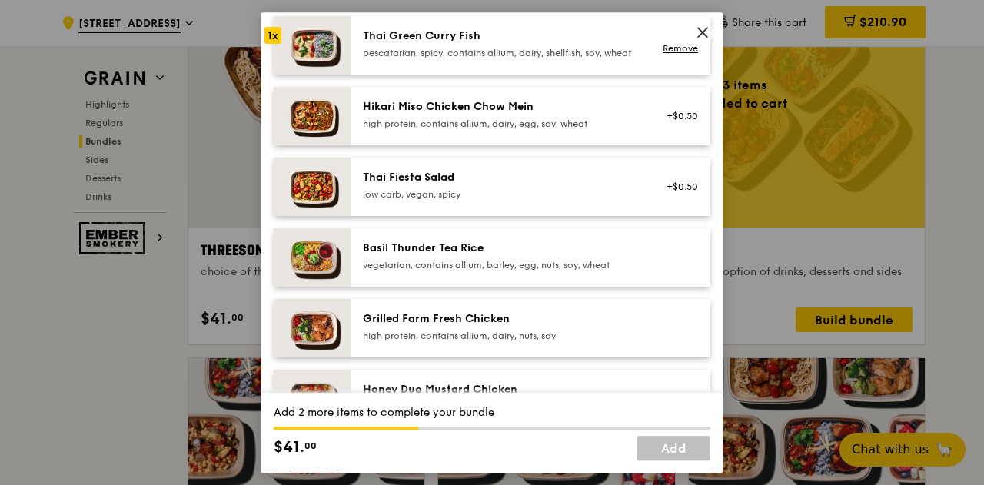
click at [530, 327] on div "Grilled Farm Fresh Chicken" at bounding box center [501, 318] width 276 height 15
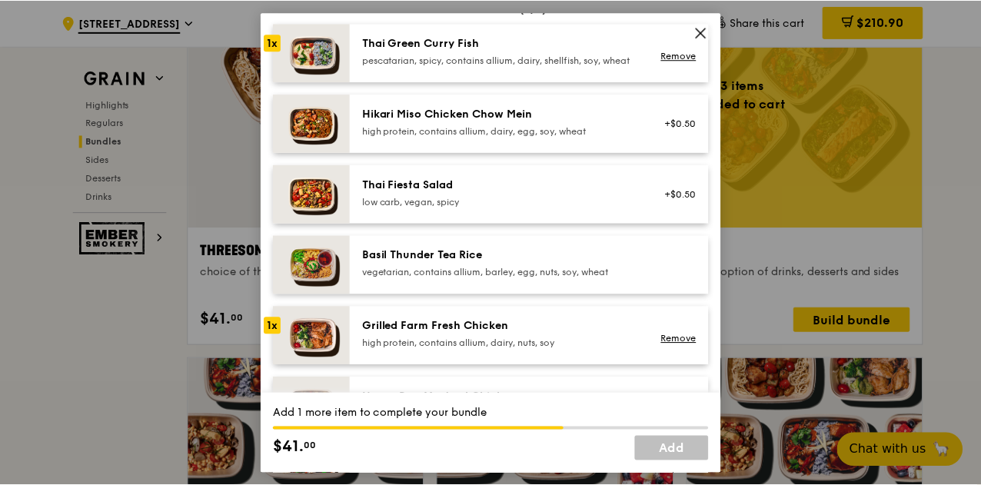
scroll to position [138, 0]
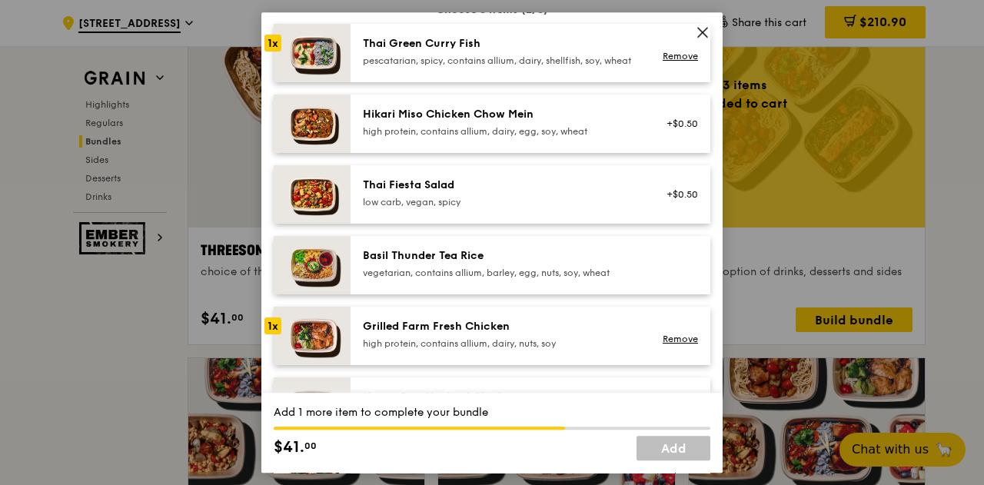
click at [539, 350] on div "high protein, contains allium, dairy, nuts, soy" at bounding box center [501, 343] width 276 height 12
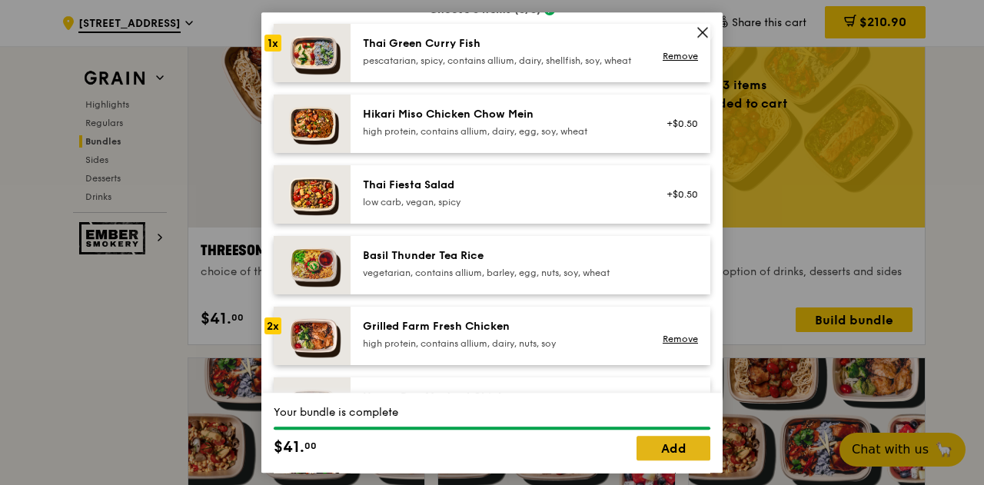
click at [693, 448] on link "Add" at bounding box center [673, 448] width 74 height 25
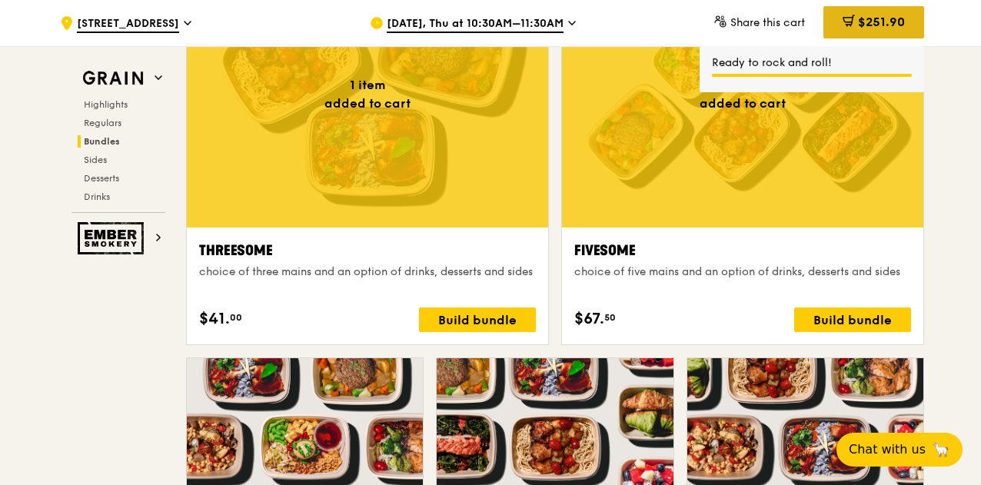
click at [858, 23] on span "$251.90" at bounding box center [881, 22] width 47 height 15
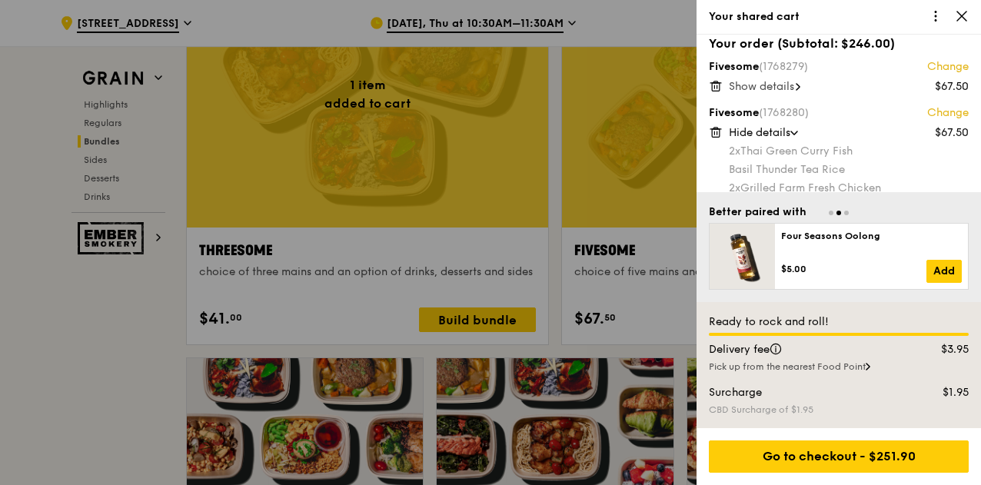
scroll to position [135, 0]
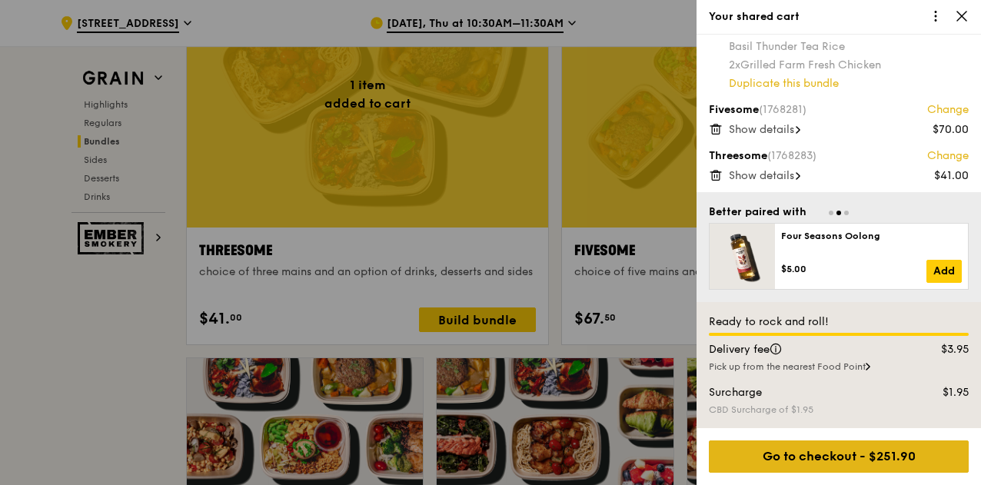
click at [855, 445] on div "Go to checkout - $251.90" at bounding box center [839, 456] width 260 height 32
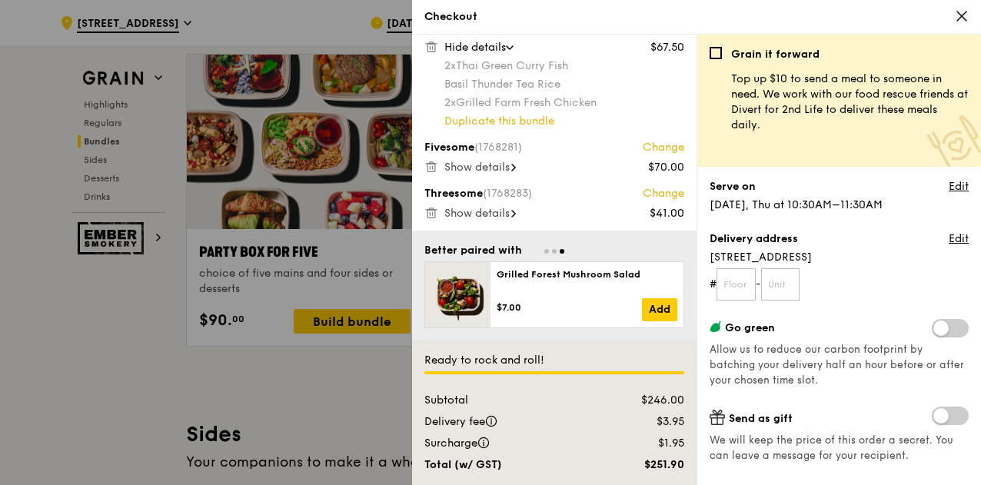
scroll to position [3048, 0]
click at [948, 237] on link "Edit" at bounding box center [958, 238] width 20 height 15
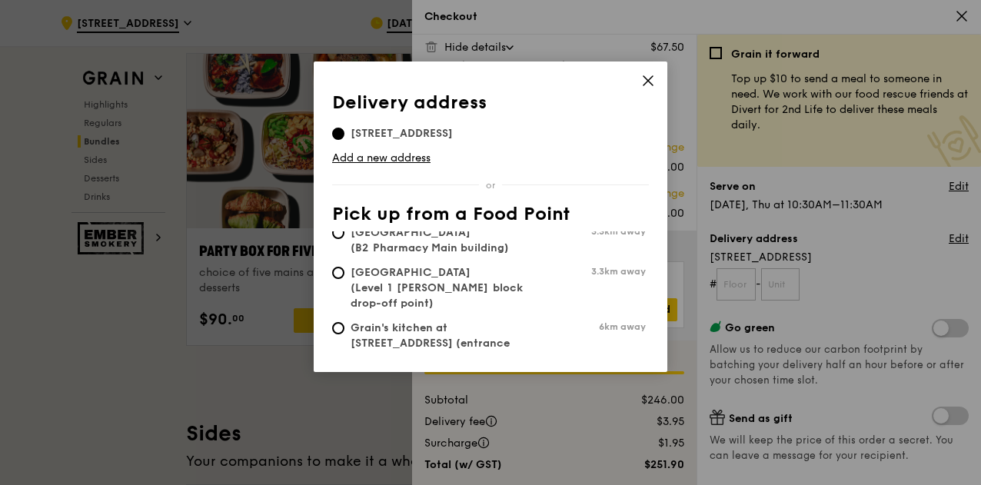
scroll to position [0, 0]
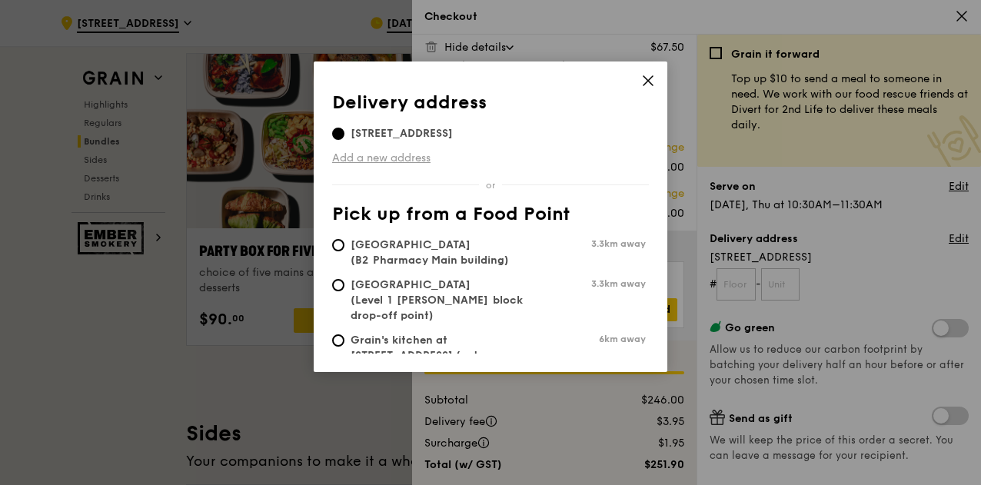
click at [366, 159] on link "Add a new address" at bounding box center [490, 158] width 317 height 15
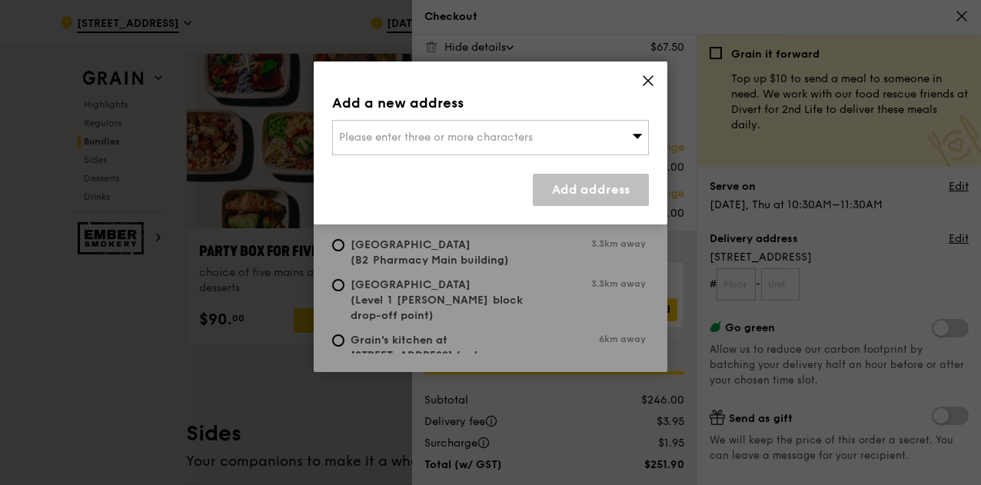
click at [397, 141] on span "Please enter three or more characters" at bounding box center [436, 137] width 194 height 13
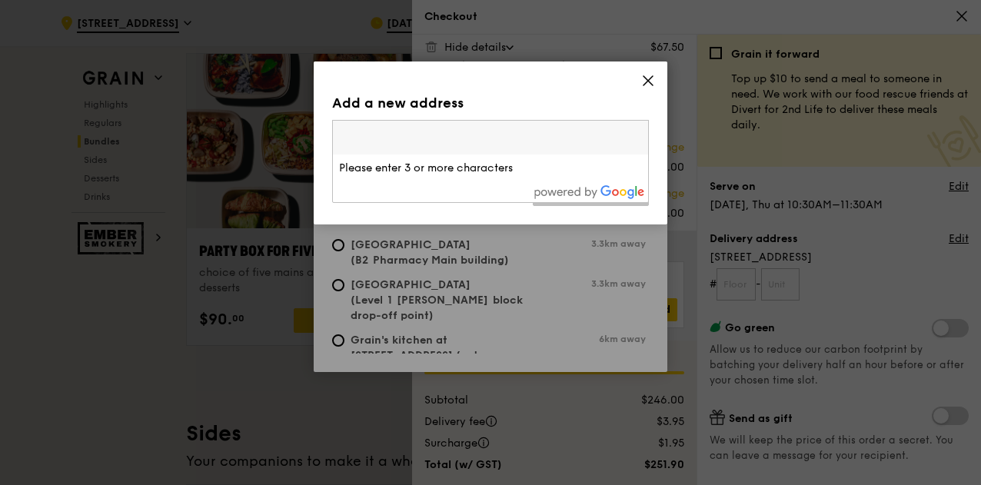
type input "5"
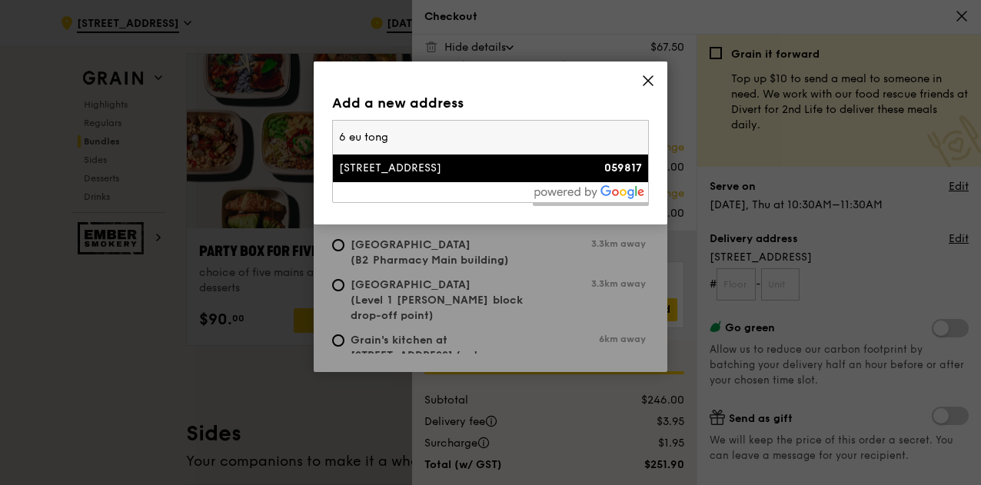
type input "6 eu tong"
click at [404, 164] on div "6 Eu Tong Sen Street" at bounding box center [452, 168] width 227 height 15
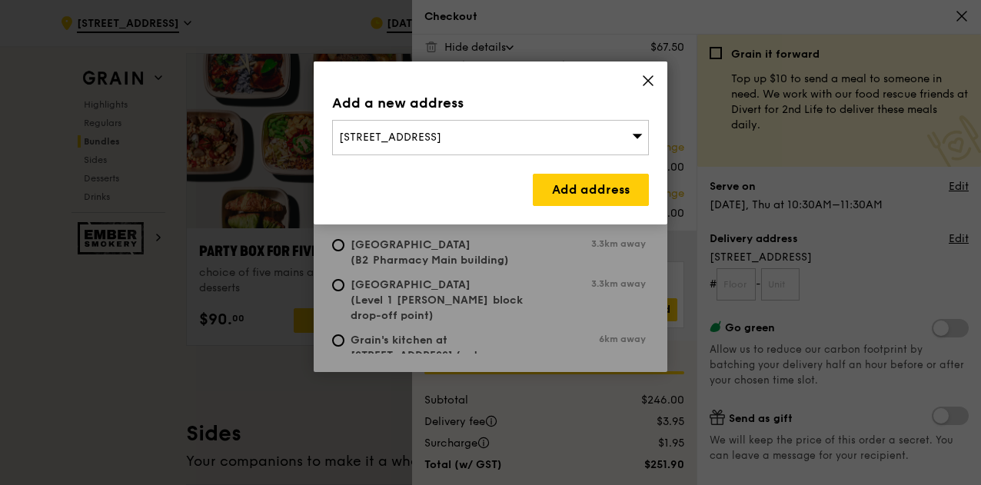
click at [523, 130] on div "6 Eu Tong Sen Street" at bounding box center [490, 137] width 317 height 35
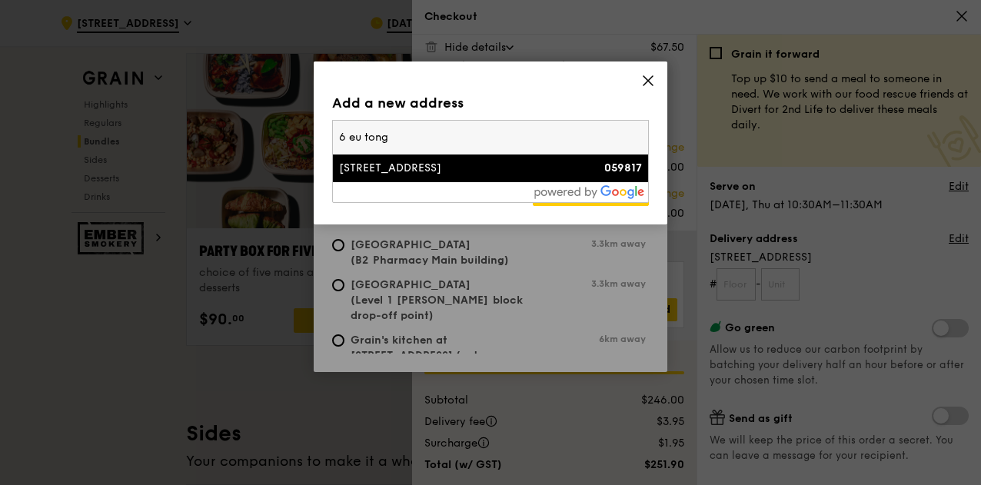
click at [557, 170] on div "6 Eu Tong Sen Street" at bounding box center [452, 168] width 227 height 15
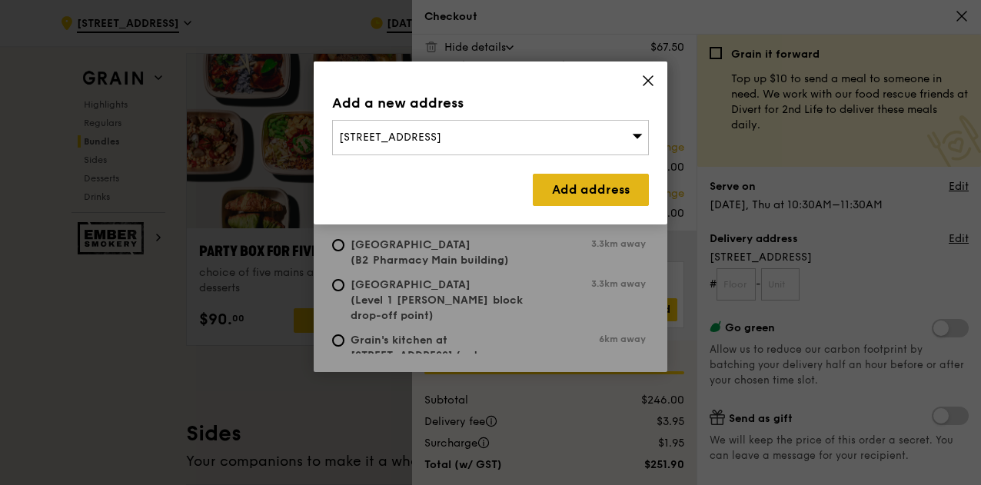
click at [590, 182] on link "Add address" at bounding box center [591, 190] width 116 height 32
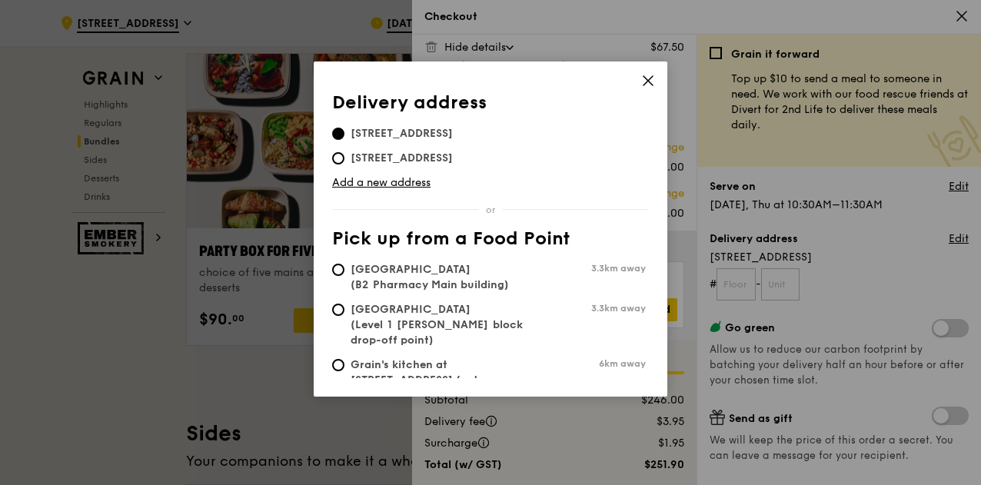
click at [453, 127] on span "6 Eu Tong Sen Street, 059817" at bounding box center [401, 133] width 139 height 15
click at [344, 128] on input "6 Eu Tong Sen Street, 059817" at bounding box center [338, 134] width 12 height 12
click at [646, 75] on icon at bounding box center [648, 81] width 14 height 14
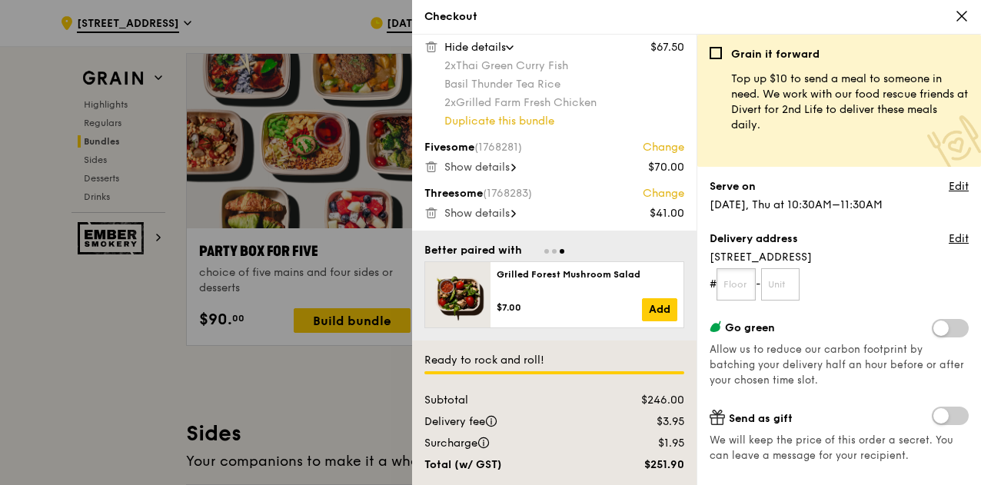
click at [738, 278] on input "text" at bounding box center [735, 284] width 39 height 32
type input "04"
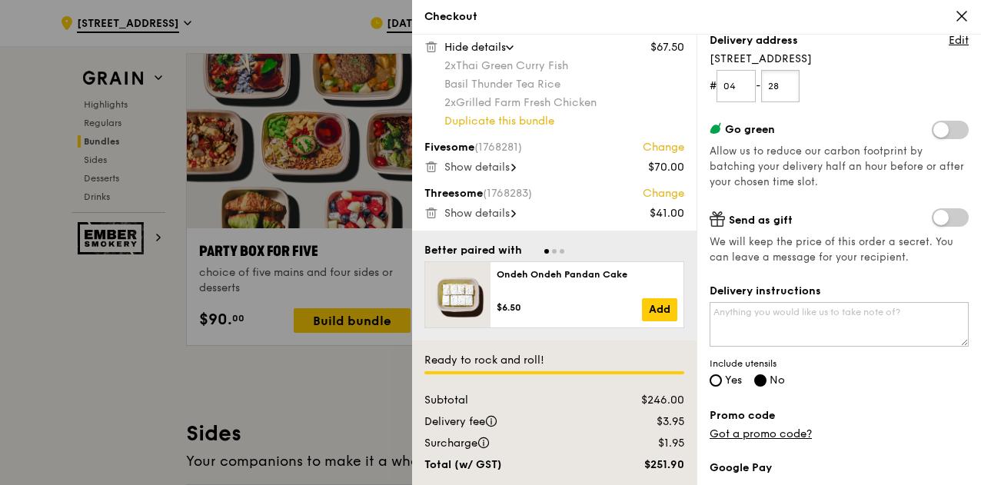
scroll to position [211, 0]
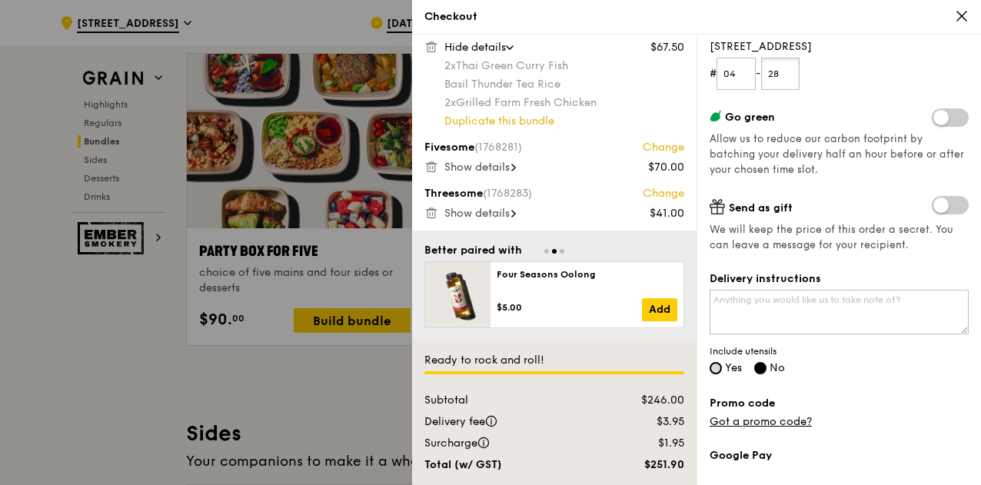
type input "28"
click at [718, 365] on input "Yes" at bounding box center [715, 368] width 12 height 12
radio input "true"
radio input "false"
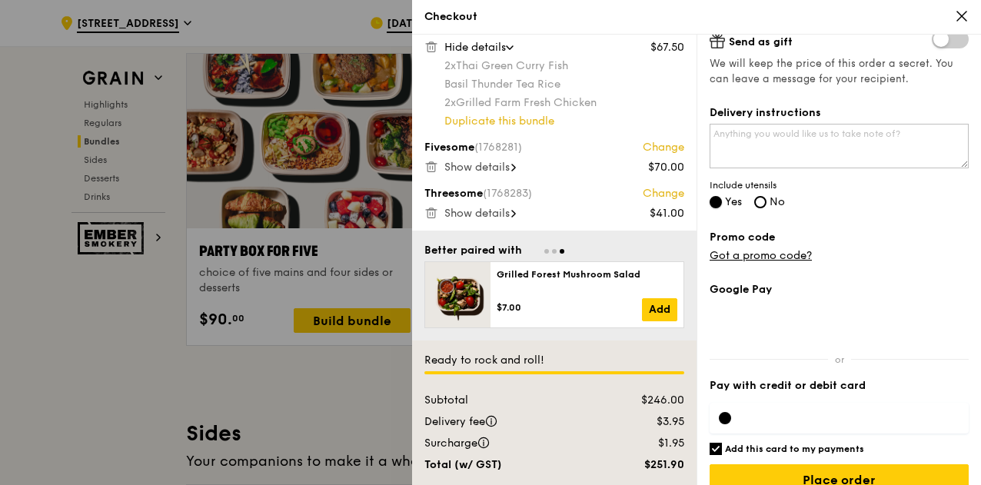
scroll to position [398, 0]
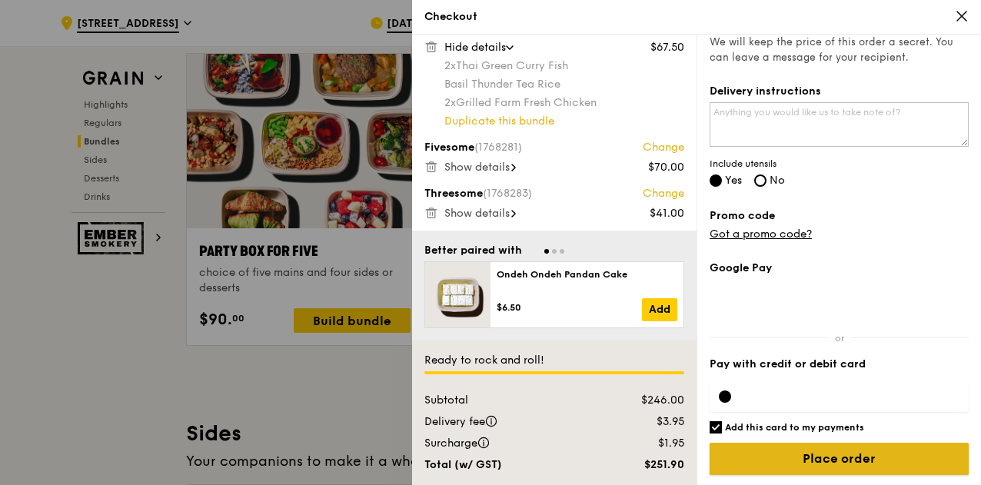
click at [815, 457] on input "Place order" at bounding box center [838, 459] width 259 height 32
click at [819, 443] on input "Place order" at bounding box center [838, 459] width 259 height 32
click at [862, 460] on input "Place order" at bounding box center [838, 459] width 259 height 32
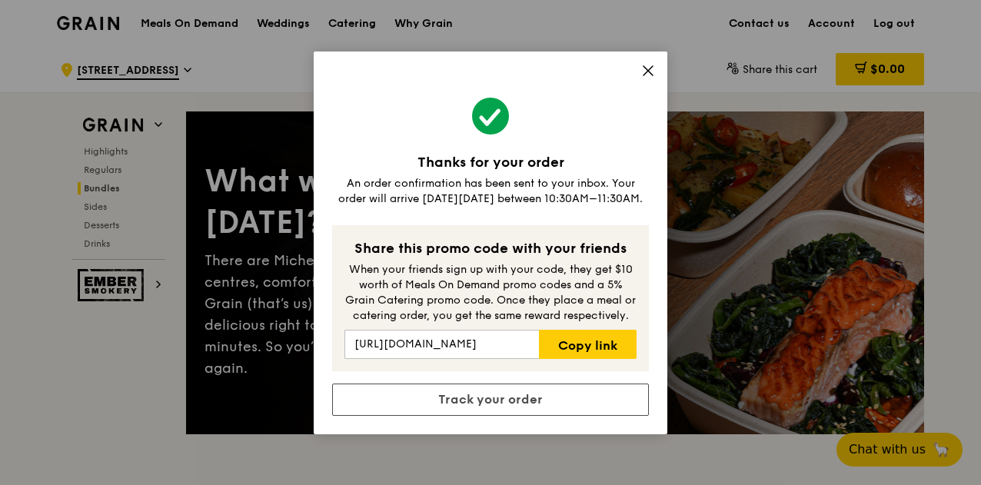
click at [649, 68] on icon at bounding box center [647, 70] width 9 height 9
